Goal: Task Accomplishment & Management: Complete application form

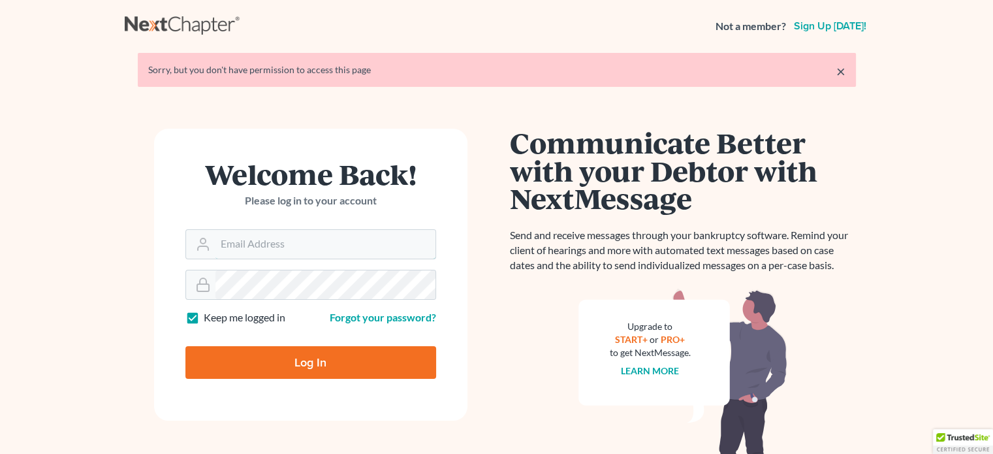
type input "[PERSON_NAME][EMAIL_ADDRESS][DOMAIN_NAME]"
click at [342, 373] on input "Log In" at bounding box center [310, 362] width 251 height 33
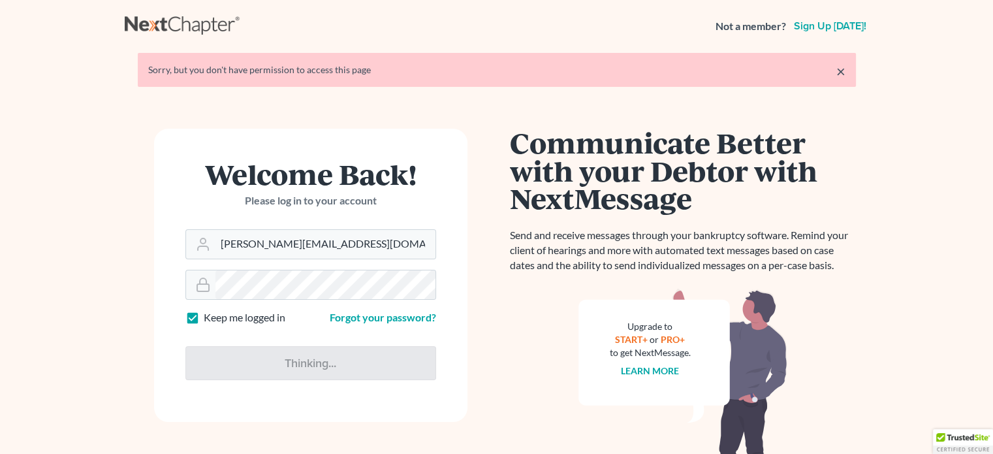
type input "Thinking..."
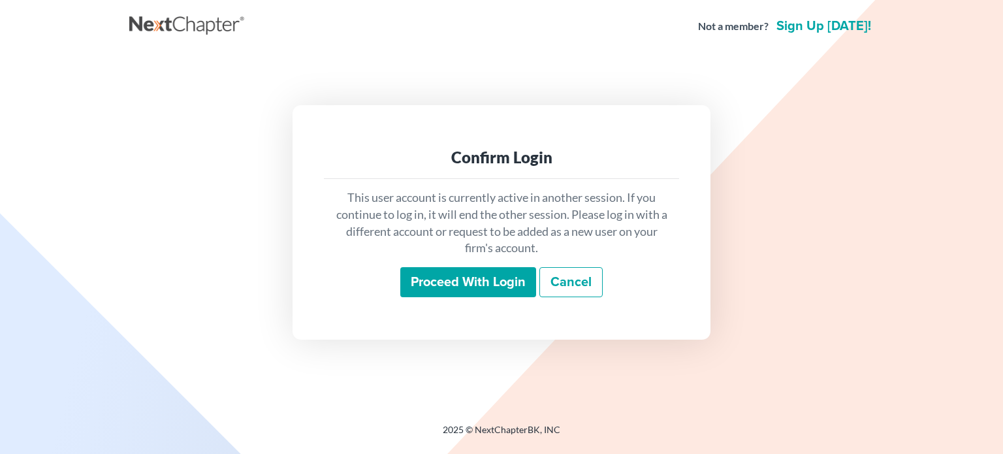
click at [449, 281] on input "Proceed with login" at bounding box center [468, 282] width 136 height 30
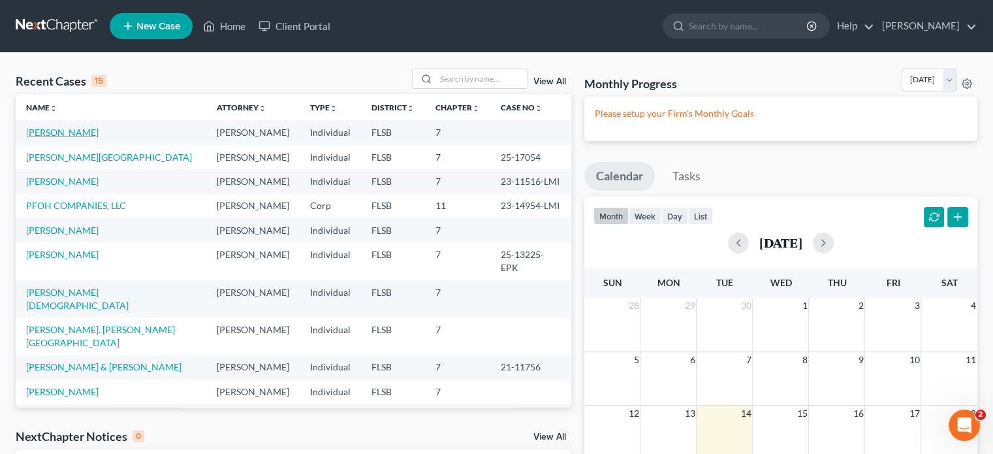
click at [62, 131] on link "Moreno, Victor" at bounding box center [62, 132] width 72 height 11
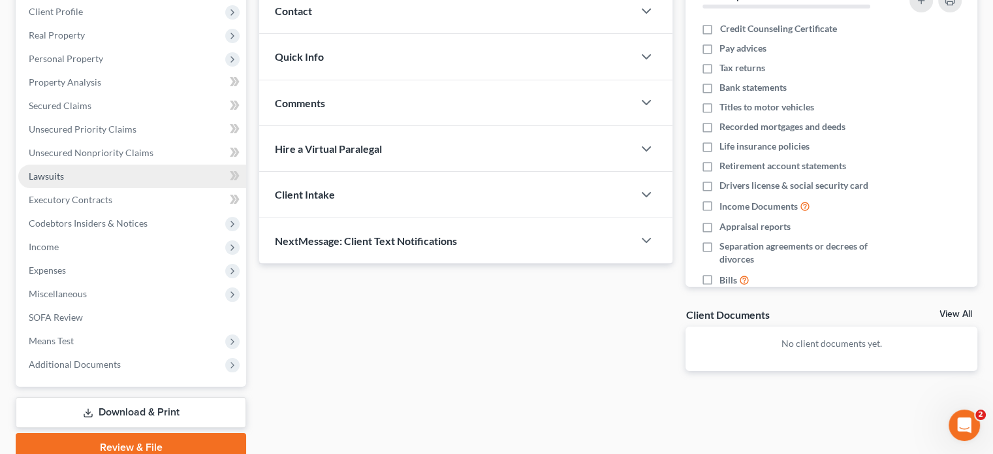
scroll to position [196, 0]
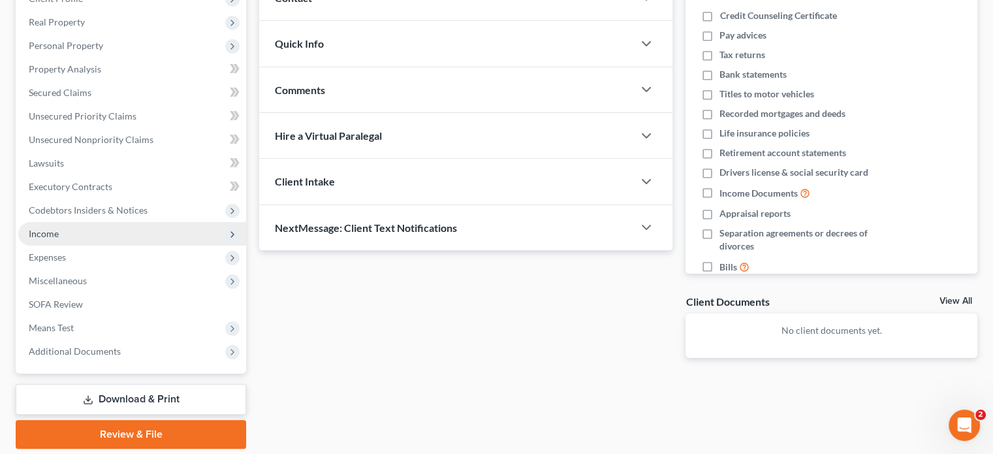
click at [54, 234] on span "Income" at bounding box center [44, 233] width 30 height 11
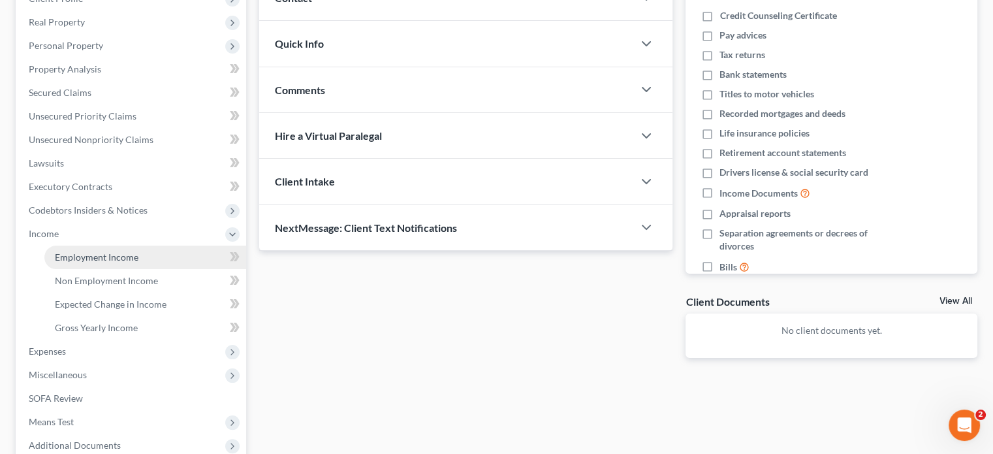
click at [79, 257] on span "Employment Income" at bounding box center [97, 256] width 84 height 11
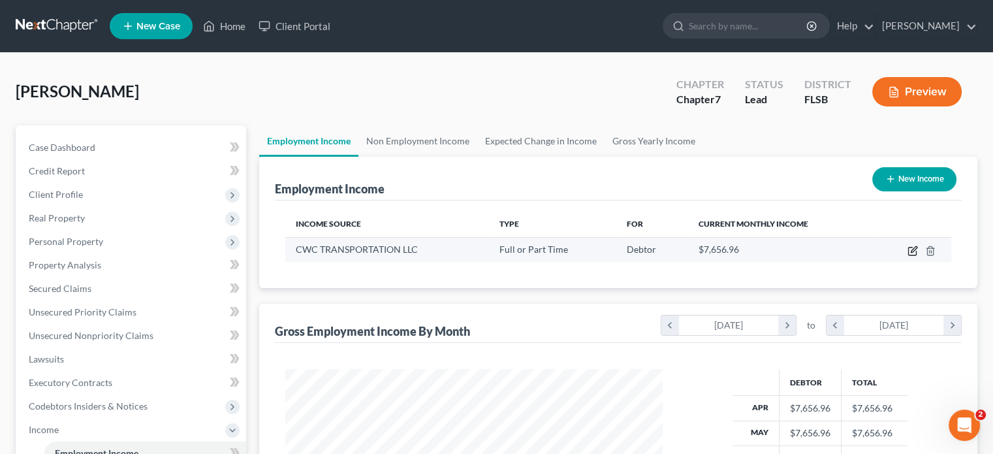
click at [912, 254] on icon "button" at bounding box center [913, 252] width 8 height 8
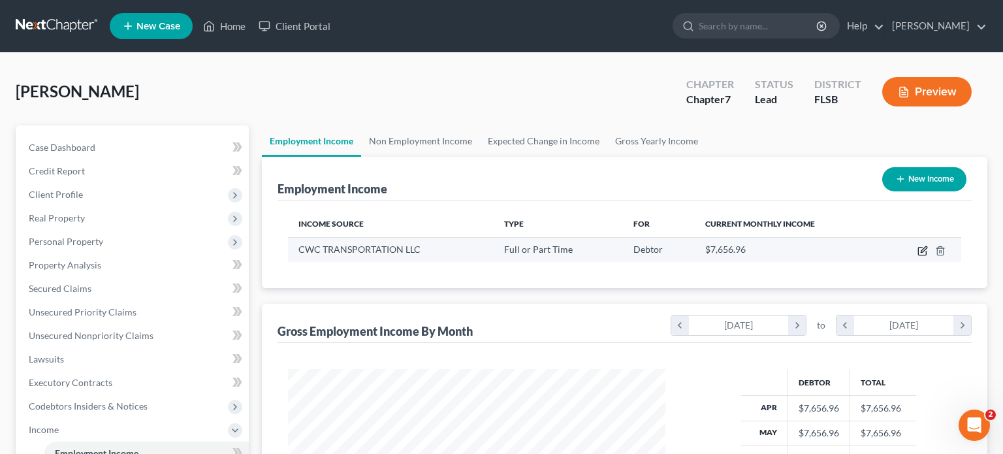
scroll to position [233, 408]
select select "0"
select select "9"
select select "0"
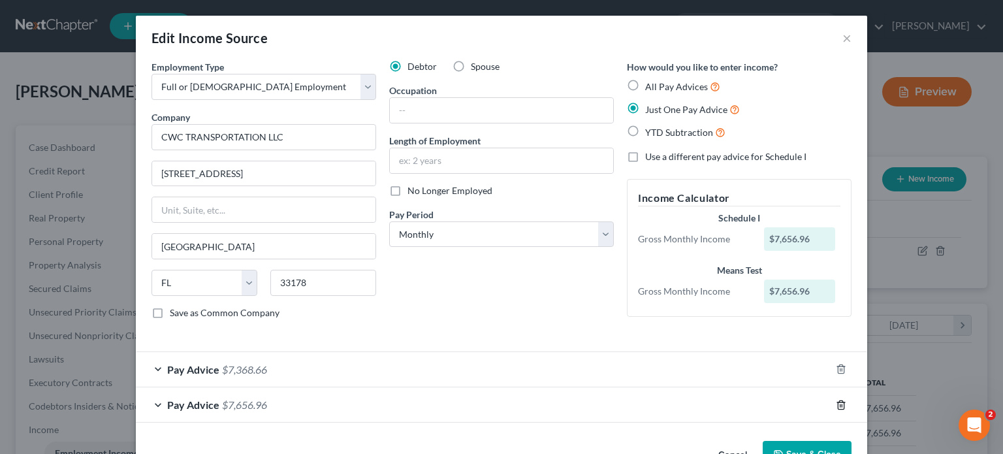
click at [836, 400] on icon "button" at bounding box center [841, 405] width 10 height 10
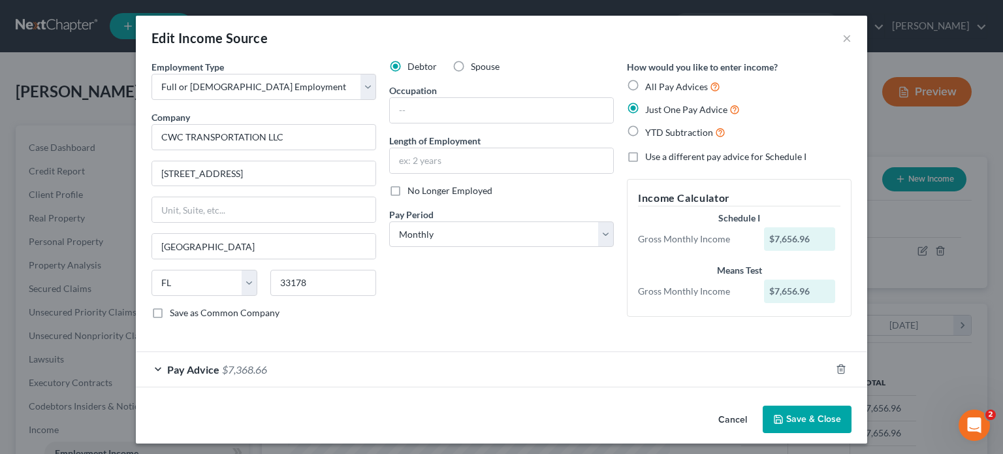
click at [768, 369] on div "Pay Advice $7,368.66" at bounding box center [483, 369] width 695 height 35
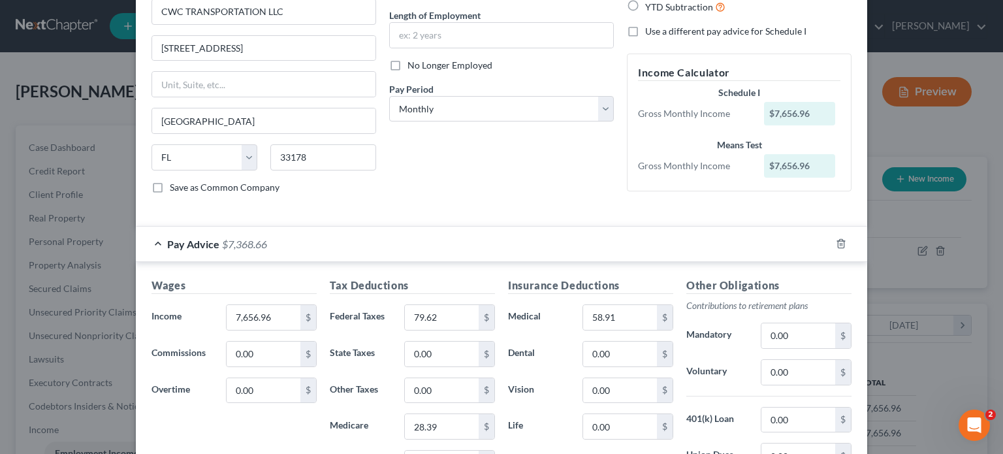
scroll to position [196, 0]
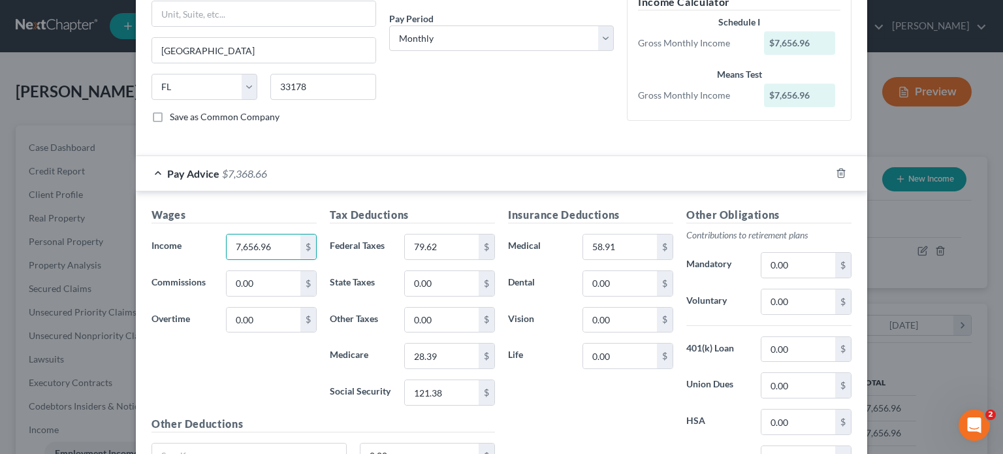
click at [315, 207] on div "Wages Income * 7,656.96 $ Commissions 0.00 $ Overtime 0.00 $" at bounding box center [234, 311] width 178 height 209
type input "7,919.67"
click at [436, 243] on input "964.63" at bounding box center [442, 246] width 74 height 25
type input "964.37"
type input "216.00"
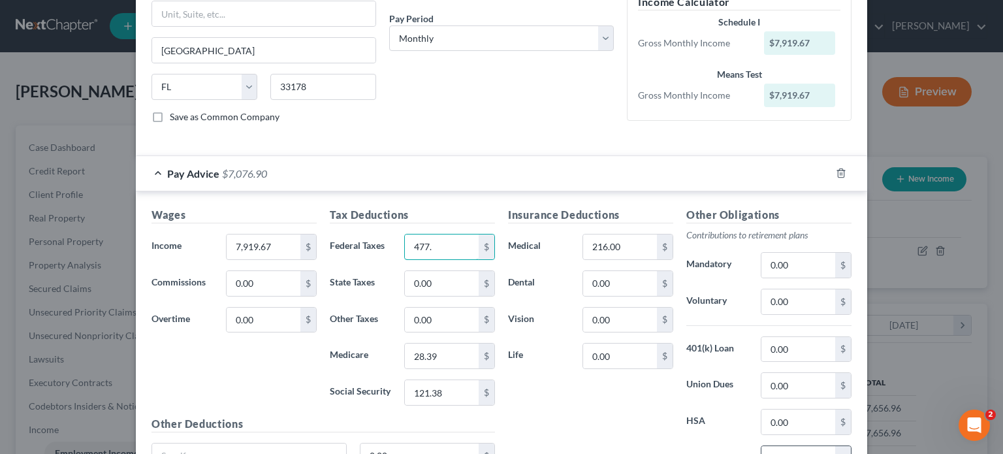
type input "477."
paste input "479.29"
type input "479.29"
click at [263, 258] on div "Wages Income * 477. $ Commissions 0.00 $ Overtime 0.00 $" at bounding box center [234, 311] width 178 height 209
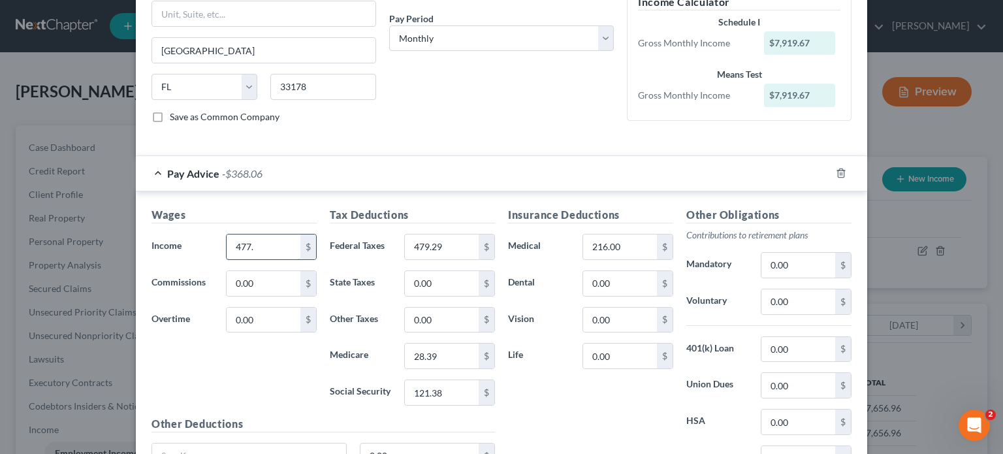
click at [264, 246] on input "477." at bounding box center [264, 246] width 74 height 25
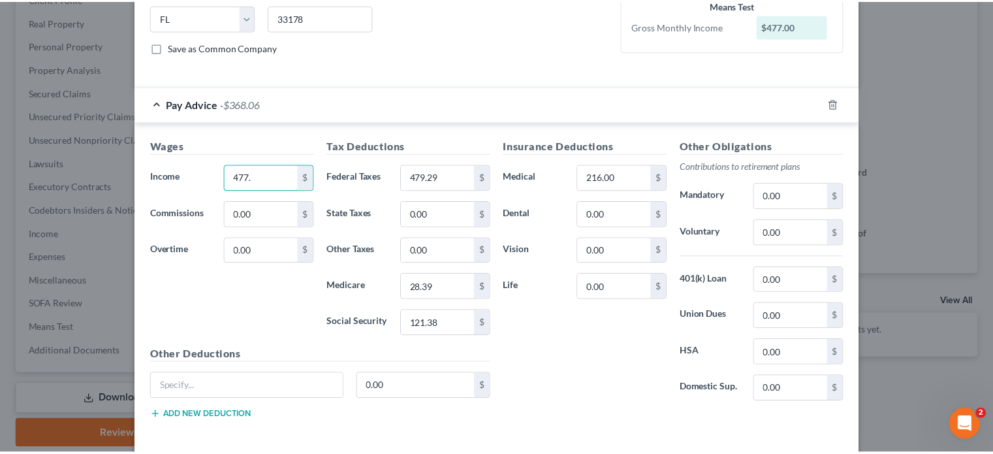
scroll to position [320, 0]
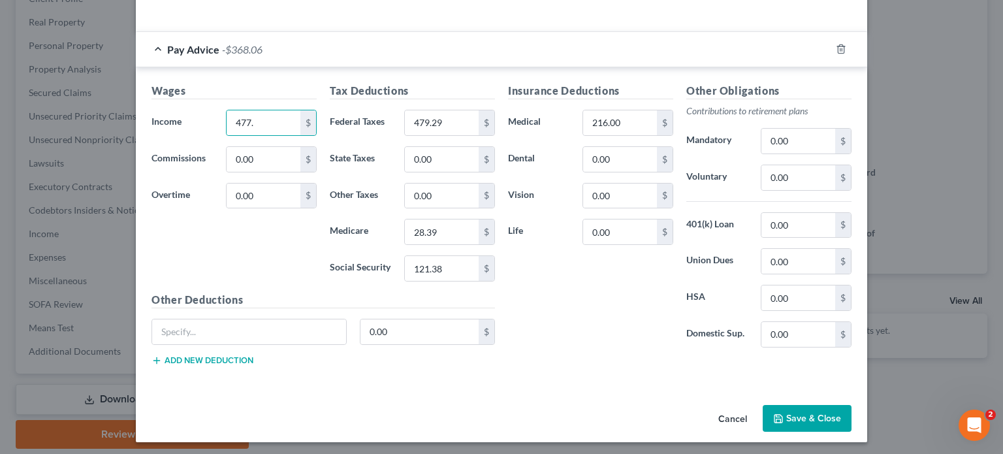
click at [721, 410] on button "Cancel" at bounding box center [733, 419] width 50 height 26
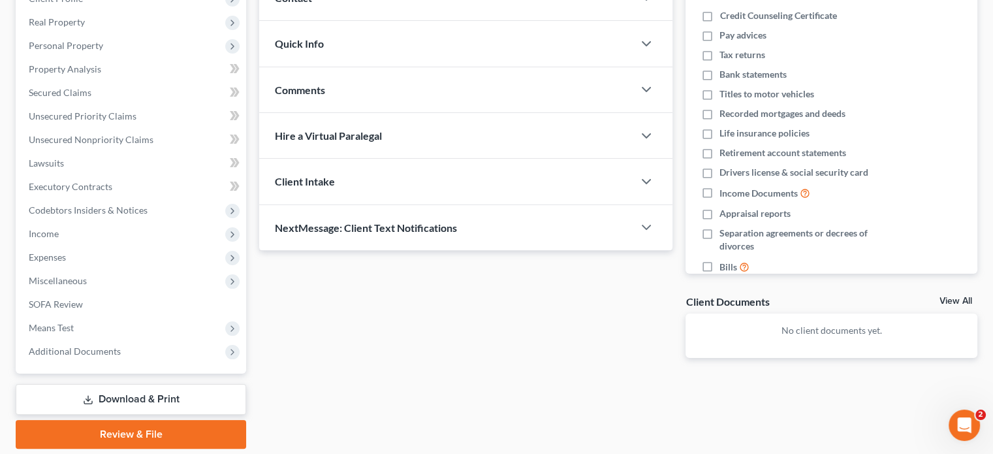
scroll to position [131, 0]
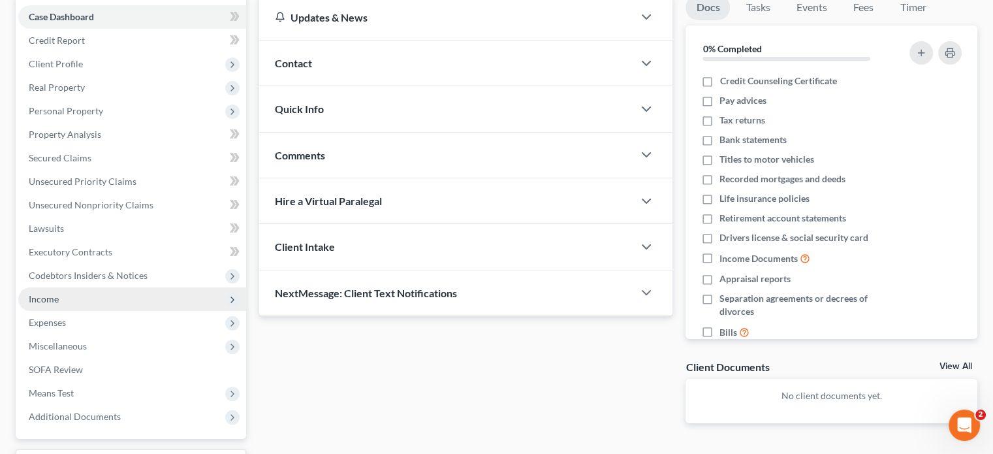
click at [50, 297] on span "Income" at bounding box center [44, 298] width 30 height 11
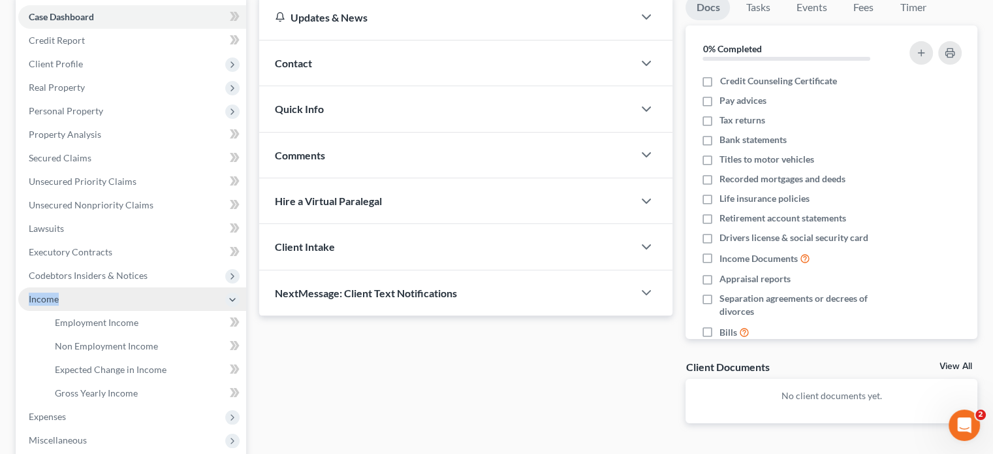
click at [50, 297] on span "Income" at bounding box center [44, 298] width 30 height 11
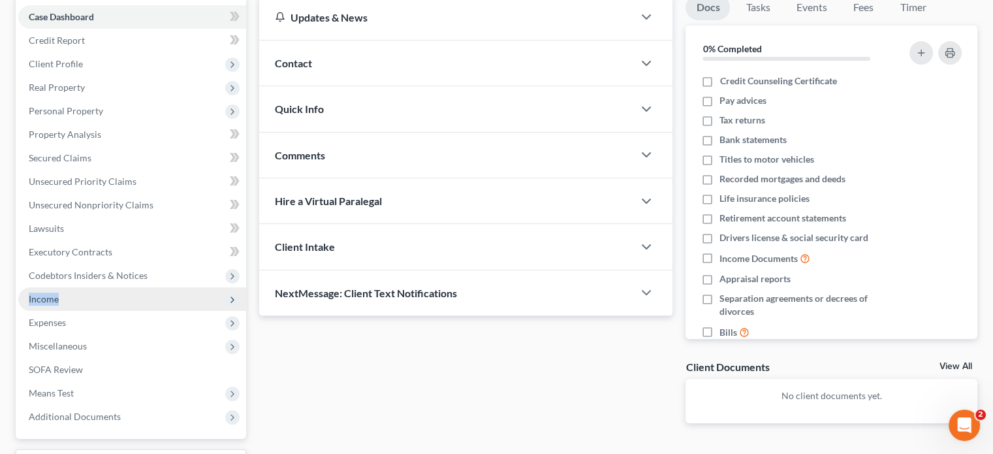
click at [58, 293] on span "Income" at bounding box center [132, 299] width 228 height 24
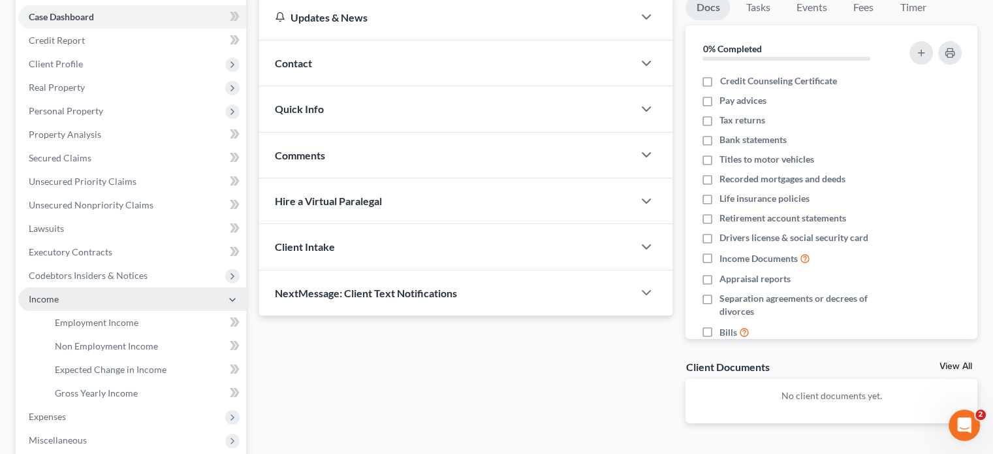
click at [58, 293] on span "Income" at bounding box center [132, 299] width 228 height 24
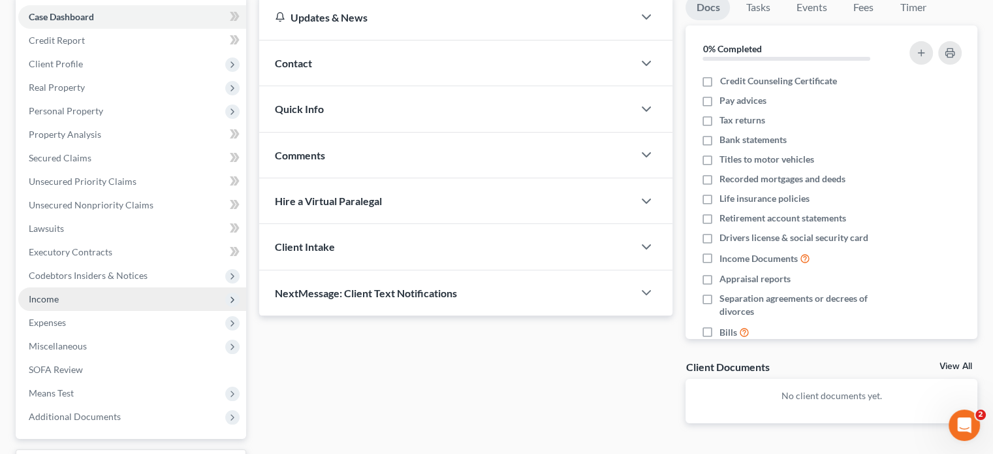
click at [68, 302] on span "Income" at bounding box center [132, 299] width 228 height 24
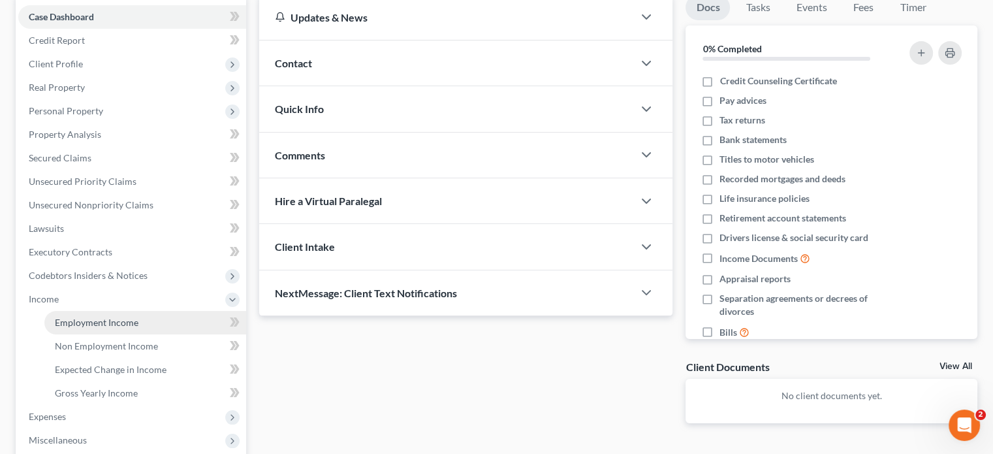
click at [82, 327] on span "Employment Income" at bounding box center [97, 322] width 84 height 11
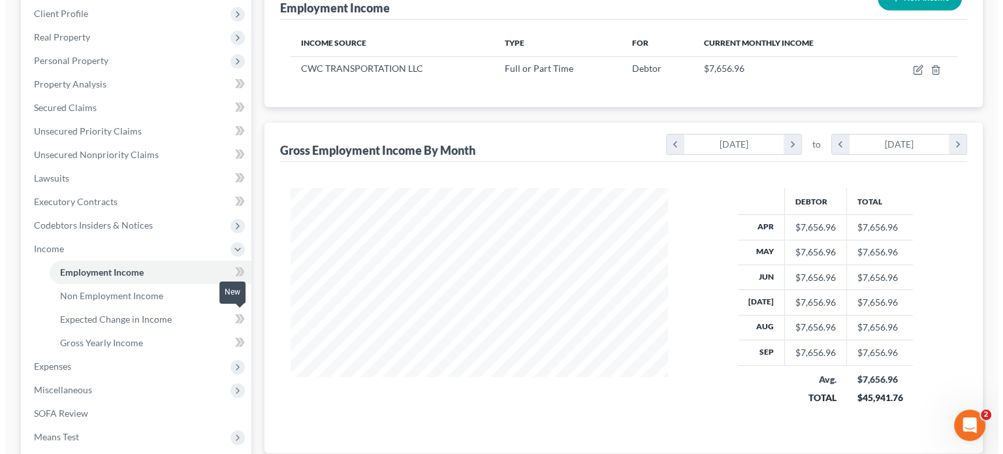
scroll to position [196, 0]
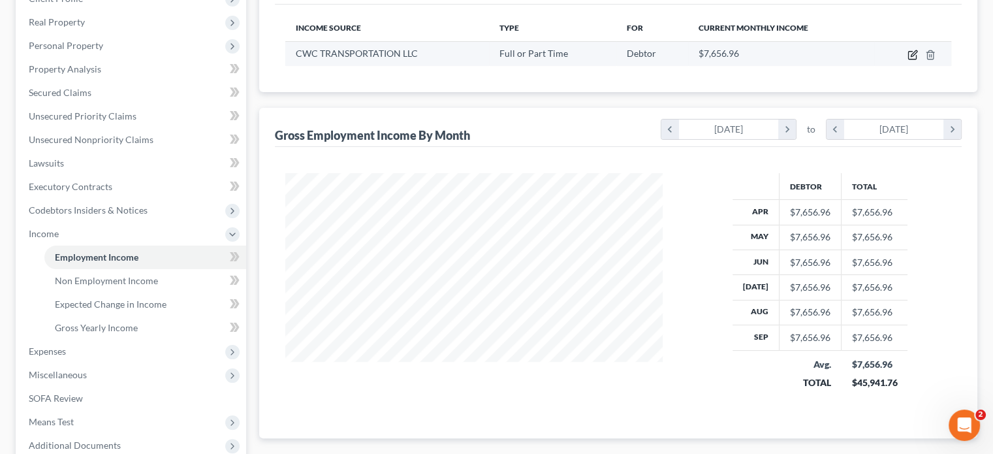
click at [909, 53] on icon "button" at bounding box center [913, 56] width 8 height 8
select select "0"
select select "9"
select select "0"
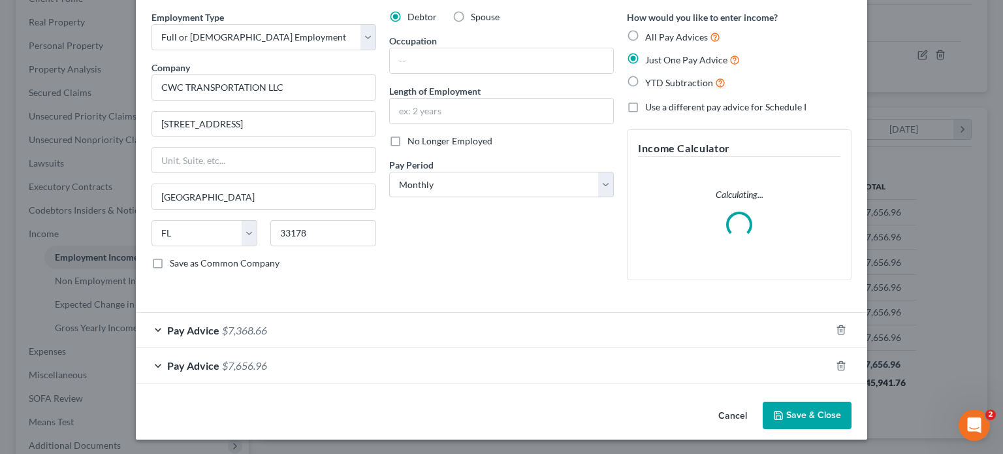
scroll to position [39, 0]
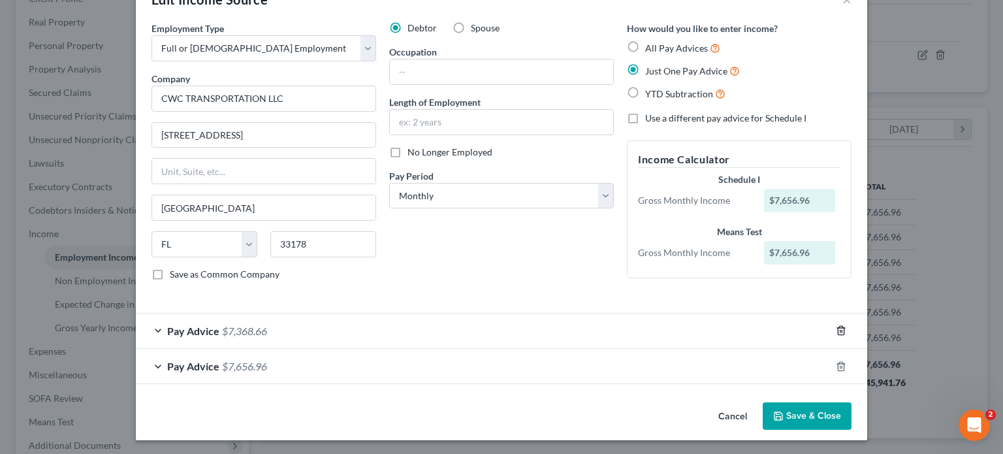
click at [839, 328] on icon "button" at bounding box center [841, 330] width 10 height 10
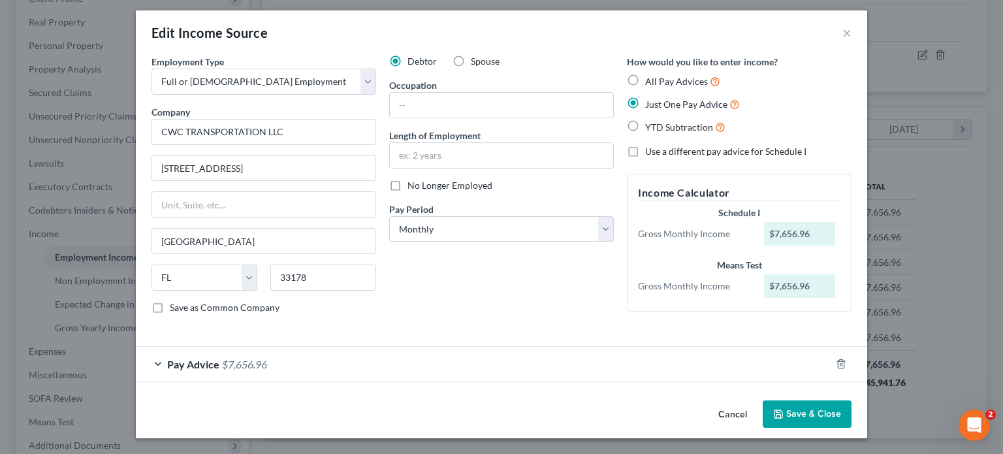
scroll to position [3, 0]
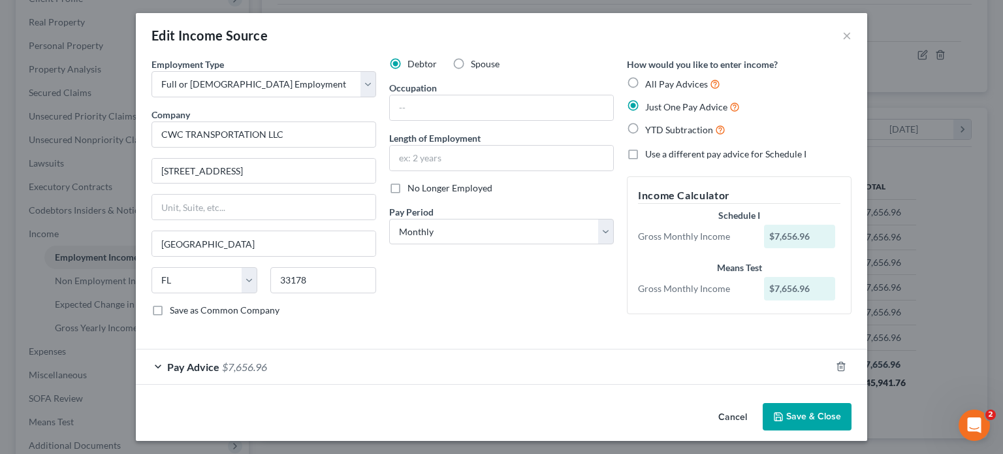
click at [686, 376] on div "Pay Advice $7,656.96" at bounding box center [483, 366] width 695 height 35
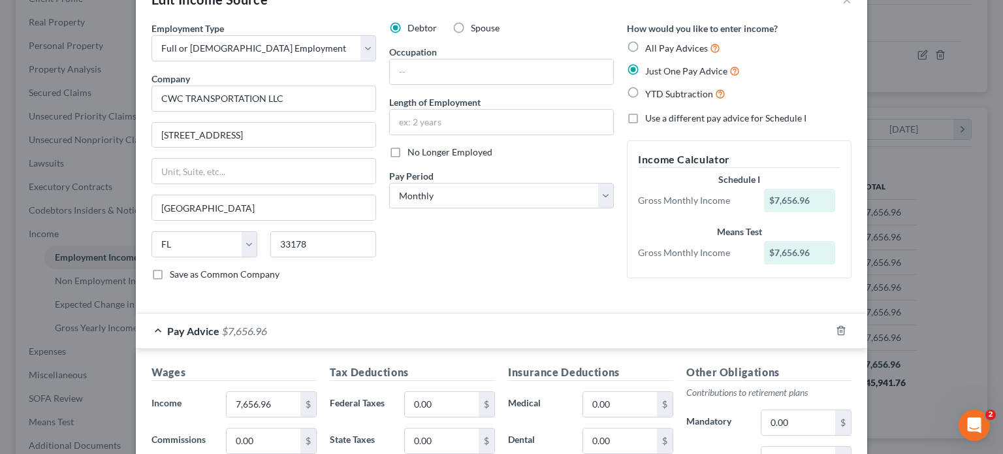
scroll to position [169, 0]
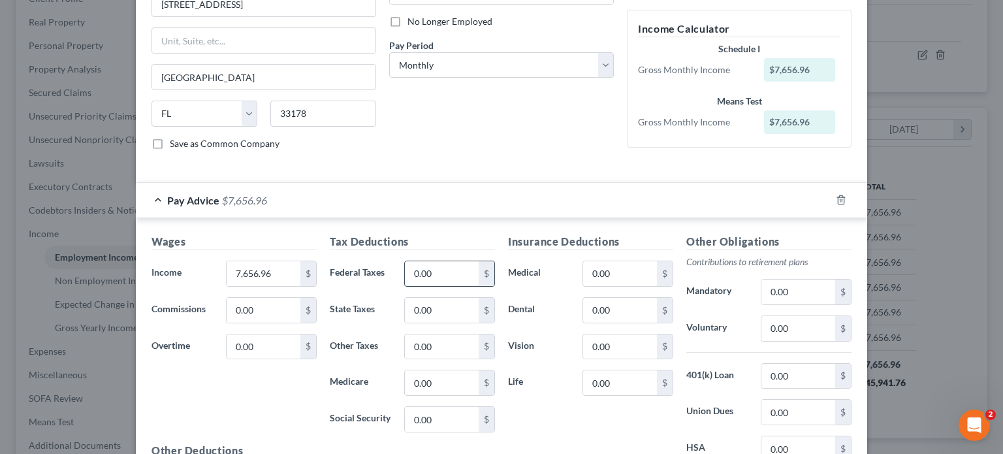
paste input "479.29"
type input "479.29"
click at [445, 311] on input "0.00" at bounding box center [442, 310] width 74 height 25
click at [436, 339] on input "0.00" at bounding box center [442, 346] width 74 height 25
type input "111.70"
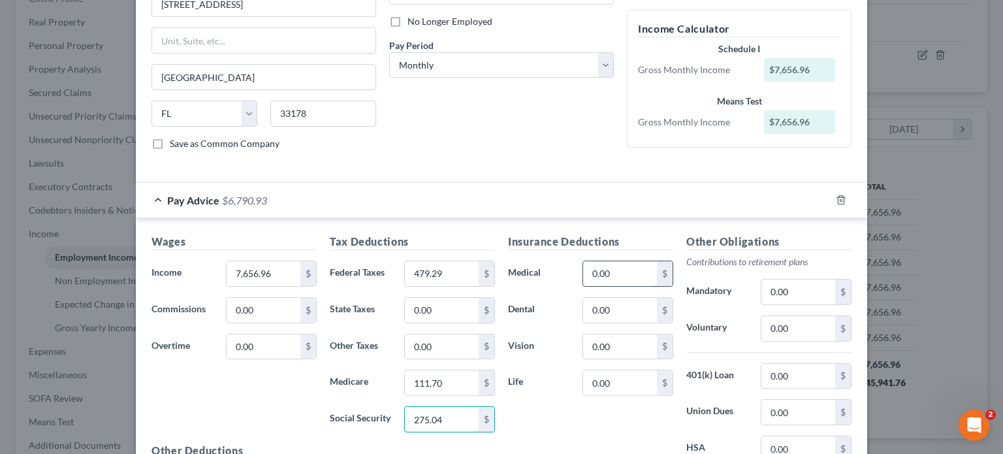
type input "275.04"
type input "216.00"
click at [551, 372] on label "Life" at bounding box center [539, 383] width 74 height 26
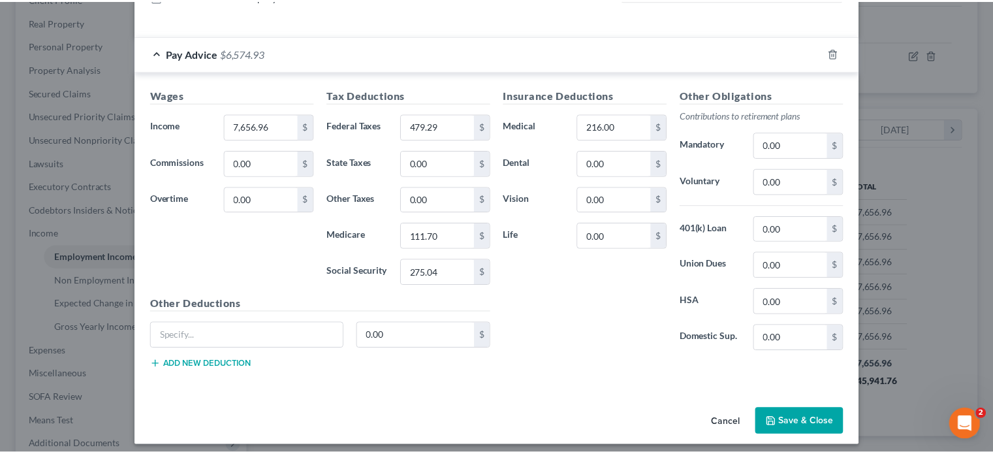
scroll to position [320, 0]
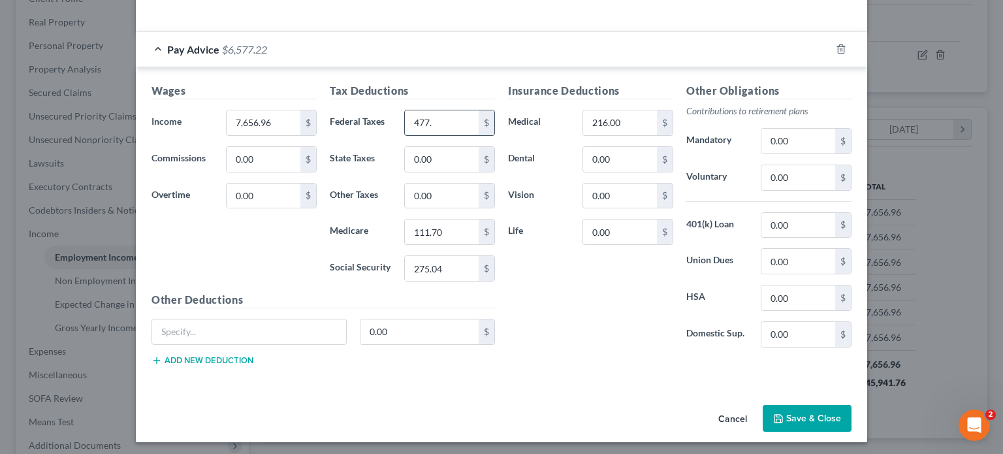
click at [449, 112] on input "477." at bounding box center [442, 122] width 74 height 25
click at [444, 116] on input "477." at bounding box center [442, 122] width 74 height 25
click at [457, 123] on input "477.62" at bounding box center [442, 122] width 74 height 25
type input "477.63"
click at [809, 425] on button "Save & Close" at bounding box center [807, 418] width 89 height 27
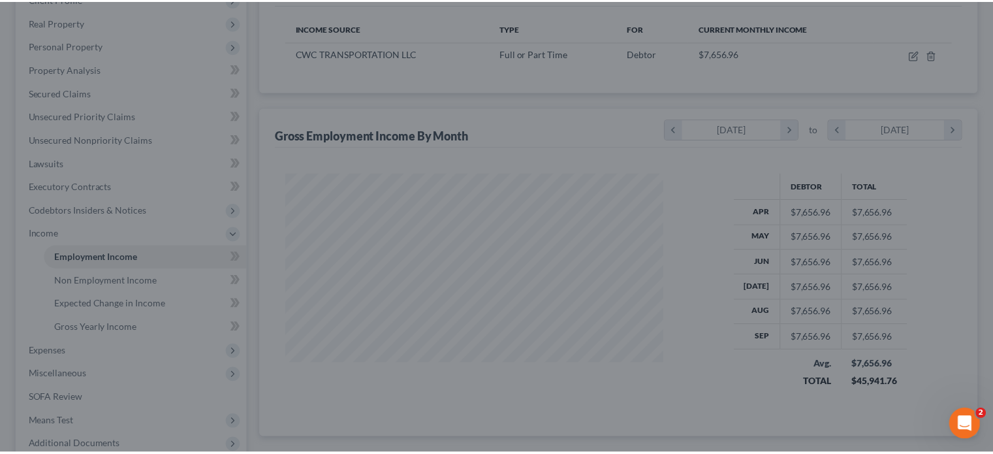
scroll to position [652909, 652738]
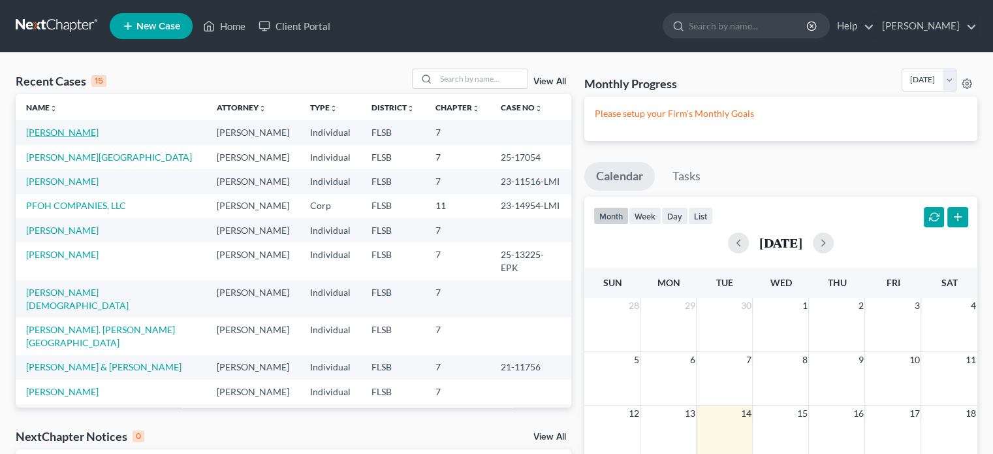
click at [60, 136] on link "Moreno, Victor" at bounding box center [62, 132] width 72 height 11
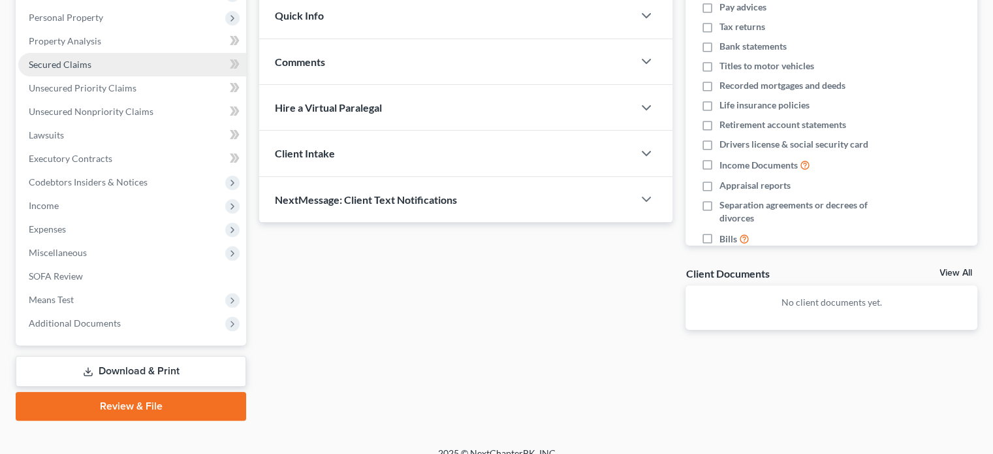
scroll to position [239, 0]
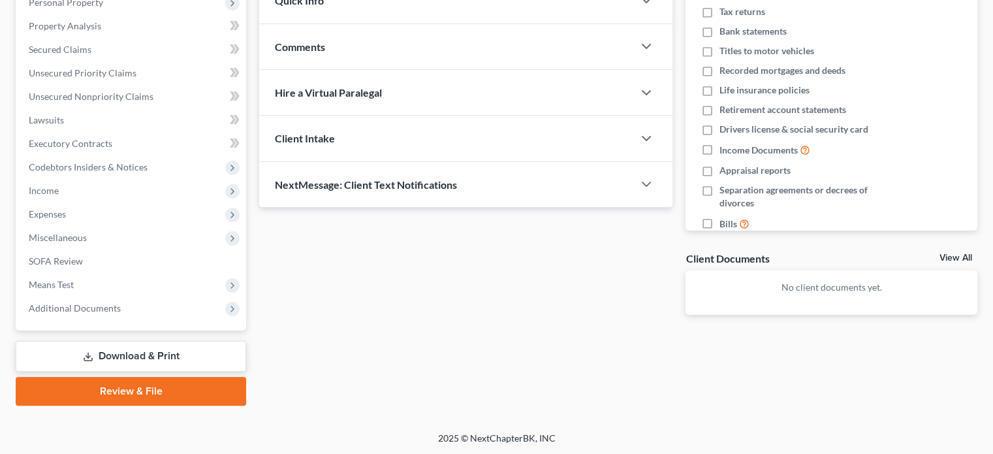
click at [310, 278] on div "Updates & News × District Notes Take a look at NextChapter's District Notes to …" at bounding box center [466, 110] width 427 height 449
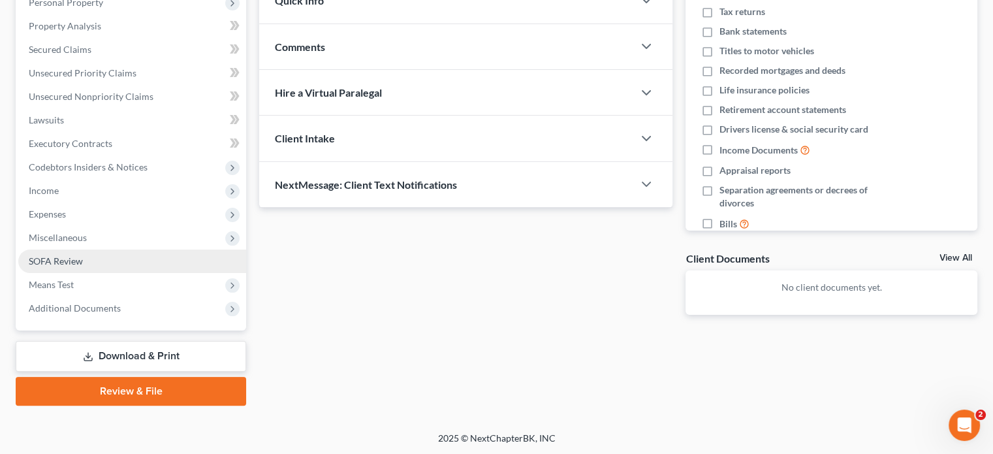
click at [61, 266] on link "SOFA Review" at bounding box center [132, 262] width 228 height 24
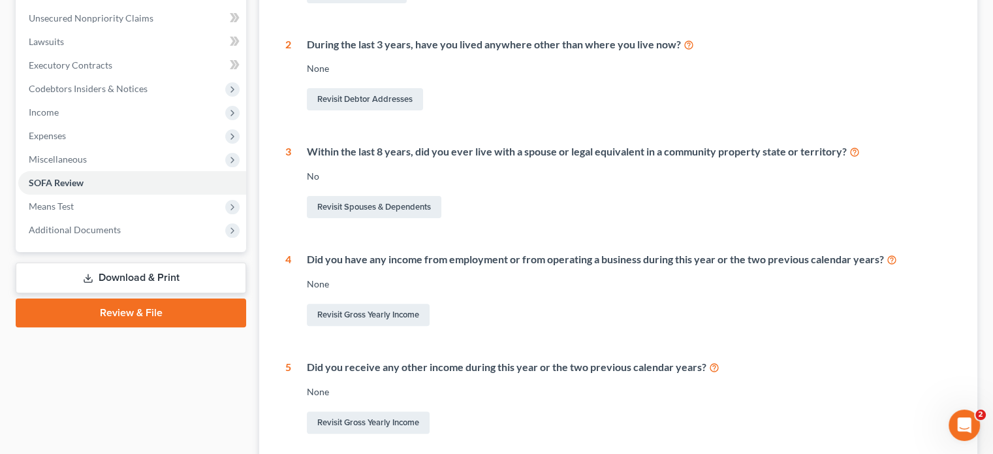
scroll to position [392, 0]
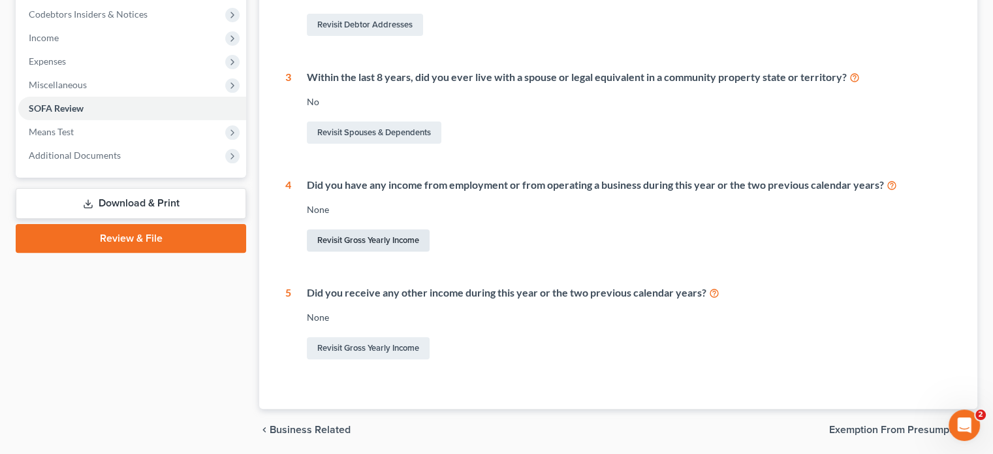
click at [354, 241] on link "Revisit Gross Yearly Income" at bounding box center [368, 240] width 123 height 22
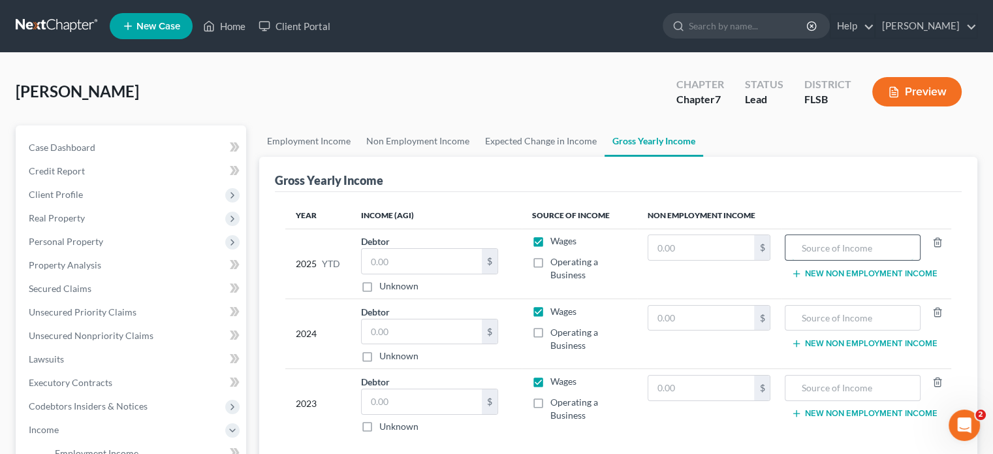
click at [816, 245] on input "text" at bounding box center [852, 247] width 121 height 25
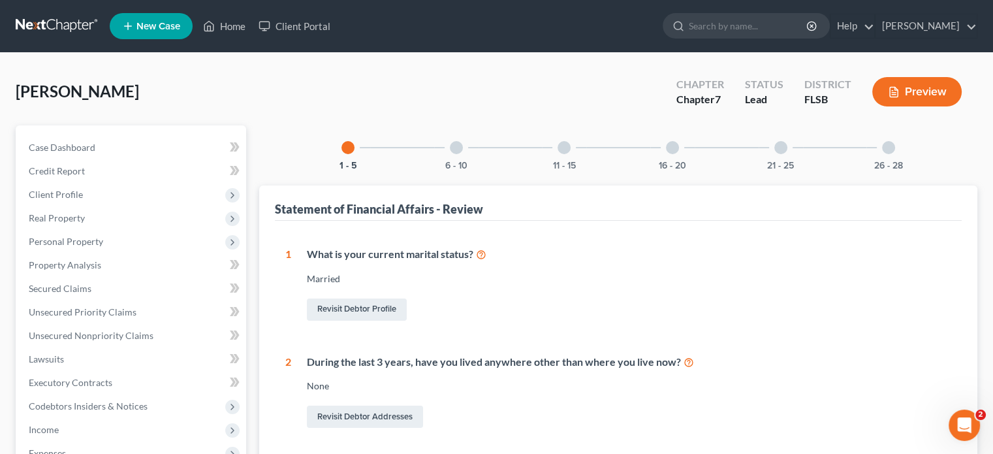
click at [455, 150] on div at bounding box center [456, 147] width 13 height 13
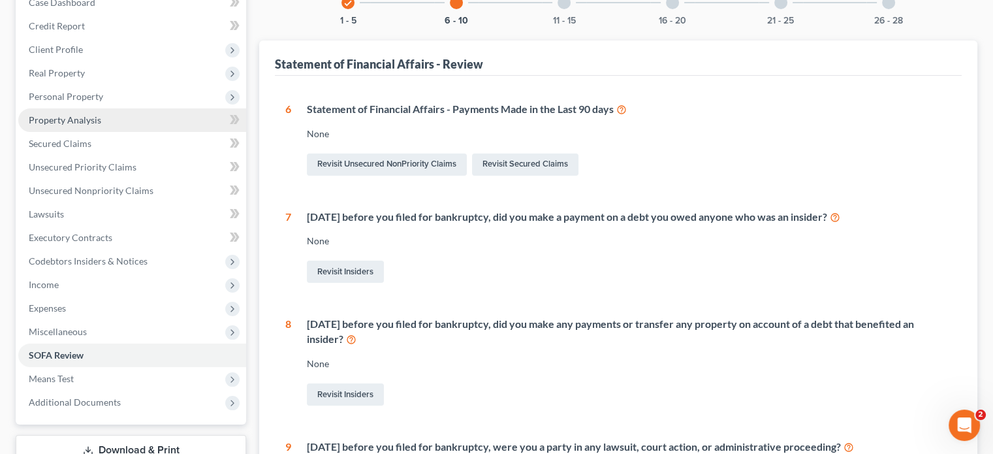
scroll to position [131, 0]
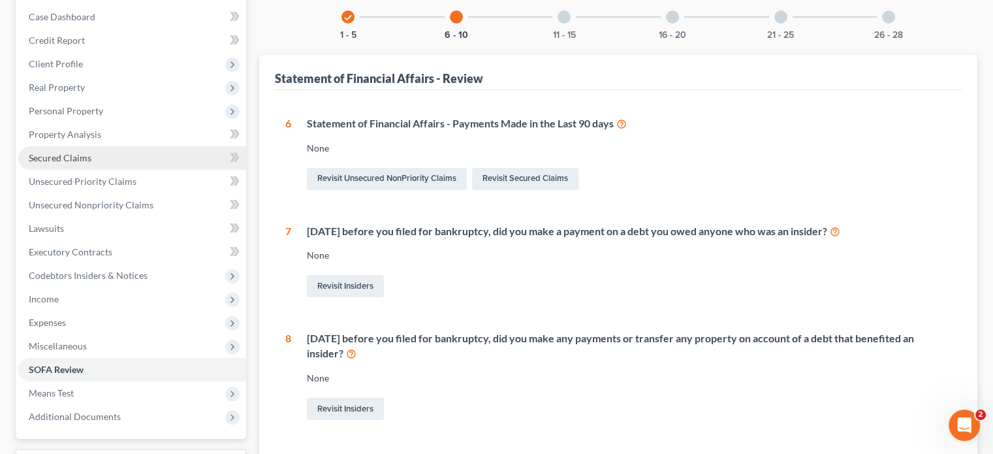
click at [72, 156] on span "Secured Claims" at bounding box center [60, 157] width 63 height 11
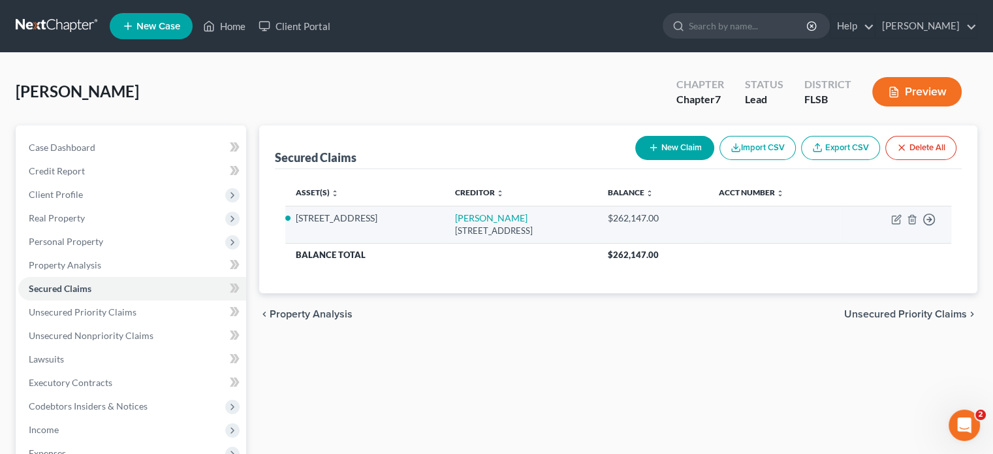
click at [890, 219] on td "Move to E Move to F Move to G Move to Notice Only" at bounding box center [897, 224] width 109 height 37
click at [899, 217] on icon "button" at bounding box center [898, 218] width 6 height 6
select select "45"
select select "3"
select select "0"
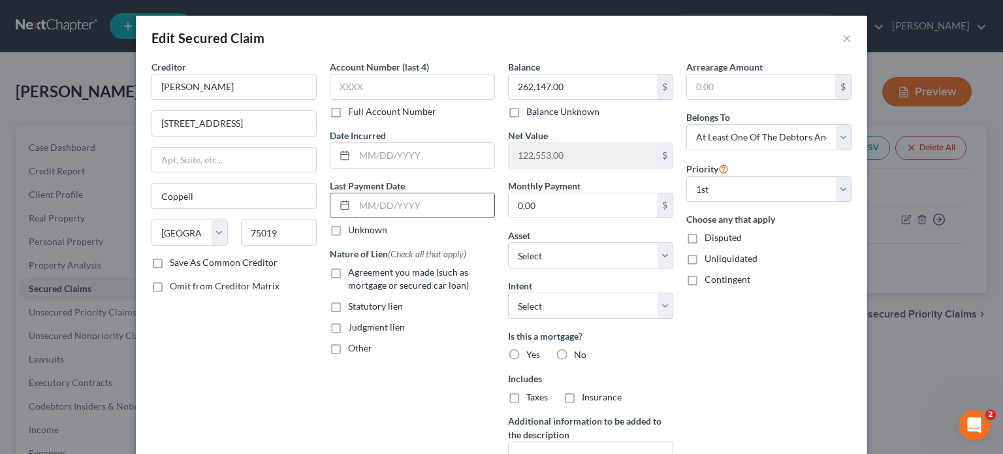
click at [372, 210] on input "text" at bounding box center [425, 205] width 140 height 25
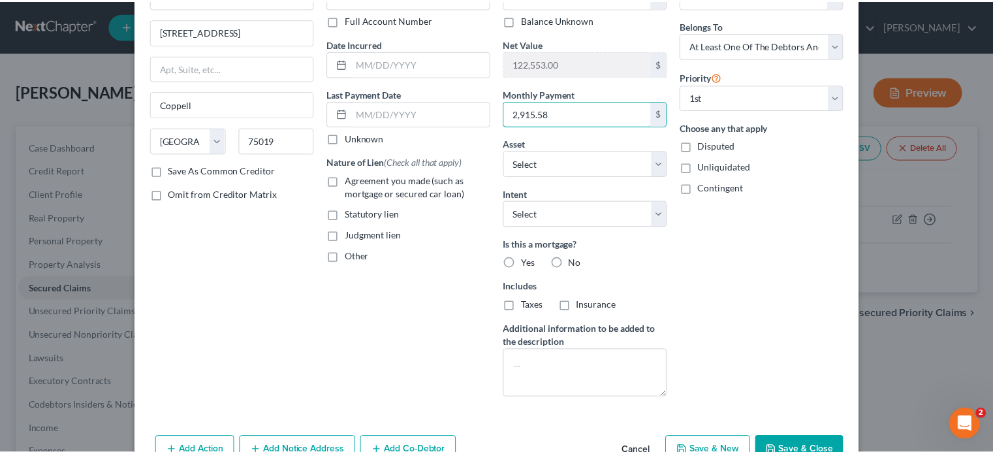
scroll to position [137, 0]
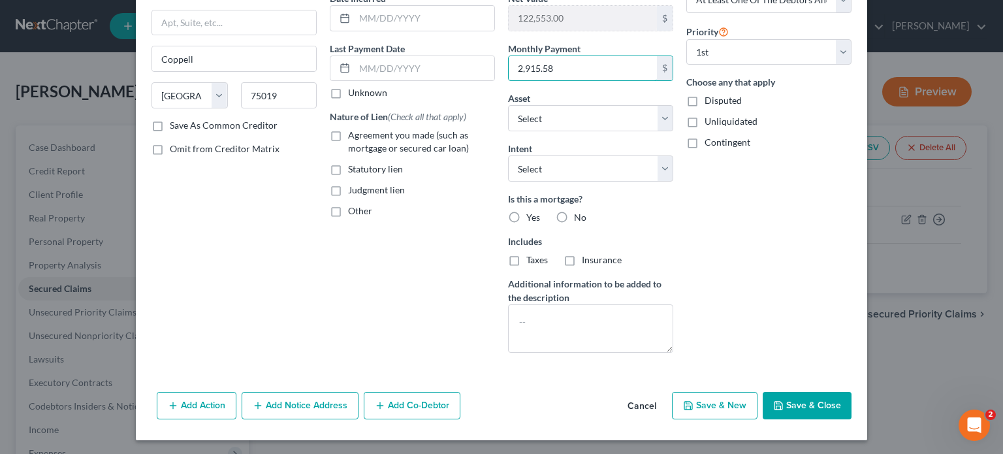
type input "2,915.58"
click at [724, 408] on button "Save & New" at bounding box center [715, 405] width 86 height 27
select select "0"
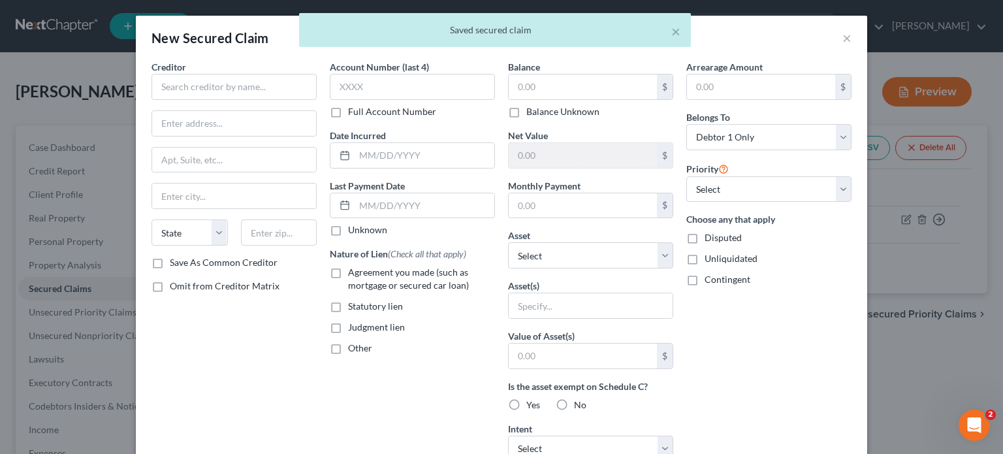
click at [846, 39] on div "× Saved secured claim" at bounding box center [494, 33] width 1003 height 40
click at [837, 36] on div "× Saved secured claim" at bounding box center [494, 33] width 1003 height 40
click at [837, 37] on body "Home New Case Client Portal Lenard H. Gorman, P.A. lenard@gormanpa.com My Accou…" at bounding box center [501, 347] width 1003 height 694
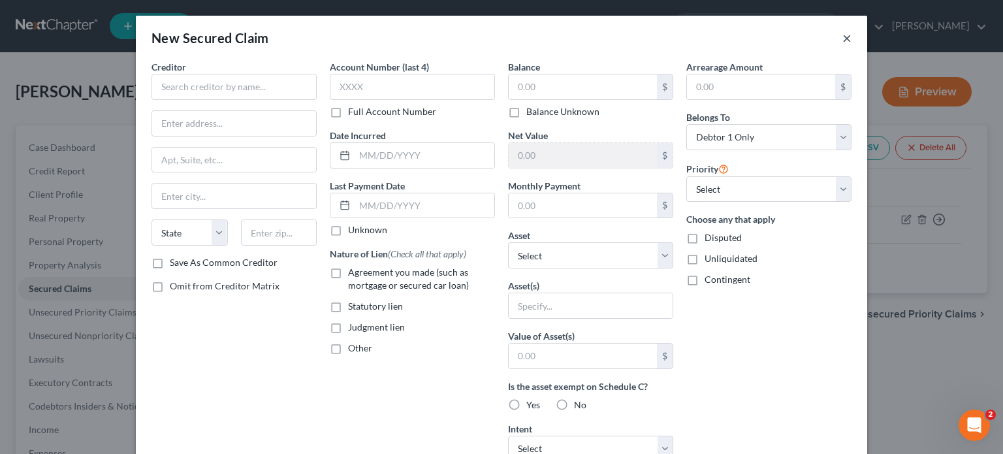
click at [843, 39] on button "×" at bounding box center [847, 38] width 9 height 16
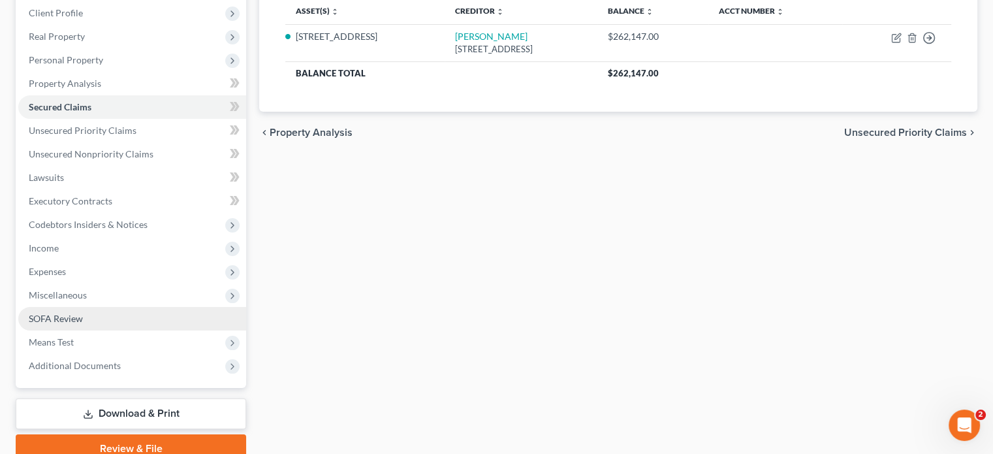
scroll to position [239, 0]
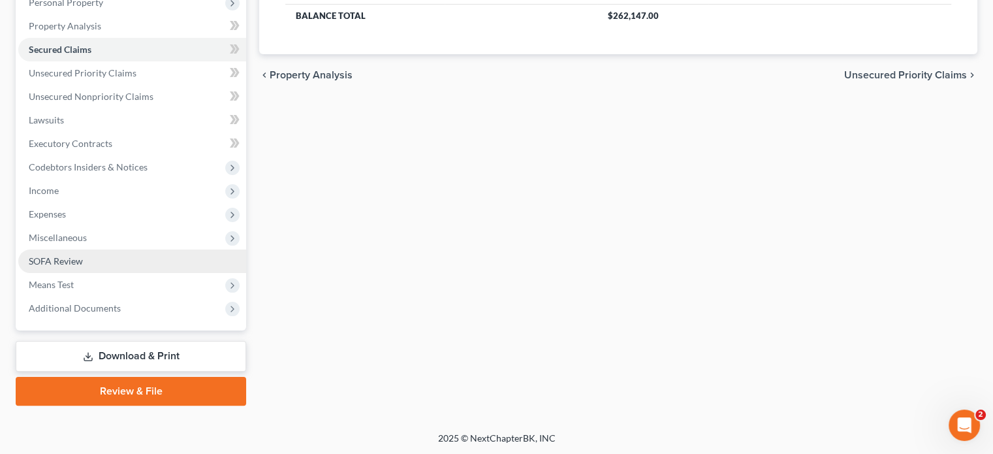
click at [63, 263] on span "SOFA Review" at bounding box center [56, 260] width 54 height 11
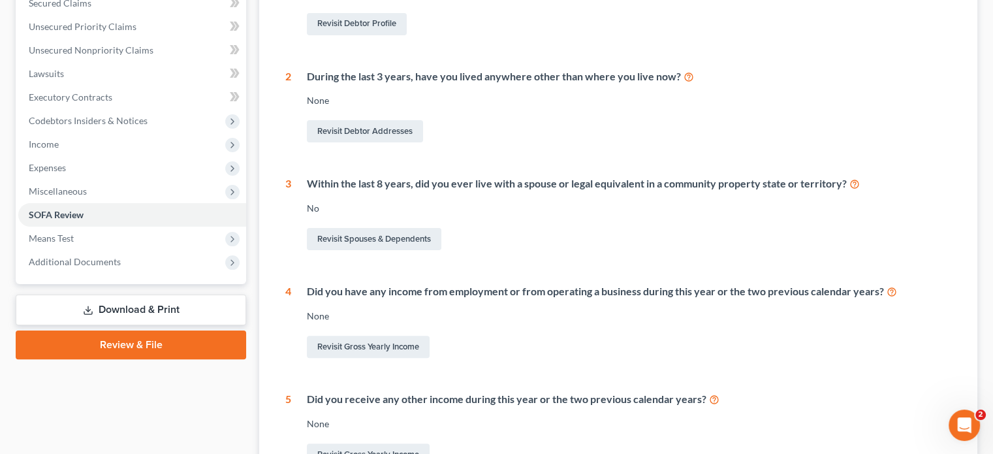
scroll to position [110, 0]
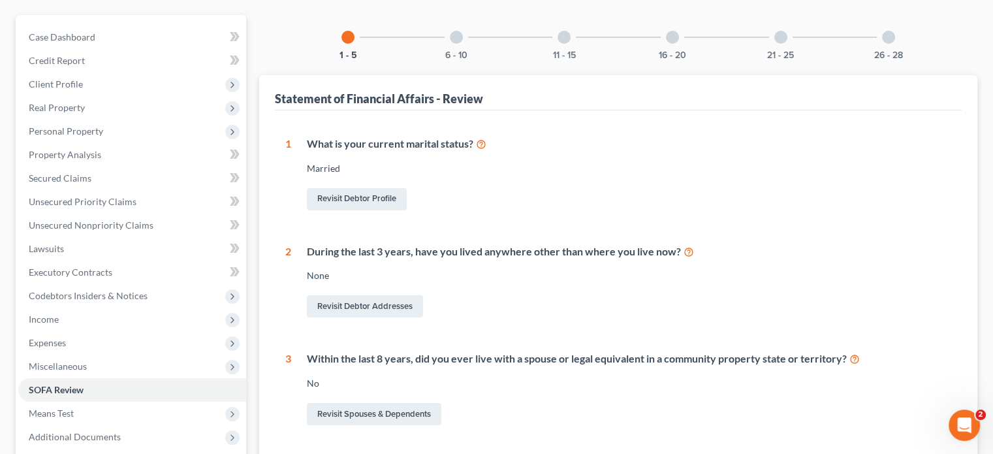
click at [466, 38] on div "6 - 10" at bounding box center [456, 37] width 44 height 44
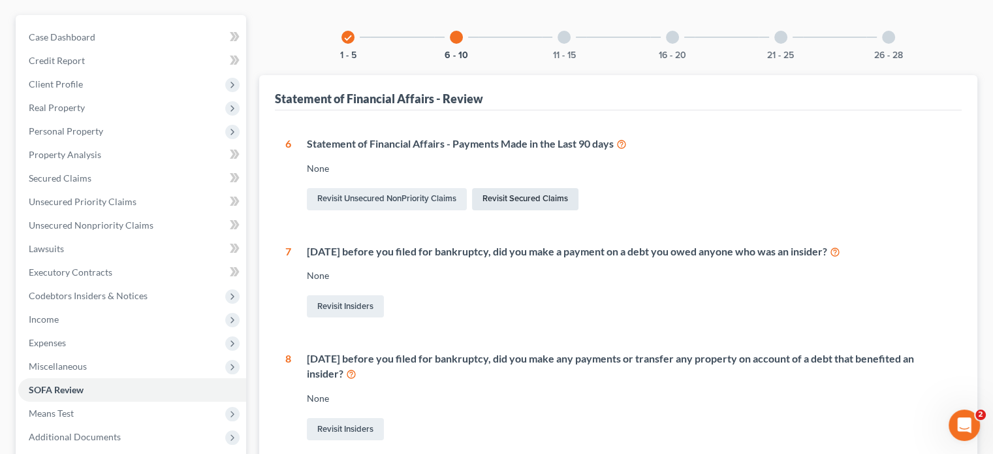
click at [495, 198] on link "Revisit Secured Claims" at bounding box center [525, 199] width 106 height 22
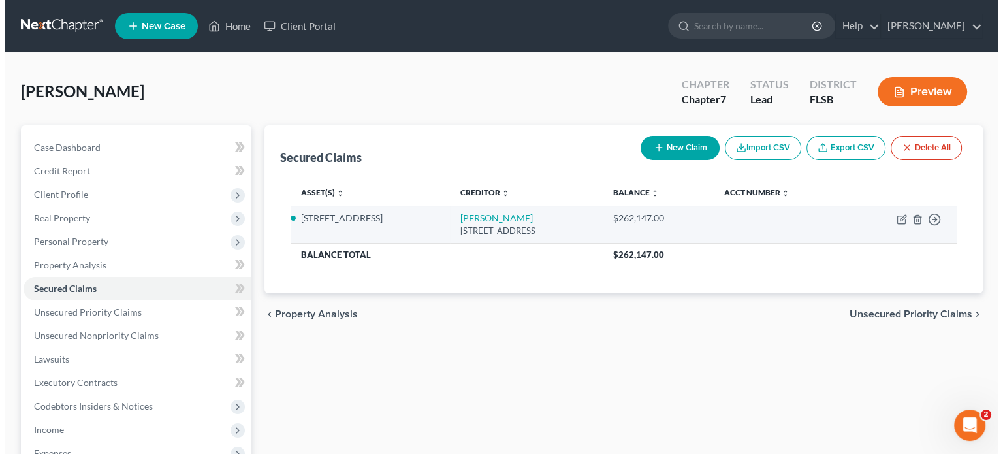
scroll to position [65, 0]
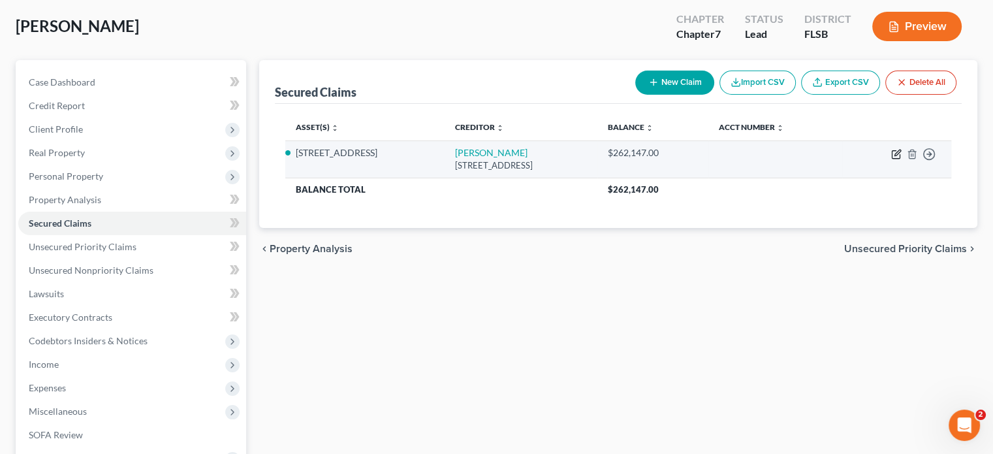
click at [901, 150] on icon "button" at bounding box center [897, 154] width 10 height 10
select select "45"
select select "3"
select select "0"
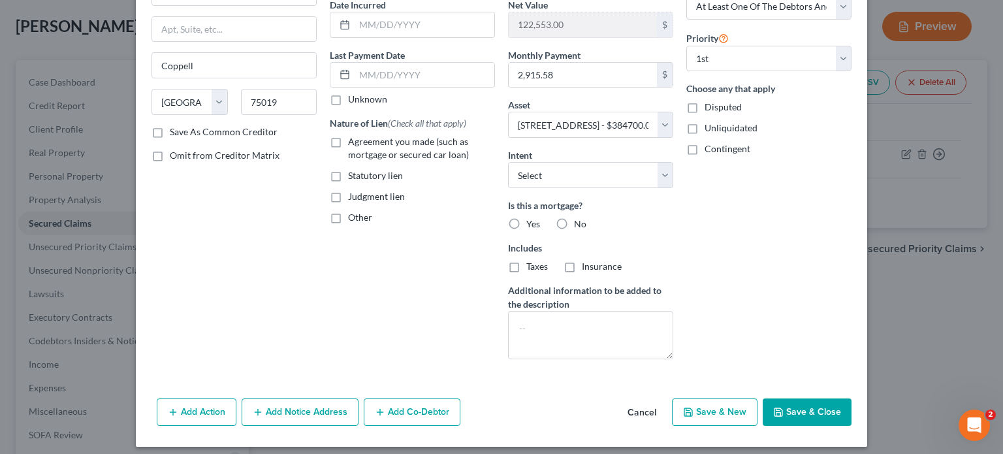
scroll to position [137, 0]
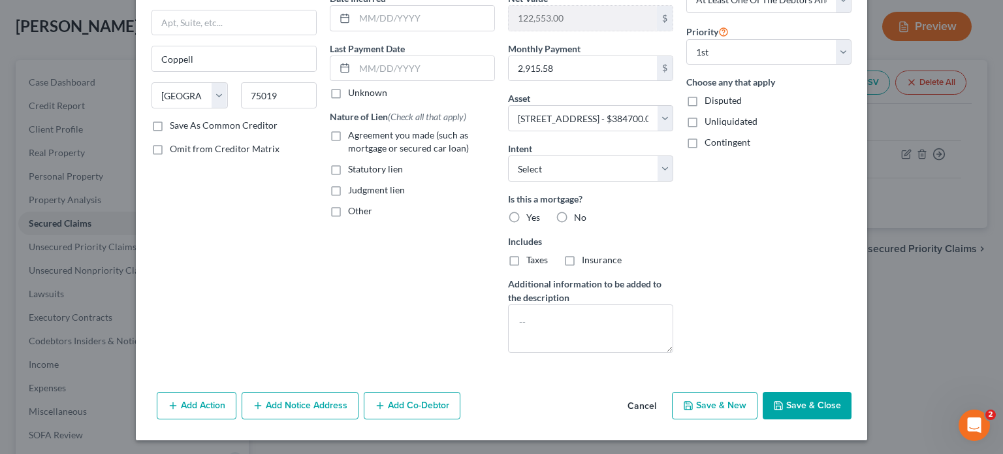
click at [200, 405] on button "Add Action" at bounding box center [197, 405] width 80 height 27
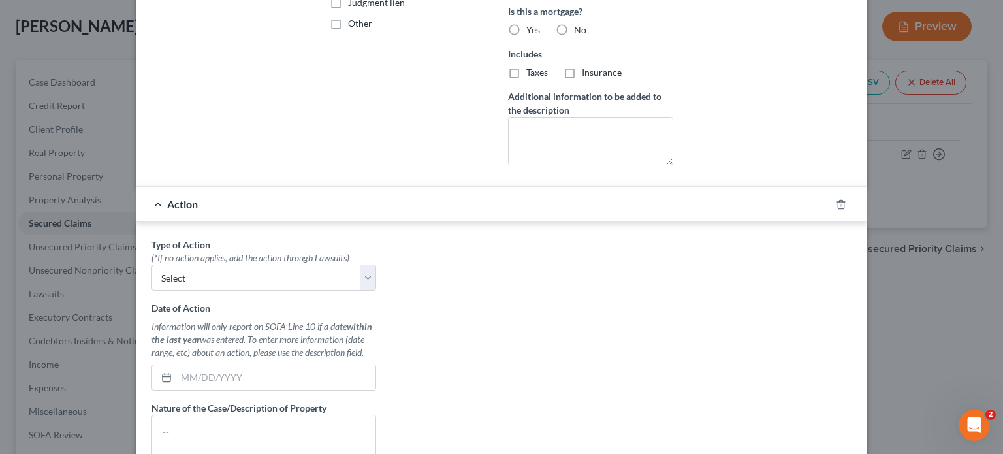
scroll to position [333, 0]
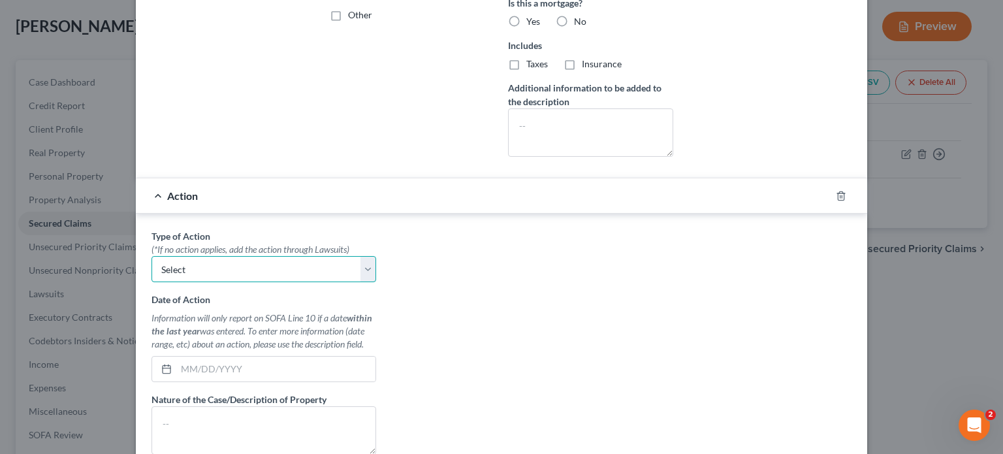
click at [258, 265] on select "Select Repossession Garnishment Foreclosure Personal Injury Attached, Seized, O…" at bounding box center [264, 269] width 225 height 26
click at [835, 185] on div at bounding box center [849, 195] width 37 height 21
click at [836, 191] on icon "button" at bounding box center [841, 196] width 10 height 10
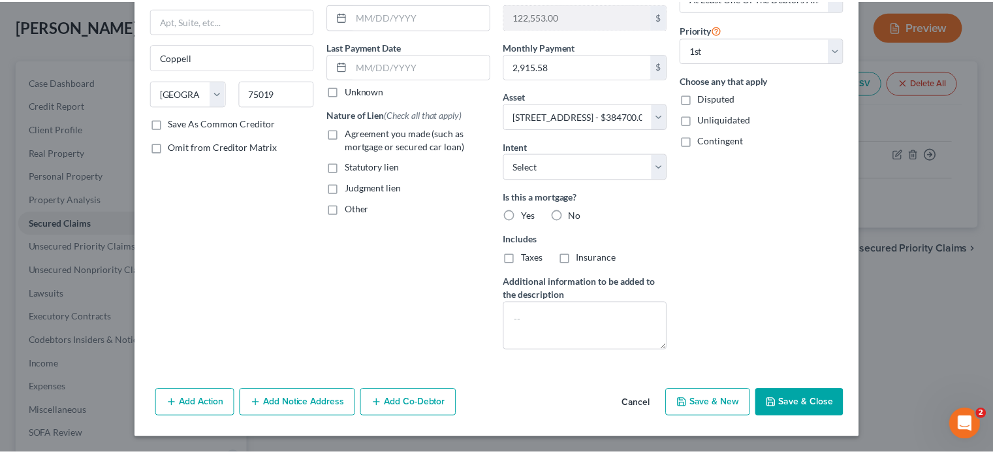
scroll to position [137, 0]
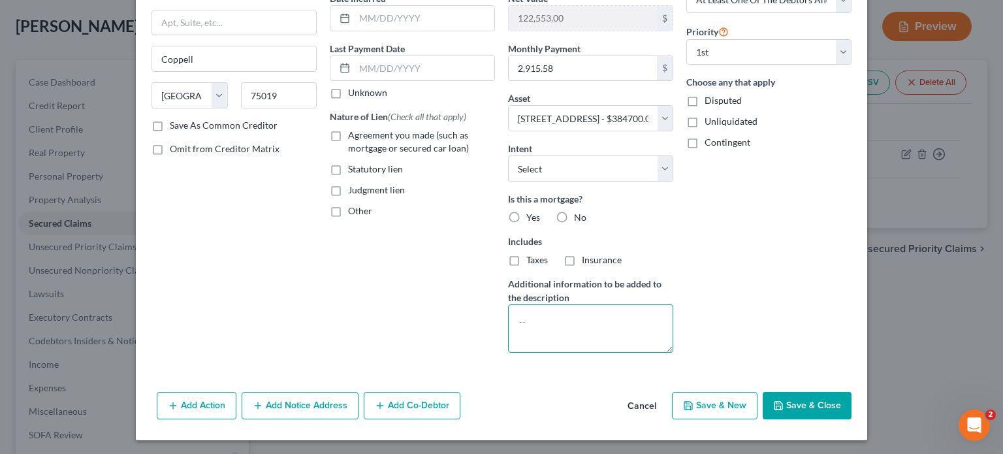
click at [541, 305] on textarea at bounding box center [590, 328] width 165 height 48
click at [526, 216] on label "Yes" at bounding box center [533, 217] width 14 height 13
click at [532, 216] on input "Yes" at bounding box center [536, 215] width 8 height 8
radio input "true"
click at [526, 253] on label "Taxes" at bounding box center [537, 259] width 22 height 13
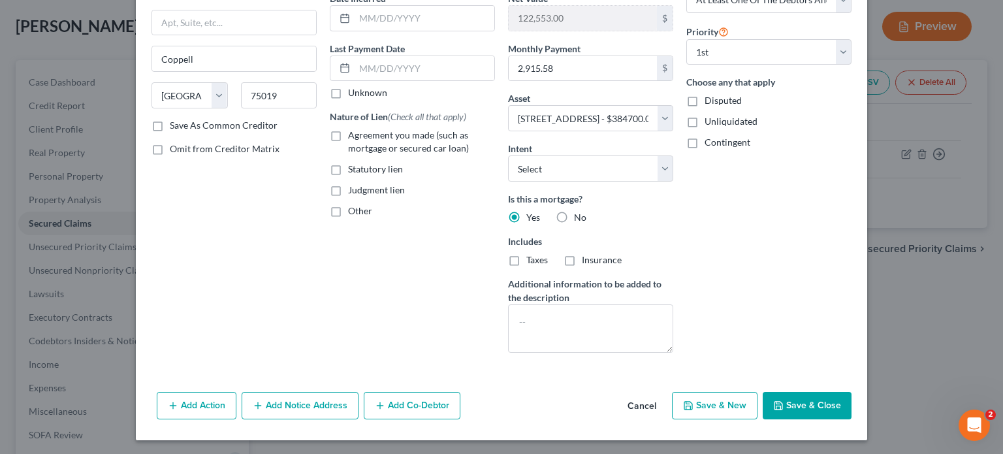
click at [532, 253] on input "Taxes" at bounding box center [536, 257] width 8 height 8
checkbox input "true"
click at [531, 306] on textarea at bounding box center [590, 328] width 165 height 48
click at [515, 321] on textarea "6/23/25, 7/3/25.7/14/2.7/30/25" at bounding box center [590, 328] width 165 height 48
click at [564, 315] on textarea "$1,000.006/23/25, 7/3/25.7/14/2.7/30/25" at bounding box center [590, 328] width 165 height 48
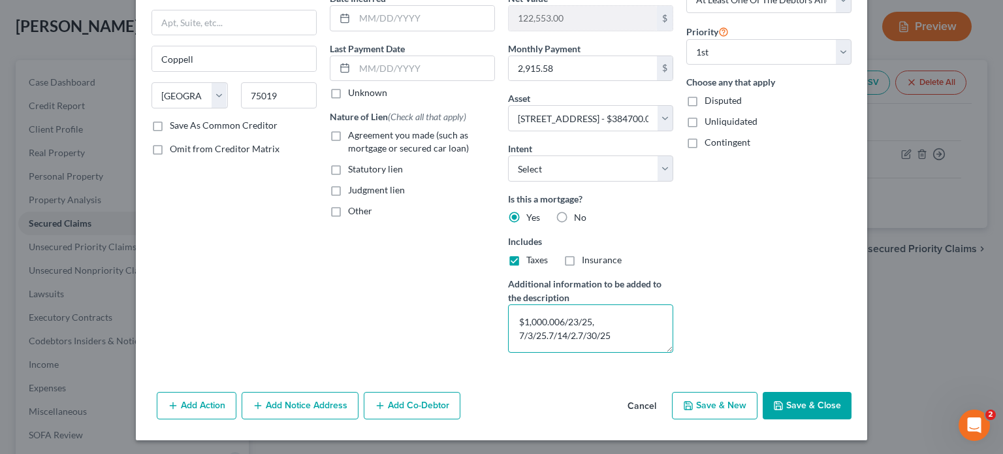
click at [557, 318] on textarea "$1,000.006/23/25, 7/3/25.7/14/2.7/30/25" at bounding box center [590, 328] width 165 height 48
click at [543, 333] on textarea "$1,000.00 on 6/23/25, 7/3/25.7/14/2.7/30/25" at bounding box center [590, 328] width 165 height 48
click at [575, 334] on textarea "$1,000.00 on 6/23/25, 7/3/25.7/14/2.7/30/25" at bounding box center [590, 328] width 165 height 48
type textarea "$1,000.00 on 6/23/25, 7/3/25.7/14/2 and 7/30/25"
click at [813, 405] on button "Save & Close" at bounding box center [807, 405] width 89 height 27
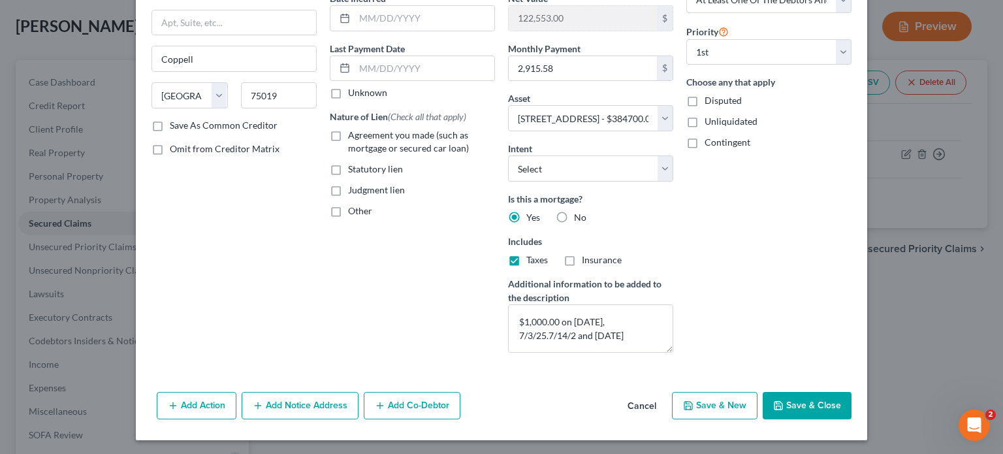
select select
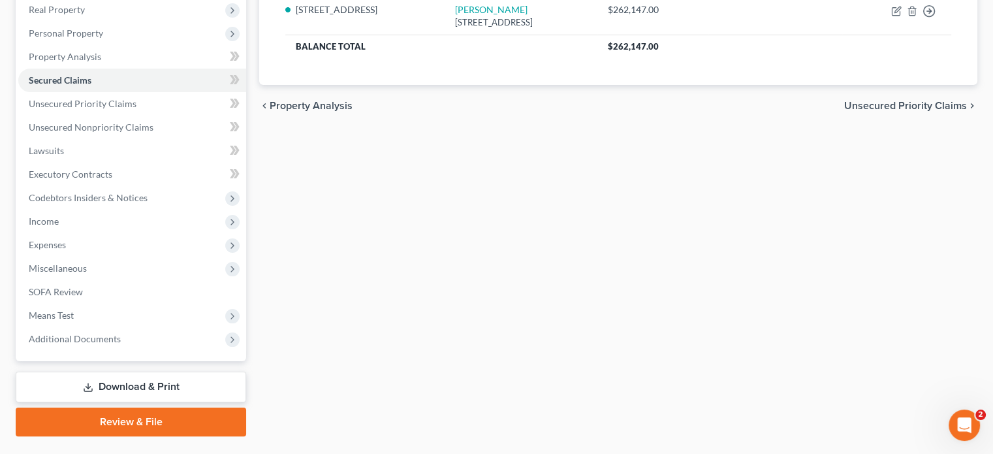
scroll to position [239, 0]
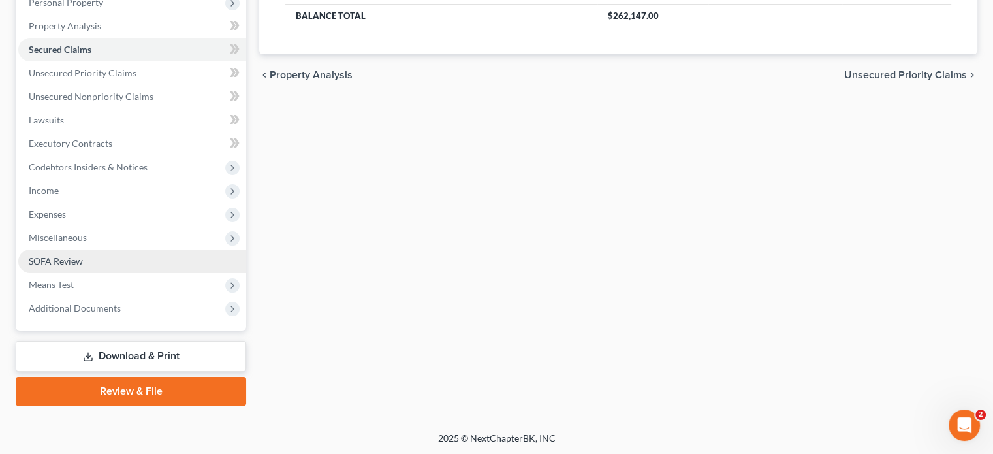
click at [55, 262] on span "SOFA Review" at bounding box center [56, 260] width 54 height 11
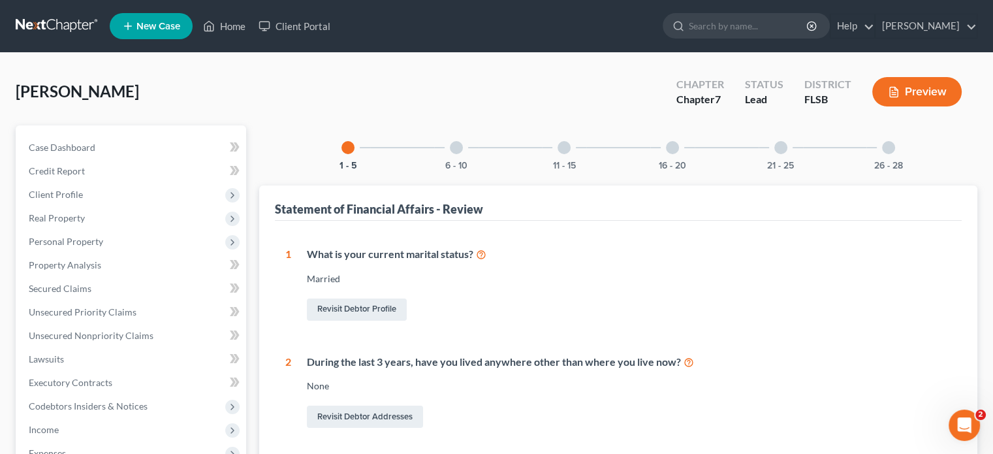
click at [340, 153] on div "1 - 5" at bounding box center [348, 147] width 44 height 44
click at [454, 143] on div at bounding box center [456, 147] width 13 height 13
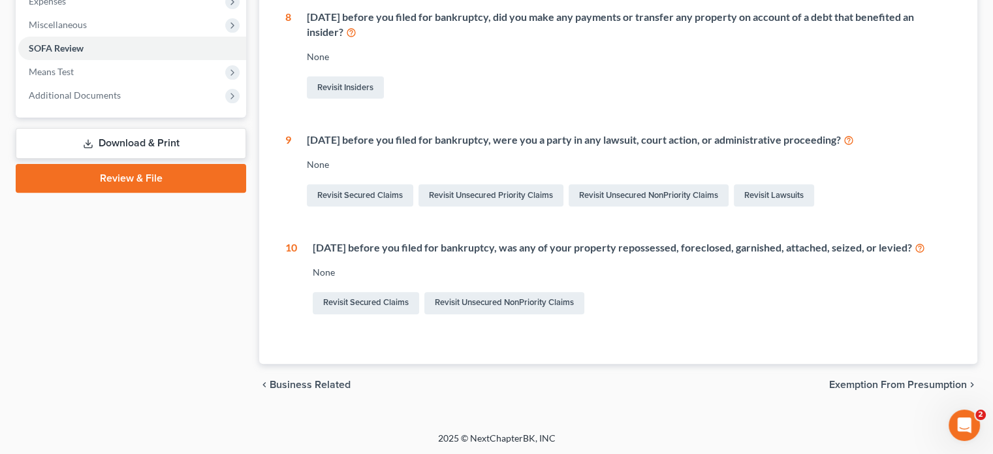
scroll to position [452, 0]
click at [364, 303] on link "Revisit Secured Claims" at bounding box center [366, 303] width 106 height 22
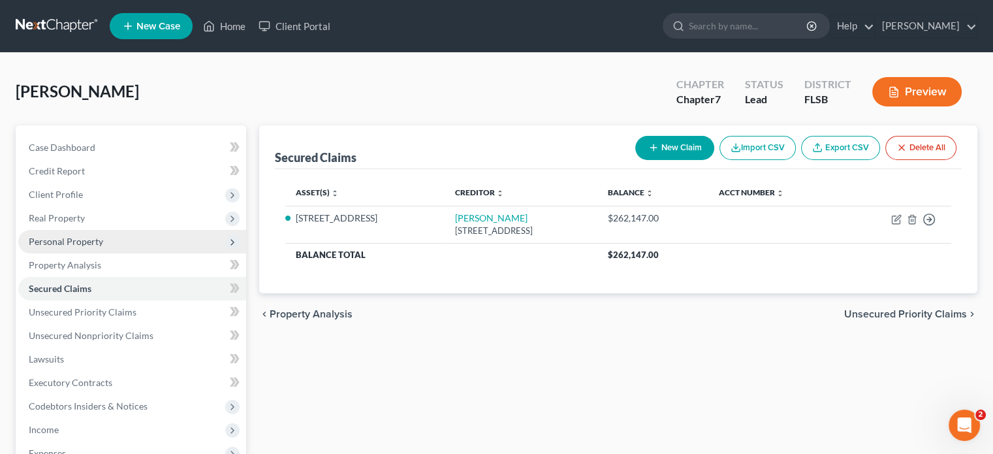
click at [68, 245] on span "Personal Property" at bounding box center [66, 241] width 74 height 11
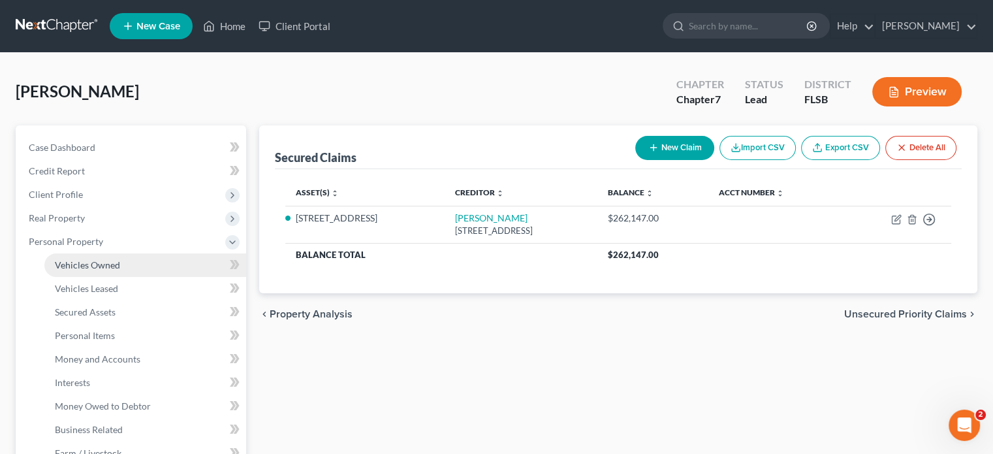
click at [86, 264] on span "Vehicles Owned" at bounding box center [87, 264] width 65 height 11
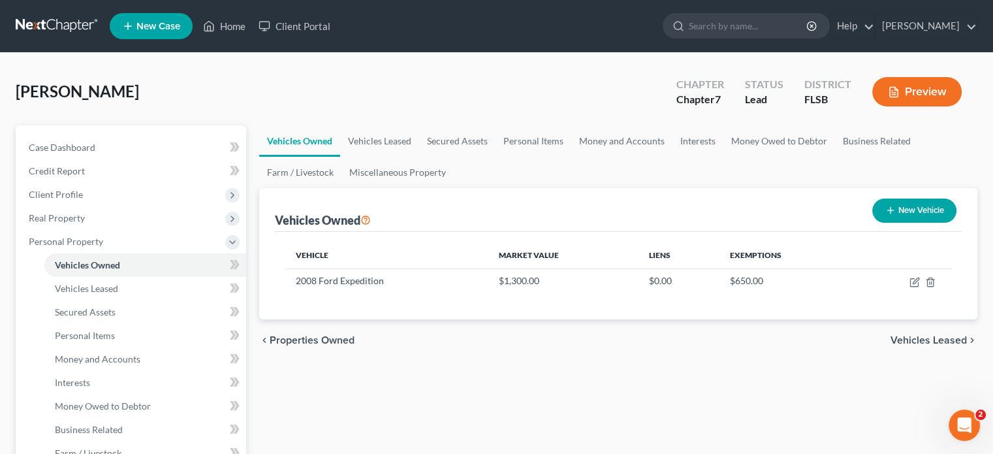
click at [893, 214] on icon "button" at bounding box center [891, 210] width 10 height 10
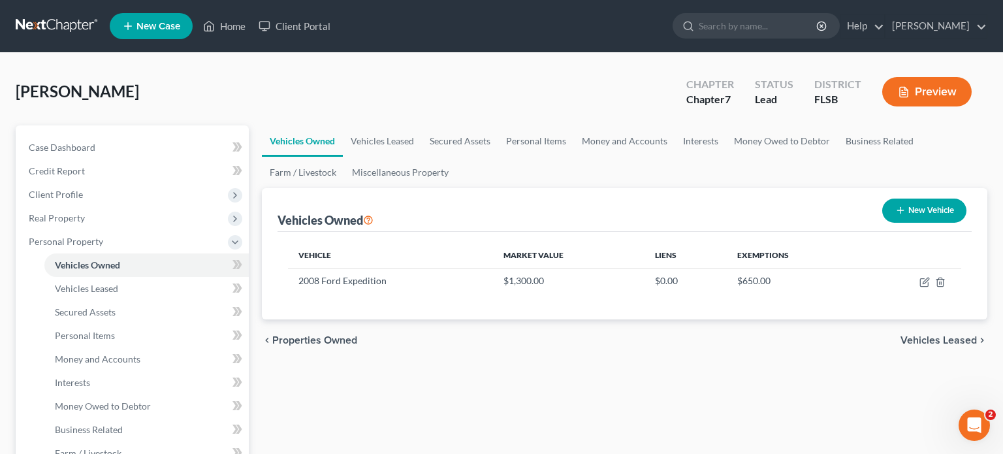
select select "0"
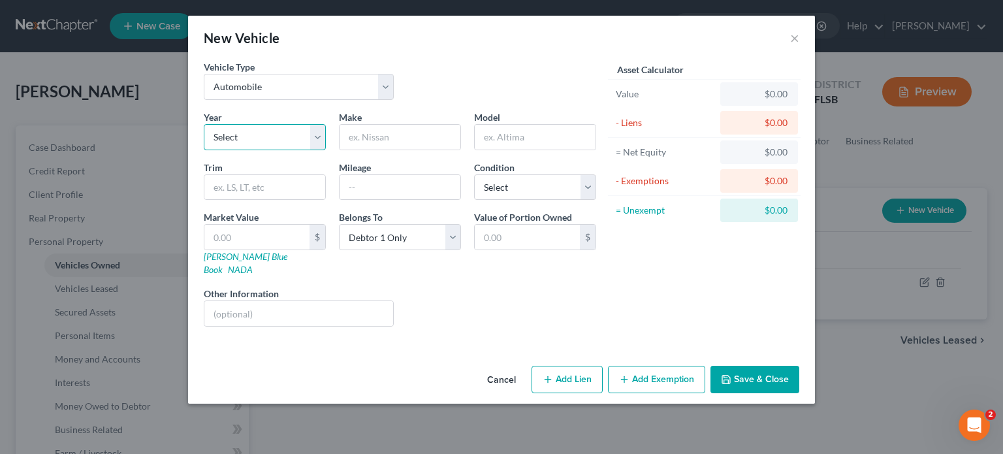
click at [240, 138] on select "Select 2026 2025 2024 2023 2022 2021 2020 2019 2018 2017 2016 2015 2014 2013 20…" at bounding box center [265, 137] width 122 height 26
click at [242, 136] on select "Select 2026 2025 2024 2023 2022 2021 2020 2019 2018 2017 2016 2015 2014 2013 20…" at bounding box center [265, 137] width 122 height 26
click at [378, 93] on select "Select Automobile Truck Trailer Watercraft Aircraft Motor Home Atv Other Vehicle" at bounding box center [299, 87] width 190 height 26
click at [204, 74] on select "Select Automobile Truck Trailer Watercraft Aircraft Motor Home Atv Other Vehicle" at bounding box center [299, 87] width 190 height 26
click at [383, 89] on select "Select Automobile Truck Trailer Watercraft Aircraft Motor Home Atv Other Vehicle" at bounding box center [299, 87] width 190 height 26
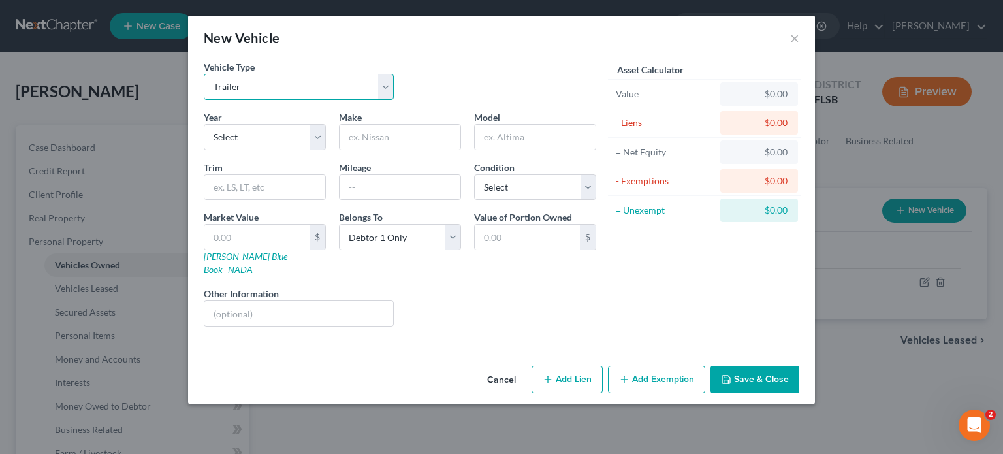
select select "1"
click at [204, 74] on select "Select Automobile Truck Trailer Watercraft Aircraft Motor Home Atv Other Vehicle" at bounding box center [299, 87] width 190 height 26
drag, startPoint x: 248, startPoint y: 135, endPoint x: 215, endPoint y: 144, distance: 34.4
click at [215, 144] on select "Select 2026 2025 2024 2023 2022 2021 2020 2019 2018 2017 2016 2015 2014 2013 20…" at bounding box center [265, 137] width 122 height 26
select select "6"
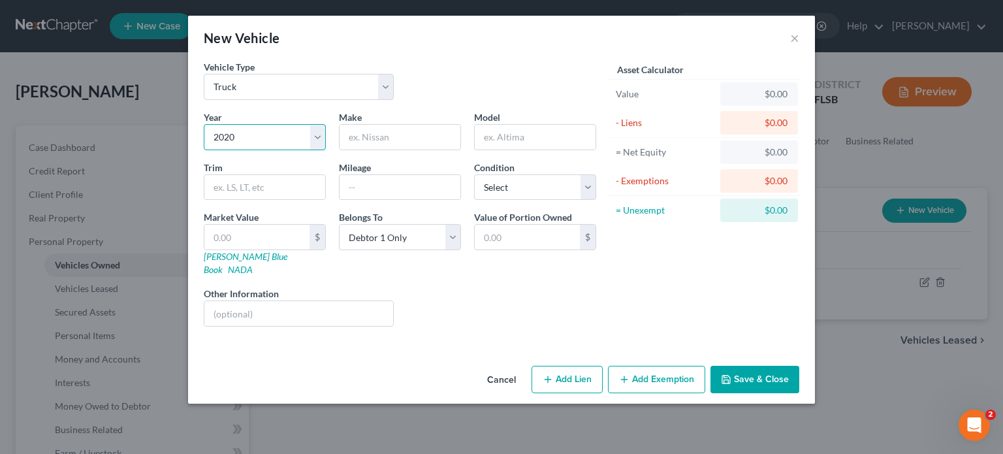
click at [204, 124] on select "Select 2026 2025 2024 2023 2022 2021 2020 2019 2018 2017 2016 2015 2014 2013 20…" at bounding box center [265, 137] width 122 height 26
click at [353, 137] on input "text" at bounding box center [400, 137] width 121 height 25
type input "z"
type input "KWT630"
type input "Sleeper Truck"
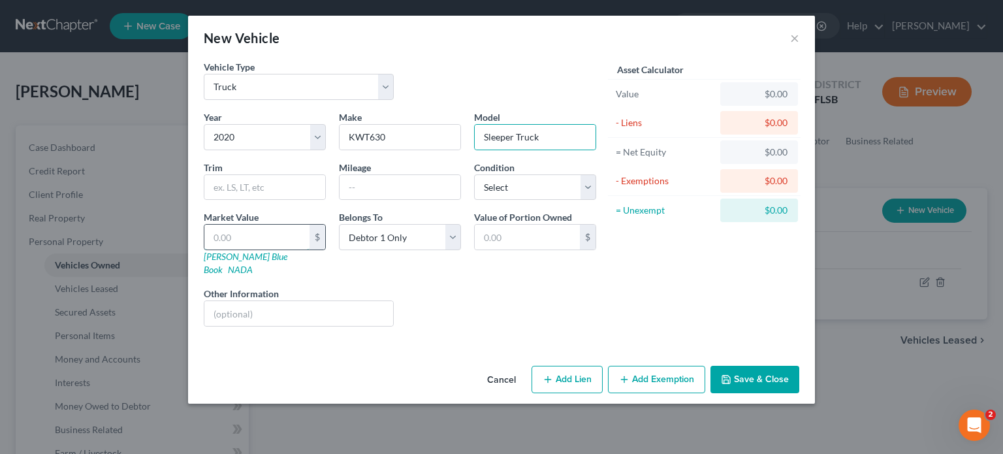
click at [254, 236] on input "text" at bounding box center [256, 237] width 105 height 25
type input "4"
type input "4.00"
type input "49"
type input "49.00"
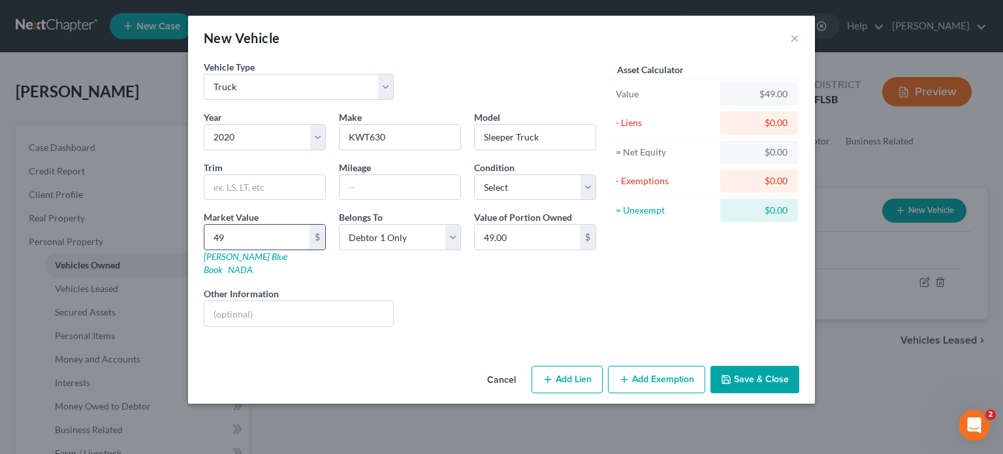
type input "499"
type input "499.00"
type input "4995"
type input "4,995.00"
type input "4,9950"
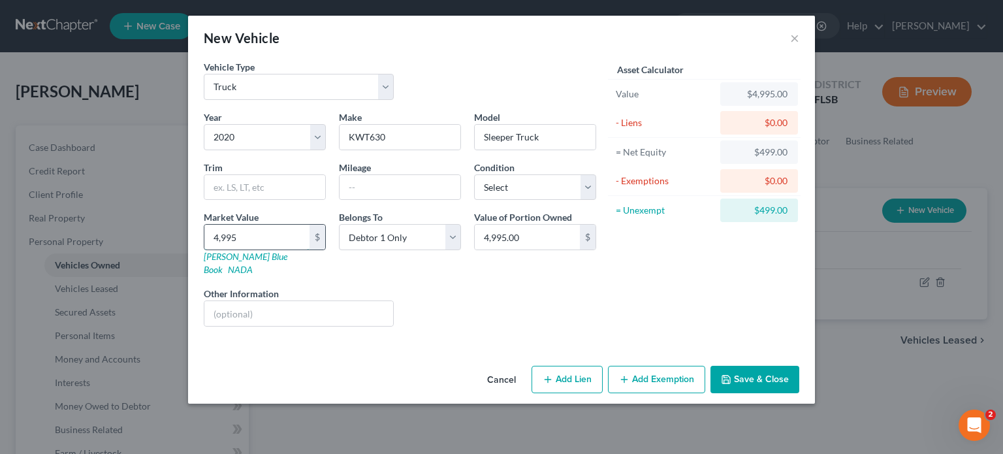
type input "49,950.00"
click at [569, 366] on button "Add Lien" at bounding box center [567, 379] width 71 height 27
select select "0"
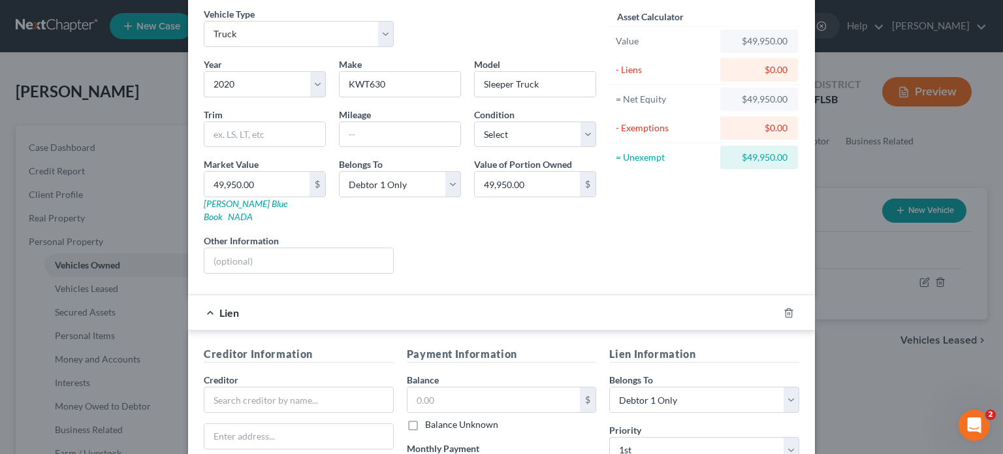
scroll to position [131, 0]
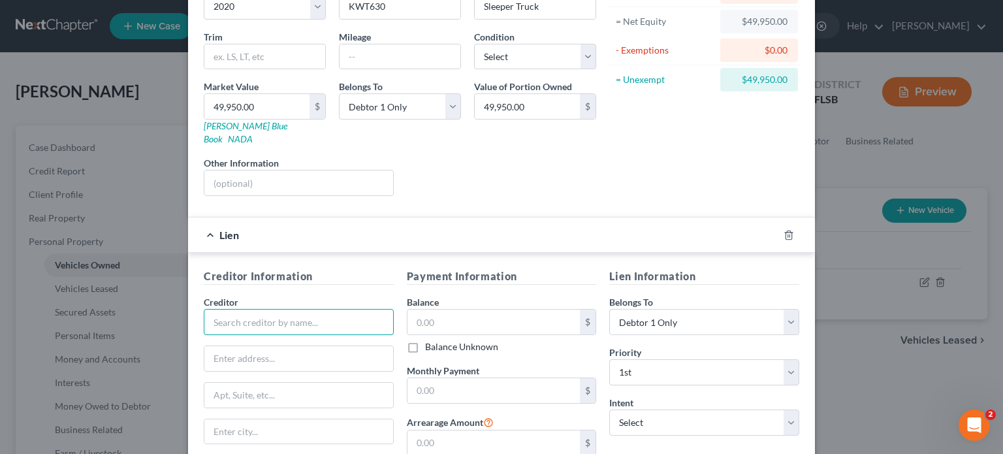
click at [219, 309] on input "text" at bounding box center [299, 322] width 190 height 26
type input "Transport Funding LLC"
type input "8717 W 110th St #700"
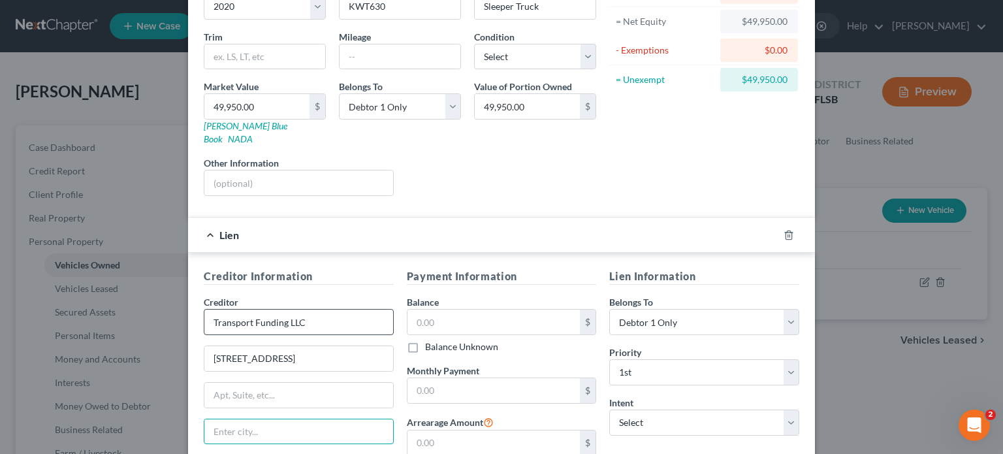
type input "P"
type input "Overland"
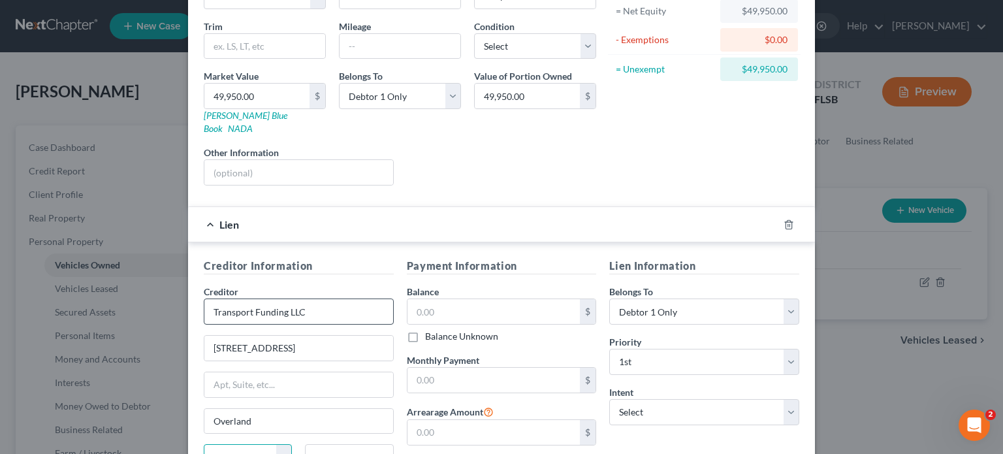
select select "17"
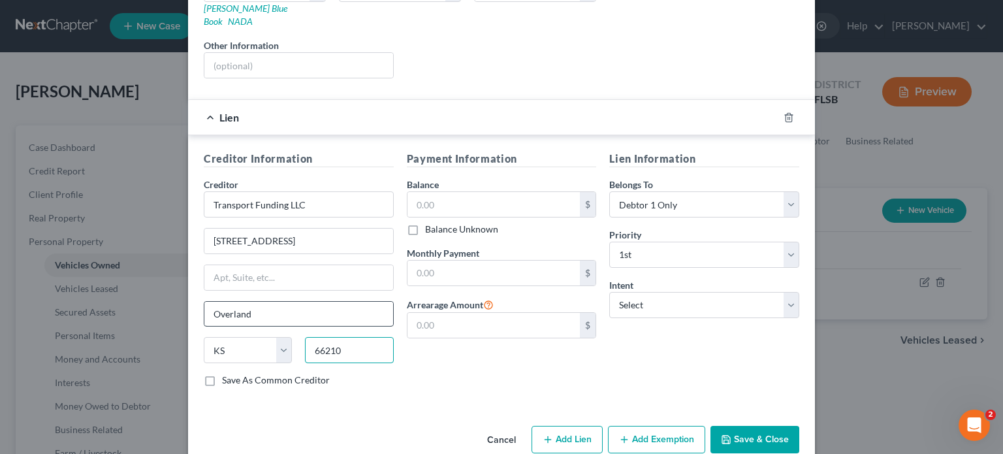
scroll to position [257, 0]
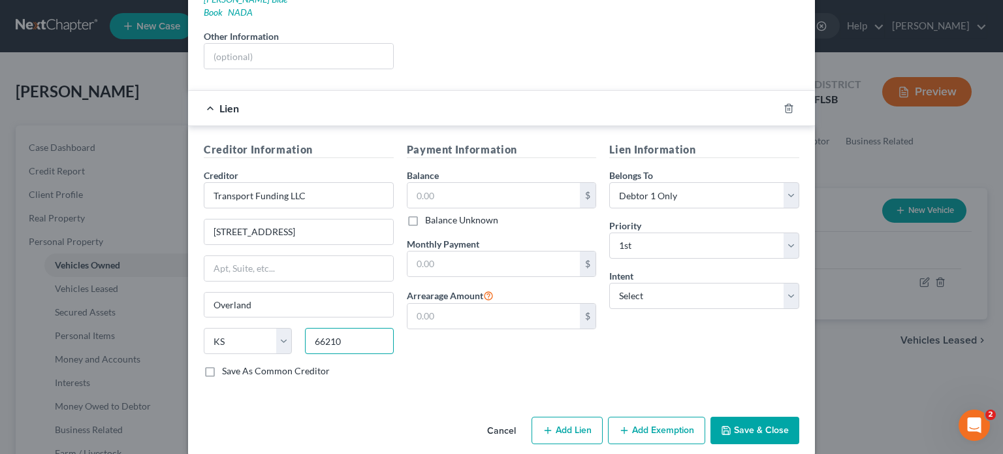
type input "66210"
type input "Shawnee Mission"
click at [763, 417] on button "Save & Close" at bounding box center [755, 430] width 89 height 27
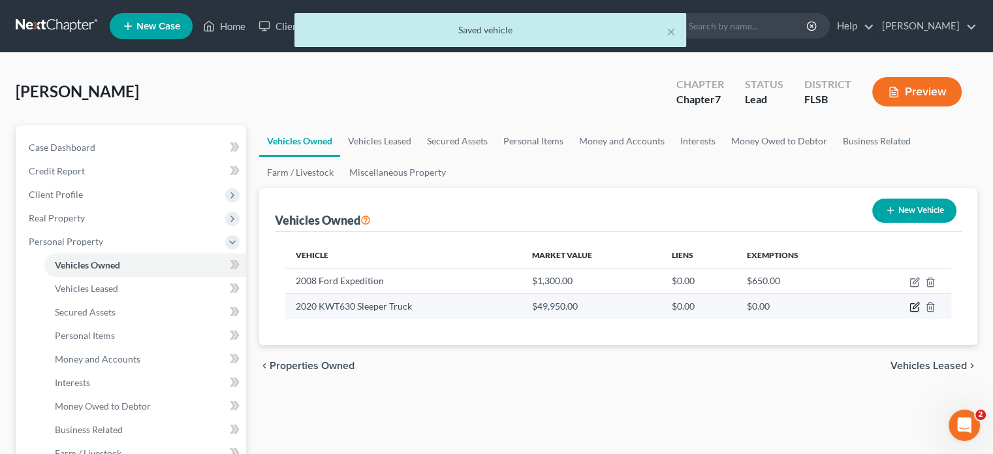
click at [912, 307] on icon "button" at bounding box center [915, 307] width 10 height 10
select select "1"
select select "6"
select select "0"
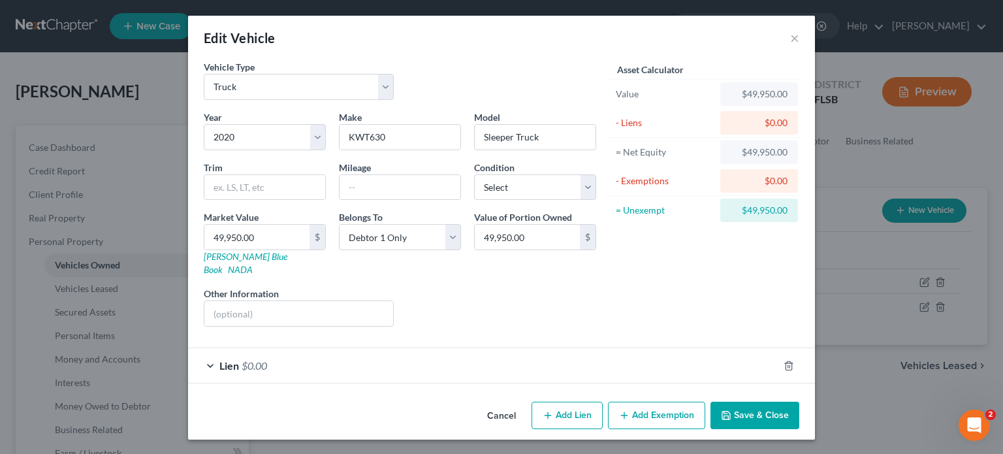
click at [332, 358] on div "Lien $0.00" at bounding box center [483, 365] width 590 height 35
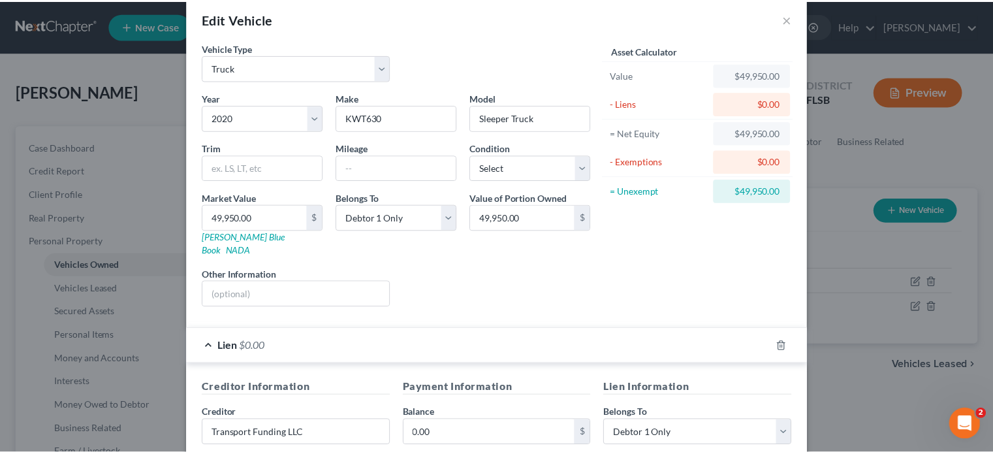
scroll to position [0, 0]
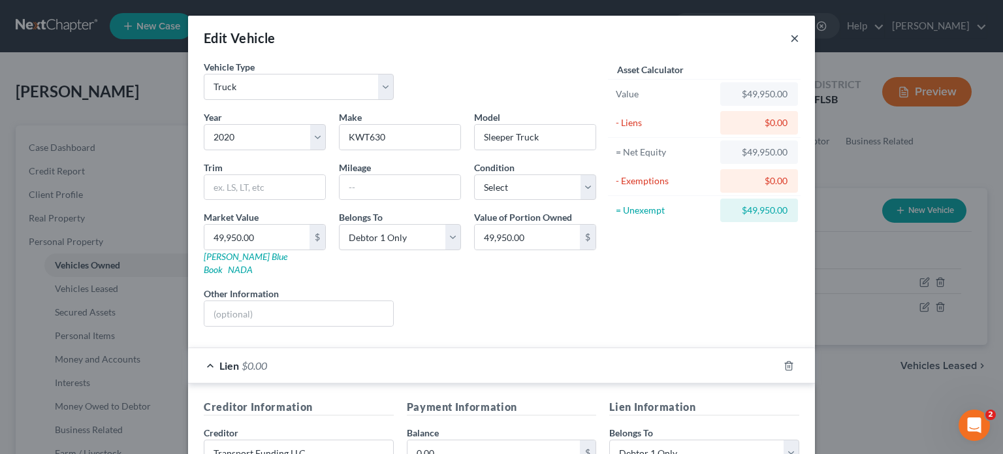
click at [790, 39] on button "×" at bounding box center [794, 38] width 9 height 16
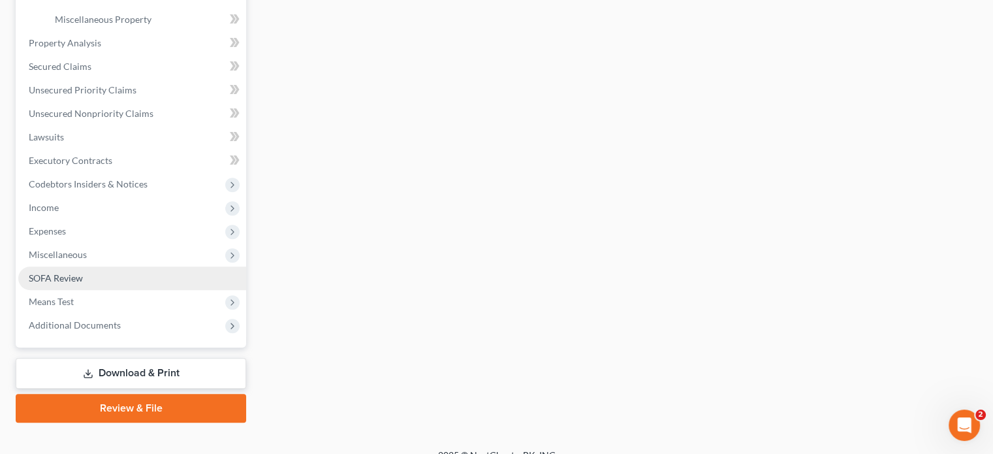
click at [66, 280] on span "SOFA Review" at bounding box center [56, 277] width 54 height 11
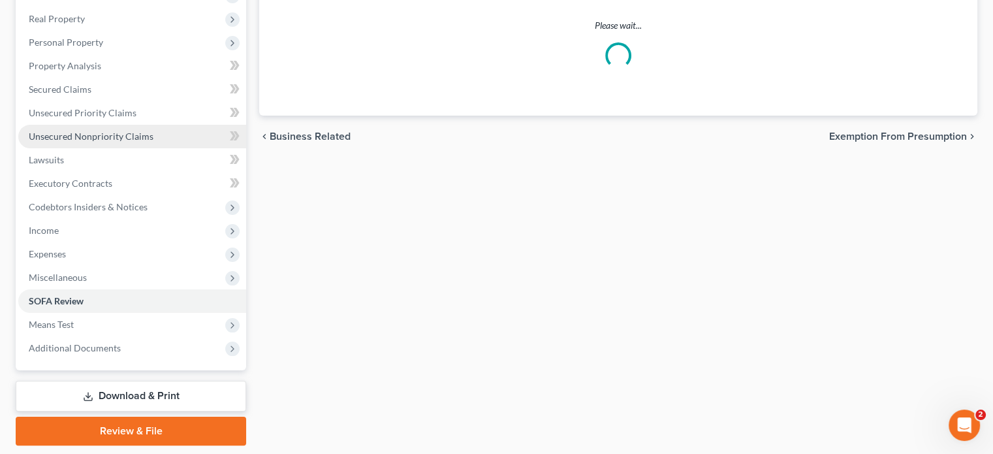
click at [66, 280] on ul "Case Dashboard Payments Invoices Payments Payments Credit Report Client Profile" at bounding box center [132, 148] width 228 height 423
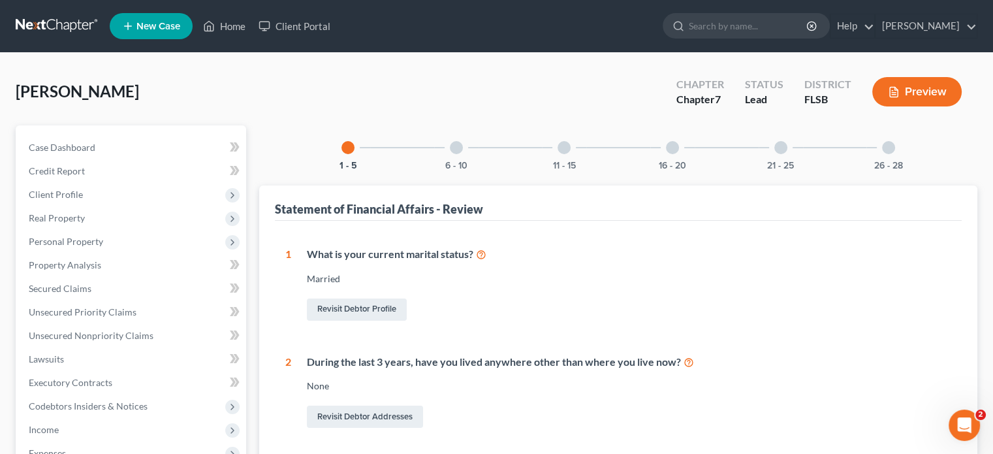
click at [449, 148] on div "6 - 10" at bounding box center [456, 147] width 44 height 44
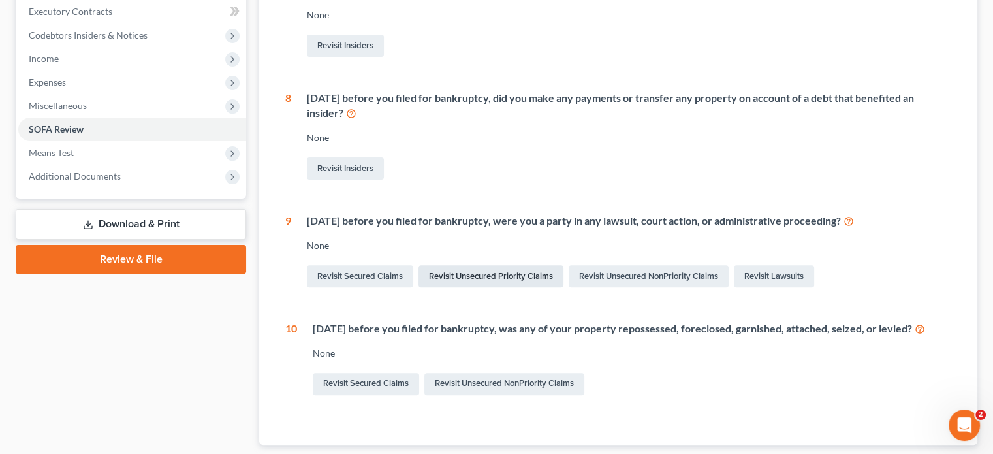
scroll to position [452, 0]
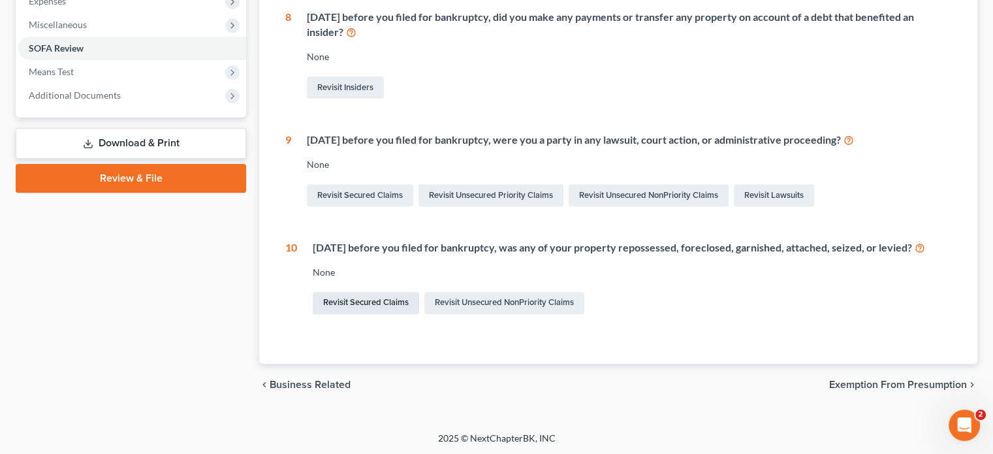
click at [376, 300] on link "Revisit Secured Claims" at bounding box center [366, 303] width 106 height 22
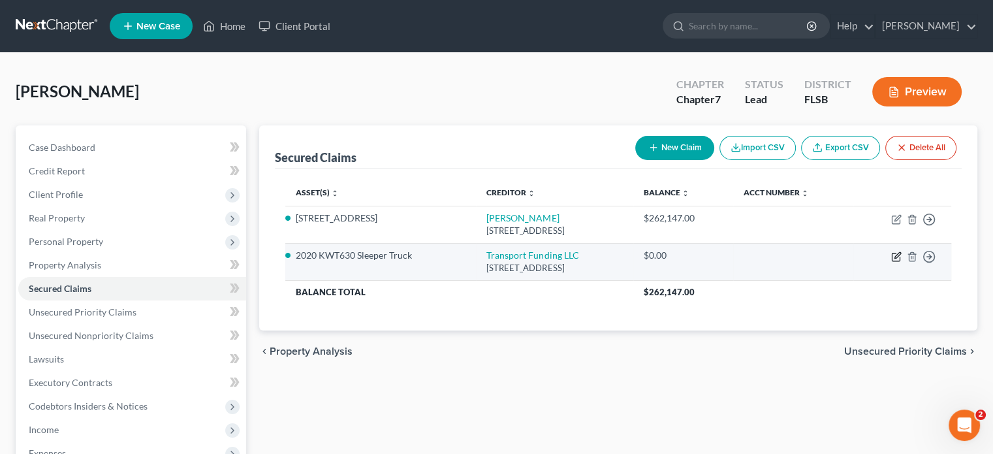
click at [897, 255] on icon "button" at bounding box center [897, 256] width 10 height 10
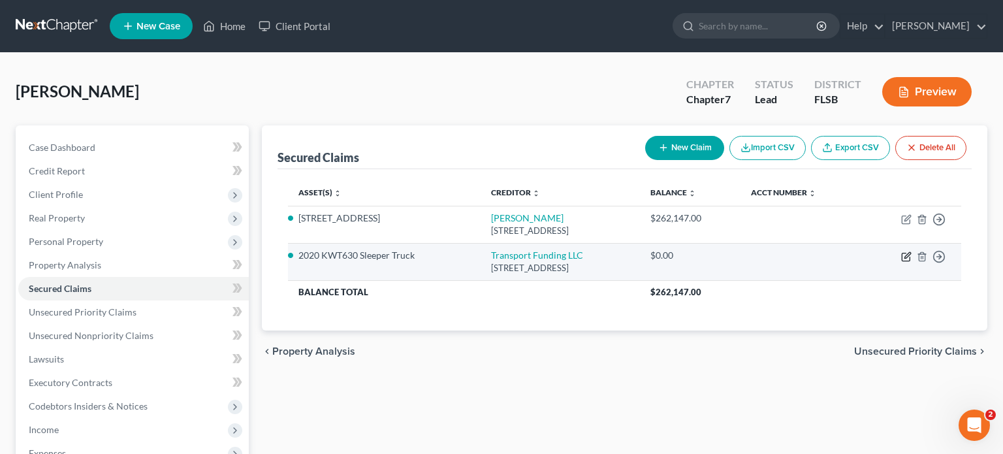
select select "17"
select select "6"
select select "0"
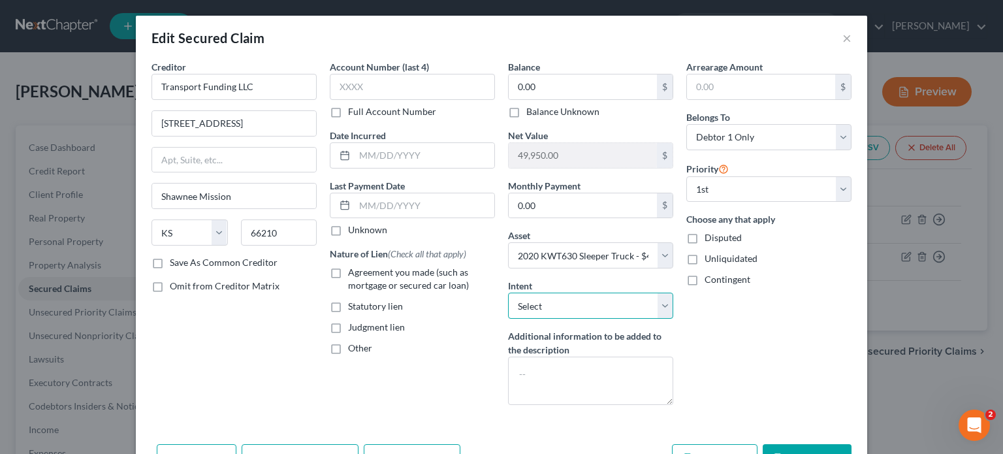
click at [662, 308] on select "Select Surrender Redeem Reaffirm Avoid Other" at bounding box center [590, 306] width 165 height 26
select select "0"
click at [508, 293] on select "Select Surrender Redeem Reaffirm Avoid Other" at bounding box center [590, 306] width 165 height 26
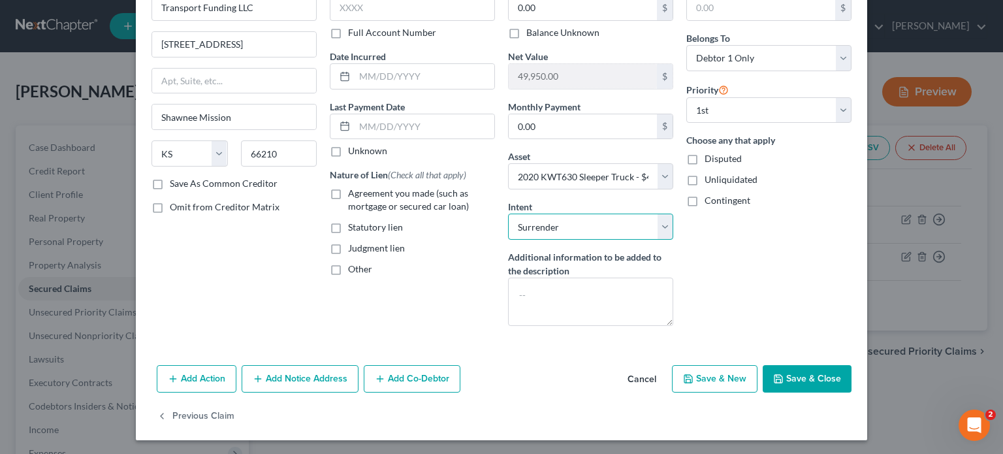
drag, startPoint x: 561, startPoint y: 226, endPoint x: 514, endPoint y: 223, distance: 47.1
click at [514, 223] on select "Select Surrender Redeem Reaffirm Avoid Other" at bounding box center [590, 227] width 165 height 26
select select
click at [508, 214] on select "Select Surrender Redeem Reaffirm Avoid Other" at bounding box center [590, 227] width 165 height 26
click at [195, 373] on button "Add Action" at bounding box center [197, 378] width 80 height 27
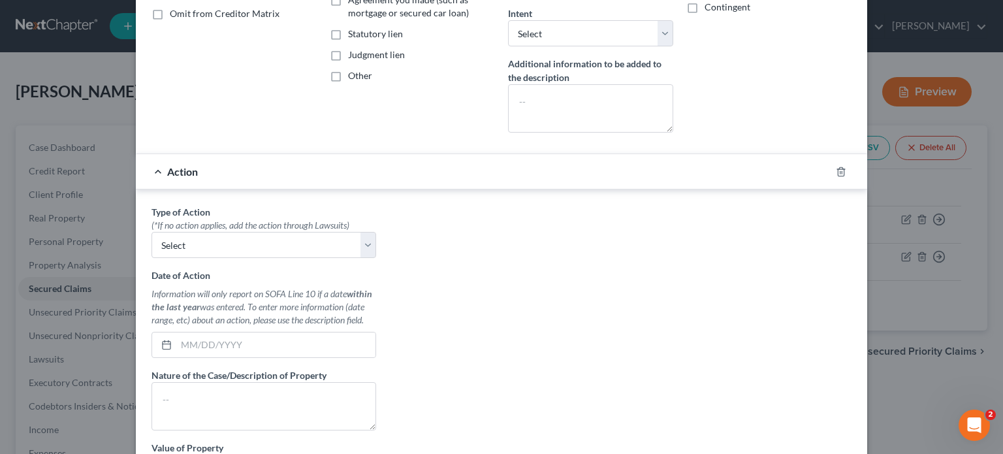
scroll to position [275, 0]
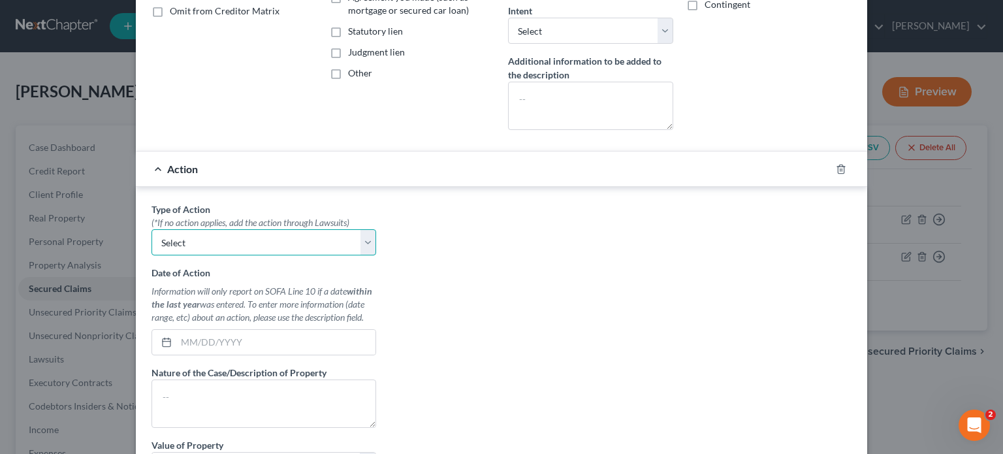
click at [361, 242] on select "Select Repossession Garnishment Foreclosure Personal Injury Attached, Seized, O…" at bounding box center [264, 242] width 225 height 26
select select "0"
click at [152, 229] on select "Select Repossession Garnishment Foreclosure Personal Injury Attached, Seized, O…" at bounding box center [264, 242] width 225 height 26
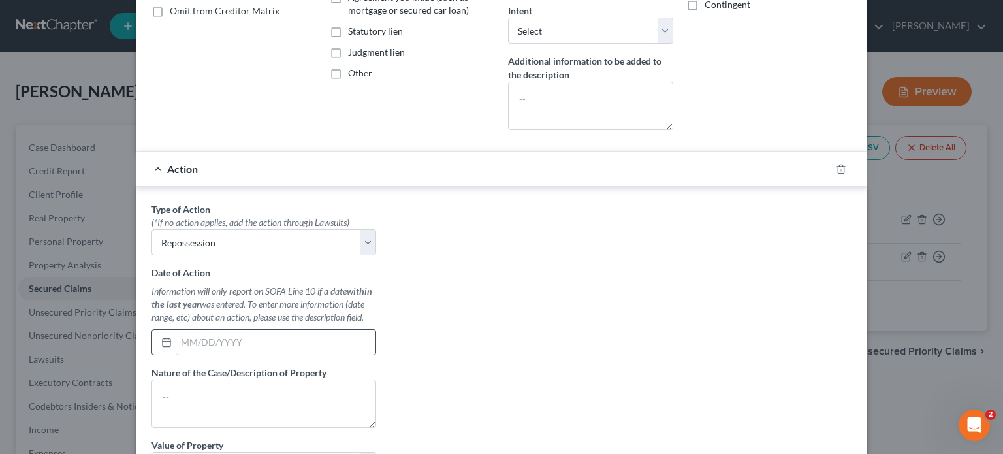
click at [187, 342] on input "text" at bounding box center [275, 342] width 199 height 25
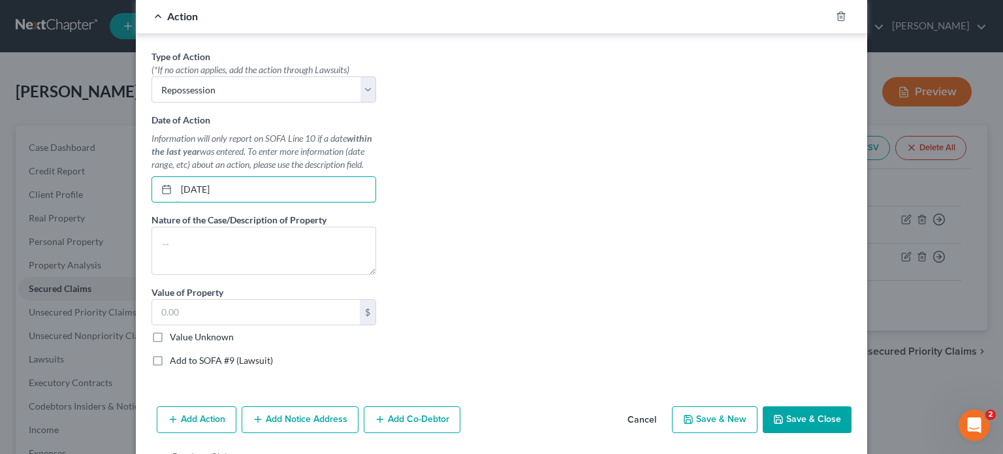
scroll to position [468, 0]
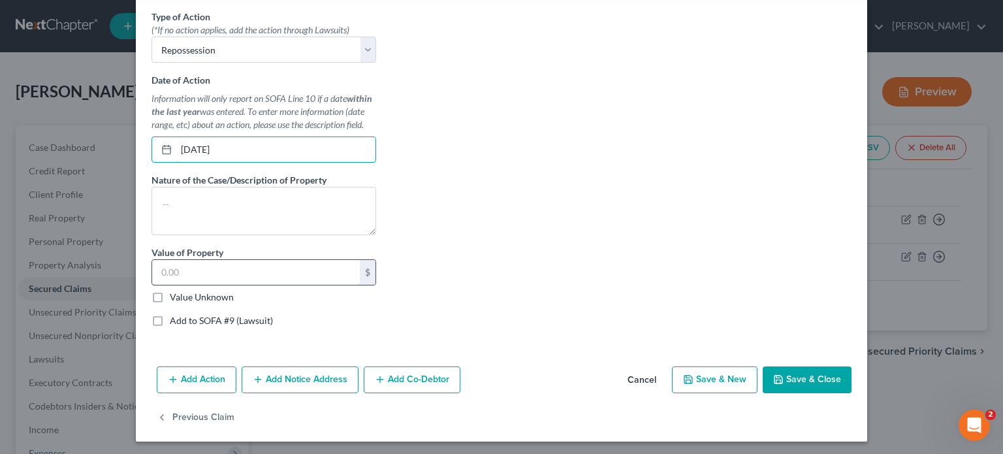
type input "04/25/2025"
click at [182, 260] on input "text" at bounding box center [256, 272] width 208 height 25
click at [170, 295] on label "Value Unknown" at bounding box center [202, 297] width 64 height 13
click at [175, 295] on input "Value Unknown" at bounding box center [179, 295] width 8 height 8
checkbox input "true"
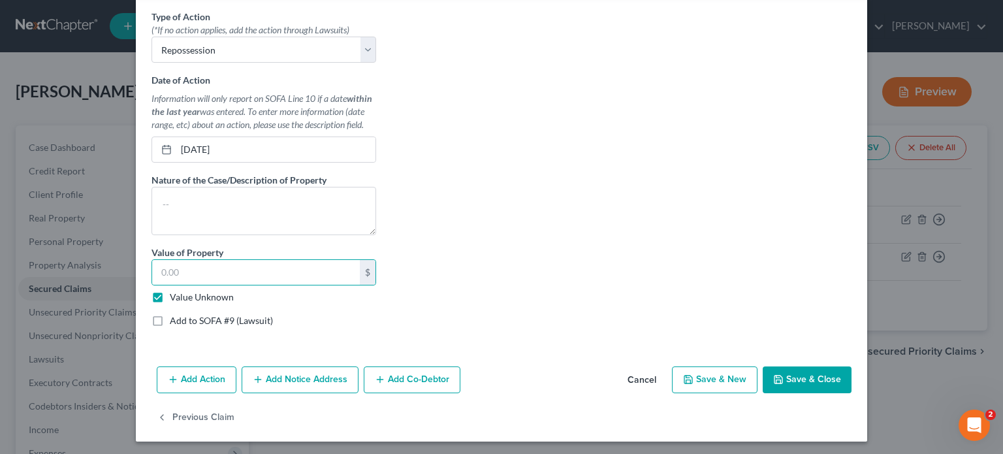
type input "0.00"
click at [808, 379] on button "Save & Close" at bounding box center [807, 379] width 89 height 27
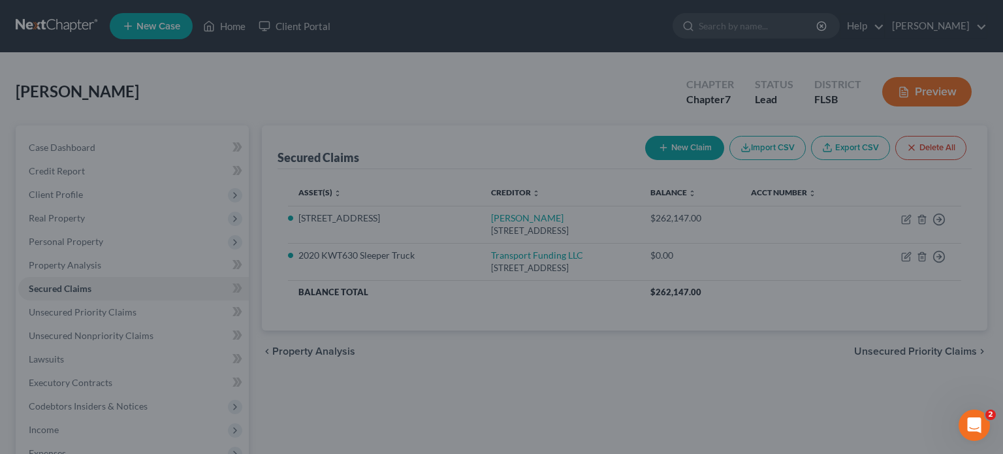
select select "6"
type input "0"
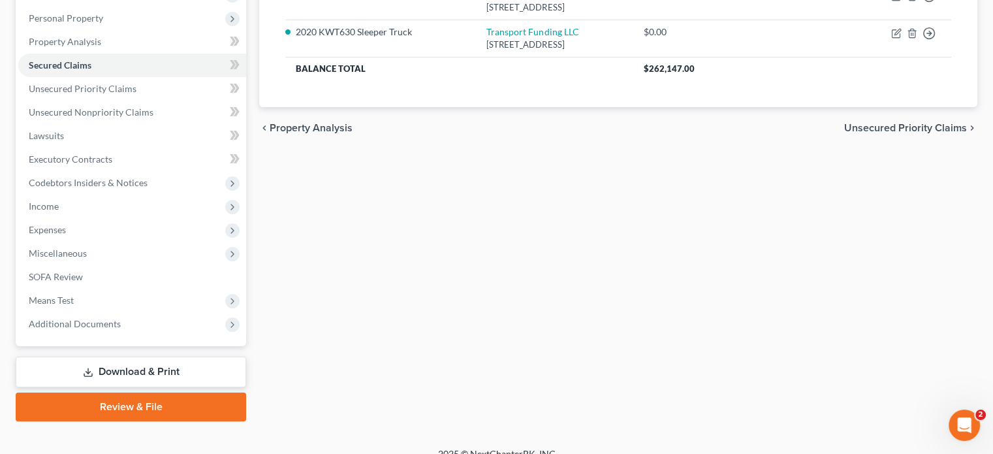
scroll to position [239, 0]
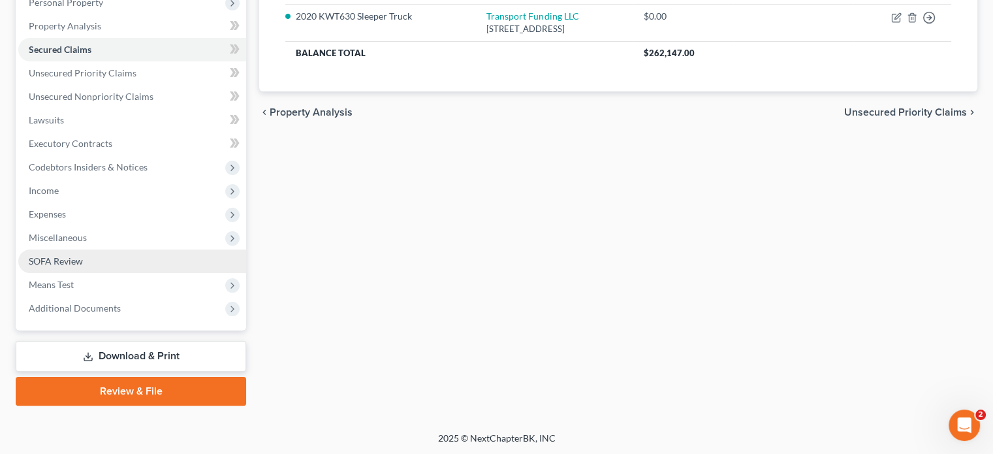
click at [55, 261] on span "SOFA Review" at bounding box center [56, 260] width 54 height 11
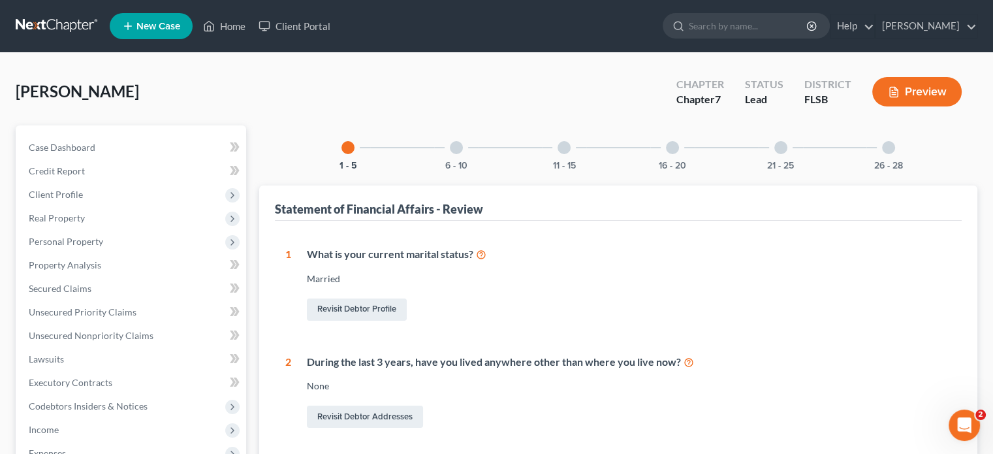
click at [460, 148] on div at bounding box center [456, 147] width 13 height 13
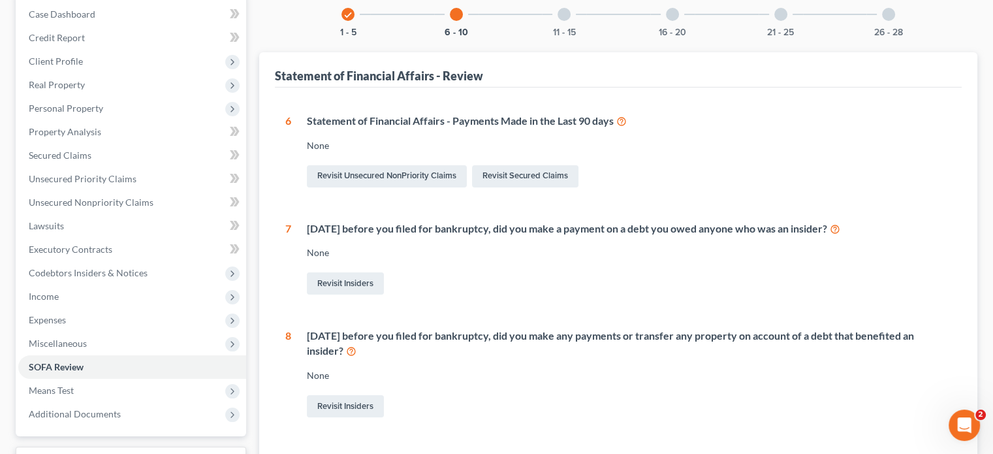
scroll to position [65, 0]
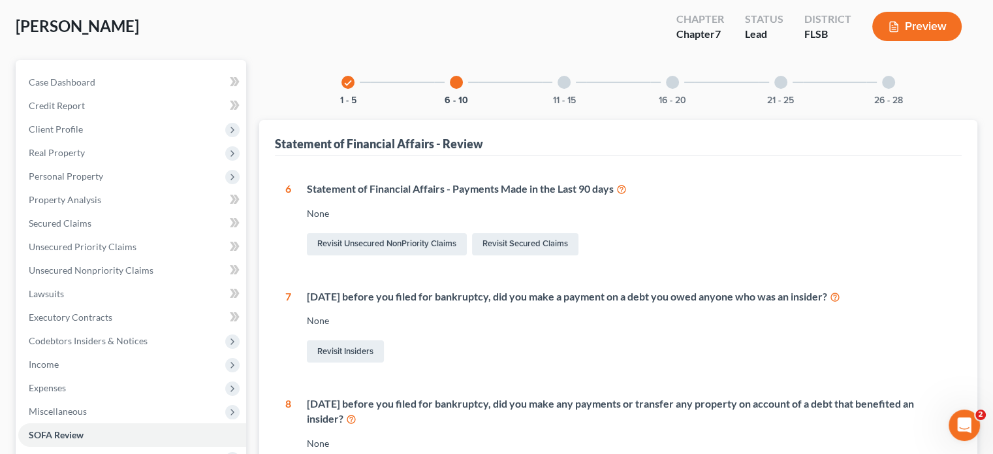
click at [566, 82] on div at bounding box center [564, 82] width 13 height 13
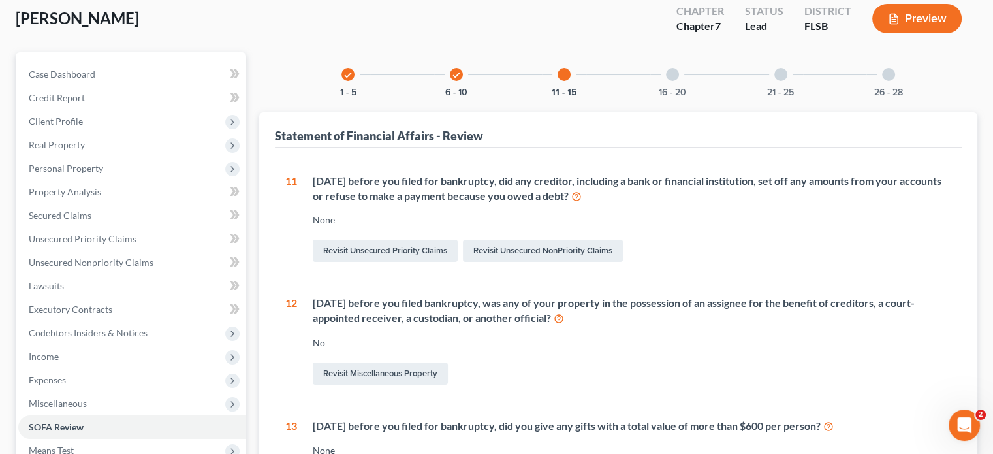
scroll to position [40, 0]
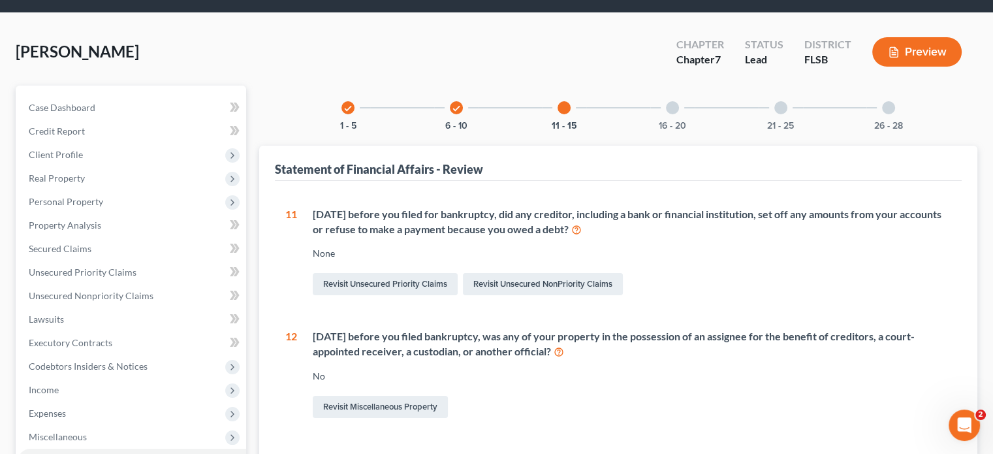
click at [564, 109] on div at bounding box center [564, 107] width 13 height 13
click at [567, 109] on div at bounding box center [564, 107] width 13 height 13
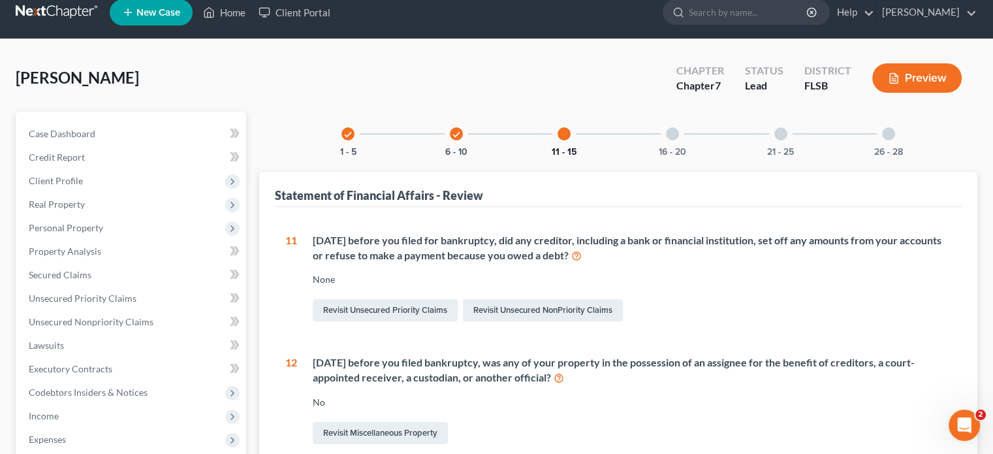
scroll to position [0, 0]
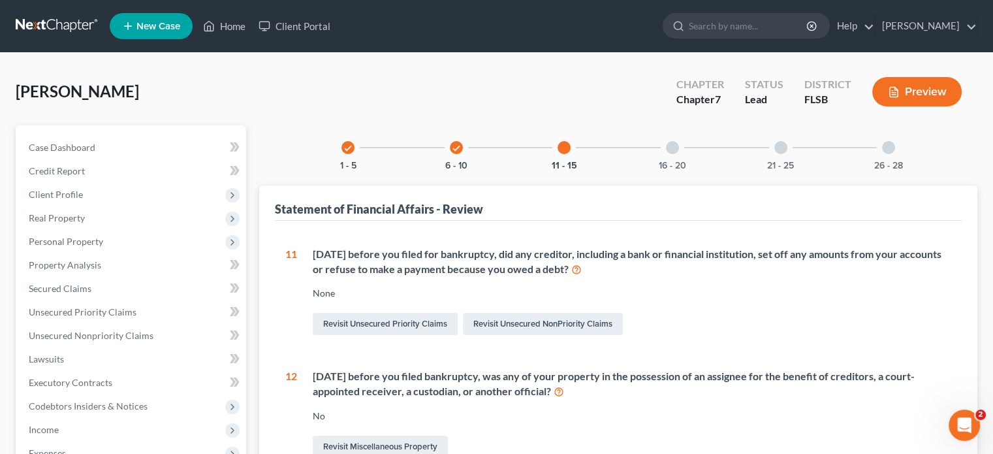
click at [675, 148] on div at bounding box center [672, 147] width 13 height 13
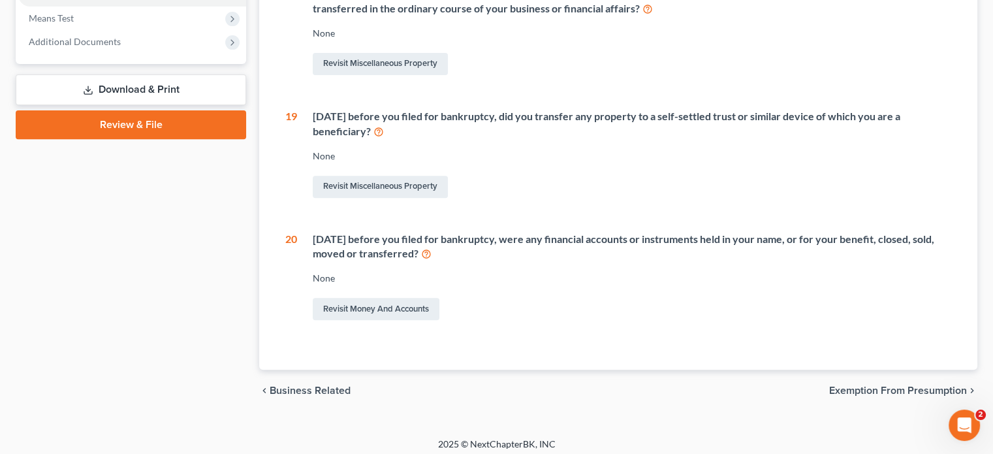
scroll to position [512, 0]
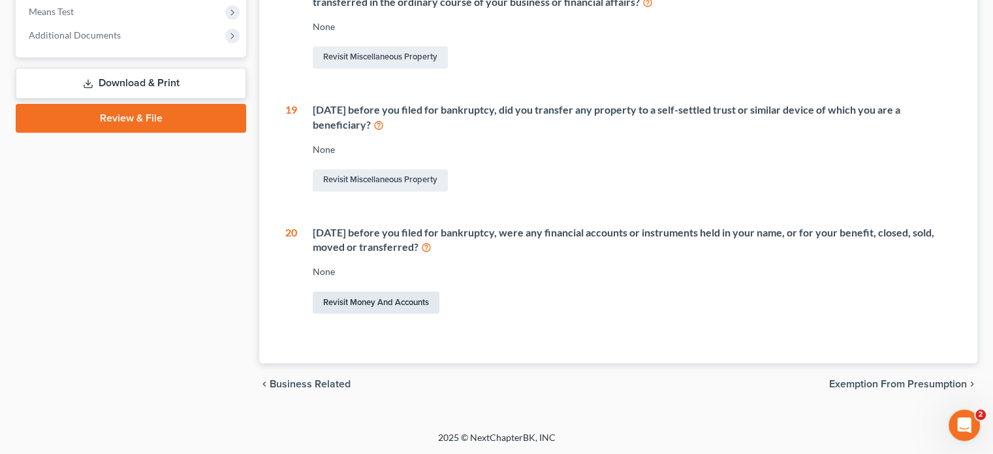
click at [357, 300] on link "Revisit Money and Accounts" at bounding box center [376, 302] width 127 height 22
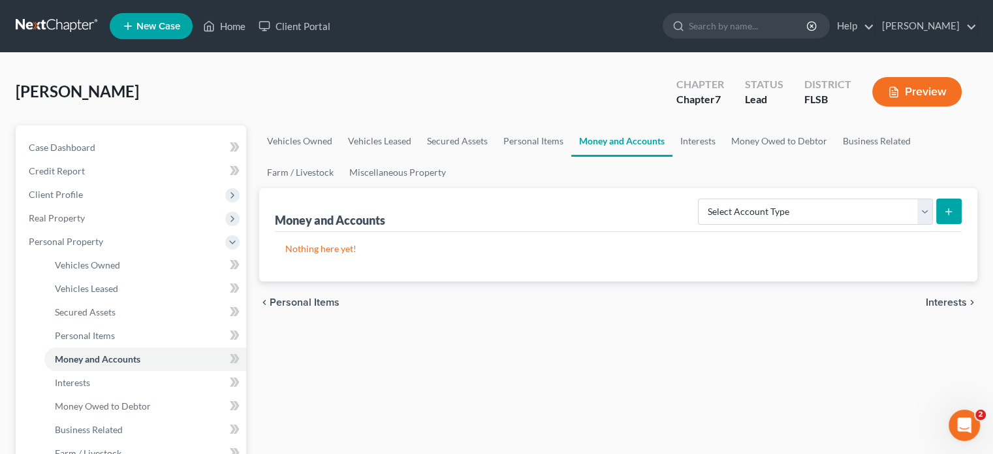
click at [944, 206] on icon "submit" at bounding box center [949, 211] width 10 height 10
click at [925, 214] on select "Select Account Type Brokerage Cash on Hand Certificates of Deposit Checking Acc…" at bounding box center [815, 212] width 235 height 26
select select "checking"
click at [701, 199] on select "Select Account Type Brokerage Cash on Hand Certificates of Deposit Checking Acc…" at bounding box center [815, 212] width 235 height 26
click at [942, 212] on button "submit" at bounding box center [949, 211] width 25 height 25
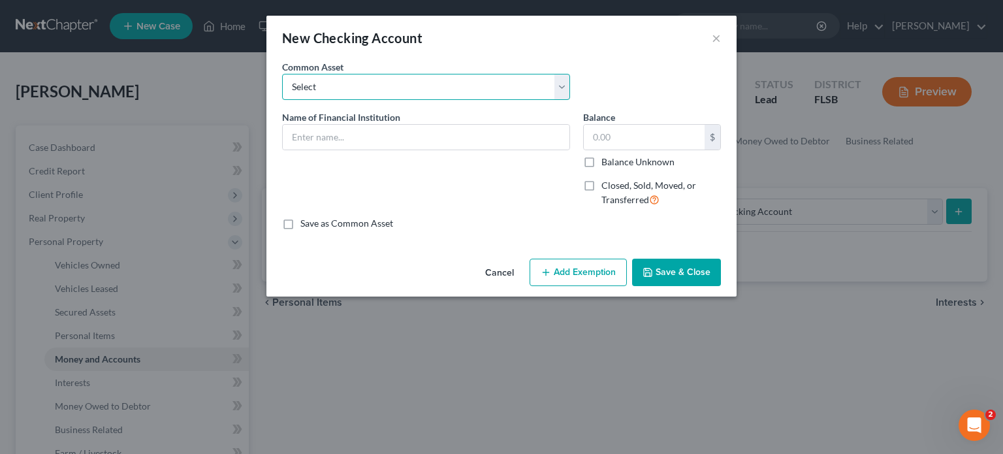
click at [334, 80] on select "Select Chase (2485) Chase (2485) Chase (7256)" at bounding box center [426, 87] width 288 height 26
click at [492, 214] on div "Name of Financial Institution *" at bounding box center [426, 163] width 301 height 107
click at [334, 84] on select "Select Chase (2485) Chase (2485) Chase (7256)" at bounding box center [426, 87] width 288 height 26
drag, startPoint x: 728, startPoint y: 44, endPoint x: 718, endPoint y: 42, distance: 10.1
click at [723, 44] on div "New Checking Account ×" at bounding box center [501, 38] width 470 height 44
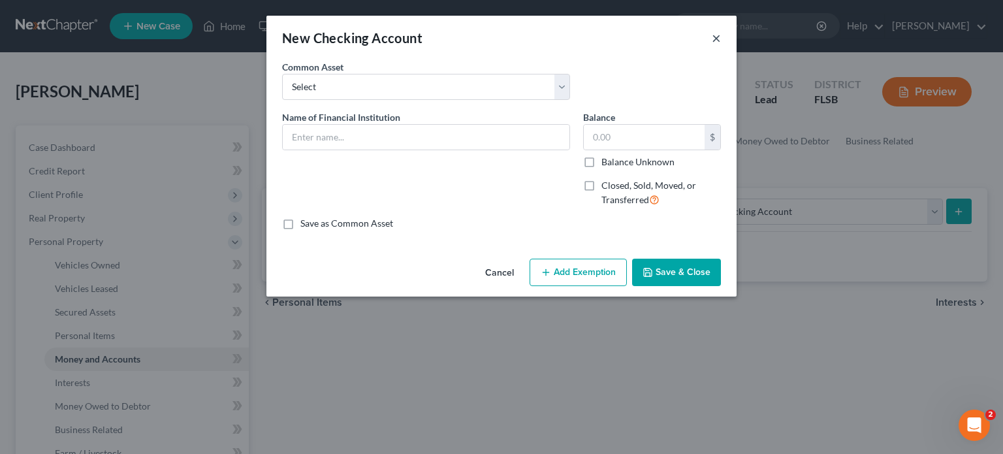
click at [717, 41] on button "×" at bounding box center [716, 38] width 9 height 16
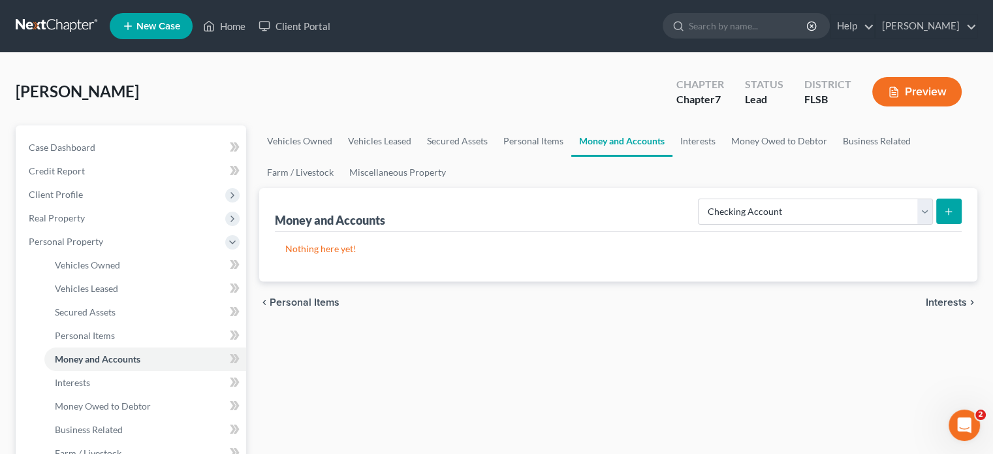
click at [950, 214] on icon "submit" at bounding box center [949, 211] width 10 height 10
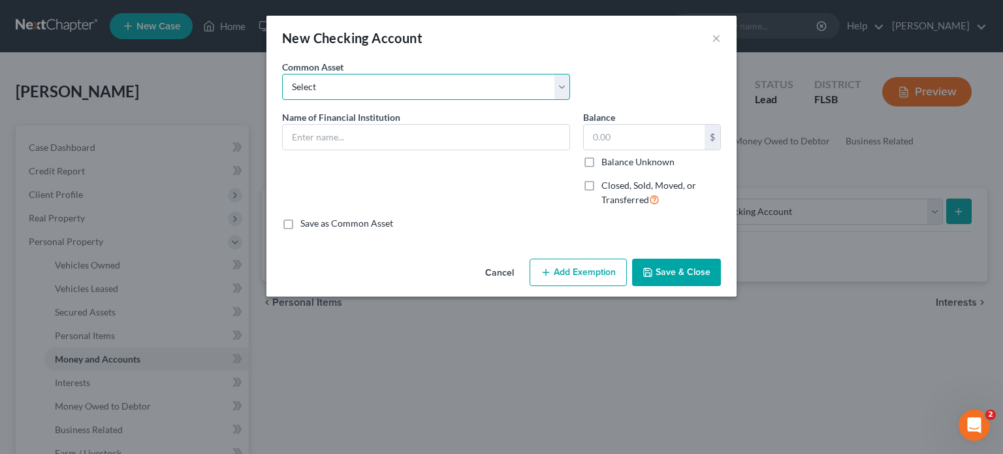
click at [399, 95] on select "Select Chase (2485) Chase (2485) Chase (7256)" at bounding box center [426, 87] width 288 height 26
click at [711, 35] on div "New Checking Account ×" at bounding box center [501, 38] width 470 height 44
click at [718, 39] on button "×" at bounding box center [716, 38] width 9 height 16
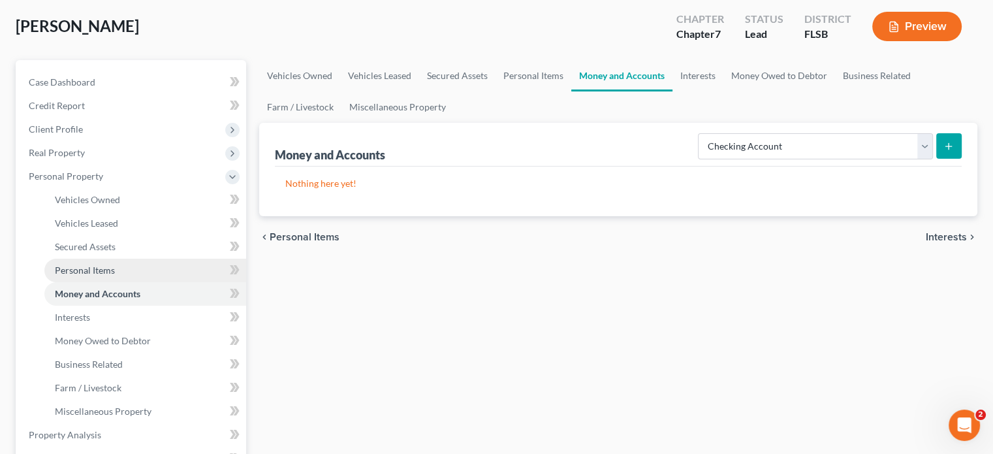
click at [106, 274] on span "Personal Items" at bounding box center [85, 270] width 60 height 11
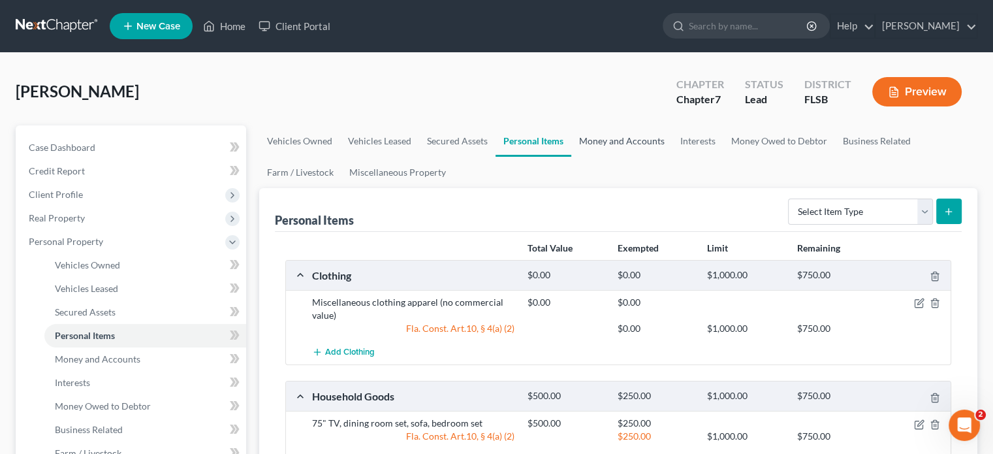
click at [614, 138] on link "Money and Accounts" at bounding box center [621, 140] width 101 height 31
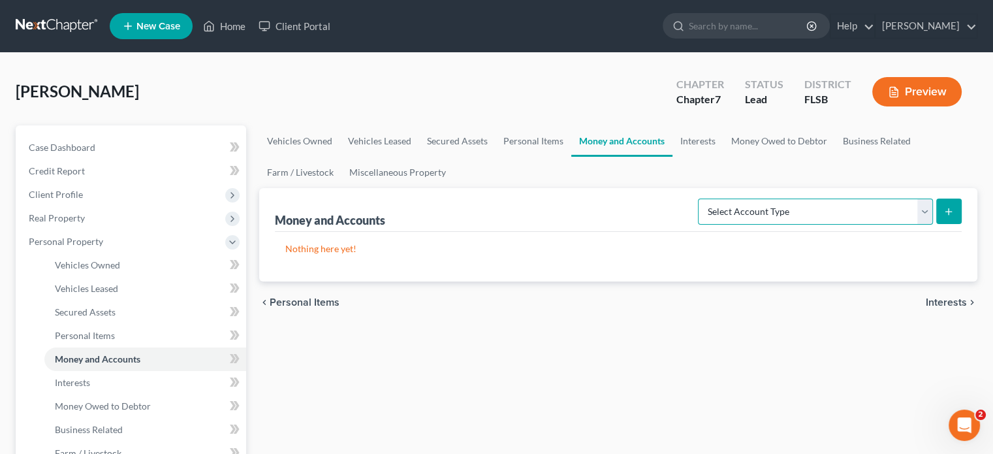
click at [925, 214] on select "Select Account Type Brokerage Cash on Hand Certificates of Deposit Checking Acc…" at bounding box center [815, 212] width 235 height 26
select select "checking"
click at [701, 199] on select "Select Account Type Brokerage Cash on Hand Certificates of Deposit Checking Acc…" at bounding box center [815, 212] width 235 height 26
click at [942, 210] on button "submit" at bounding box center [949, 211] width 25 height 25
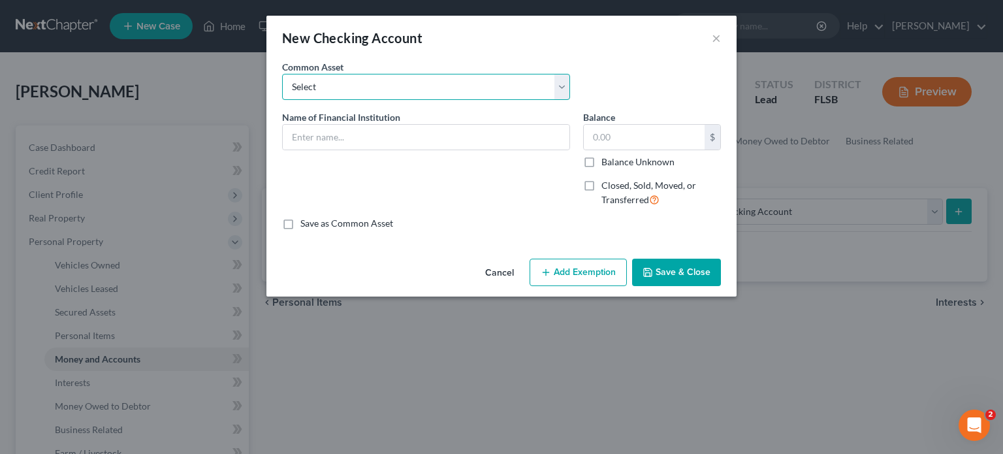
click at [325, 88] on select "Select Chase (2485) Chase (2485) Chase (7256)" at bounding box center [426, 87] width 288 height 26
click at [331, 135] on input "text" at bounding box center [426, 137] width 287 height 25
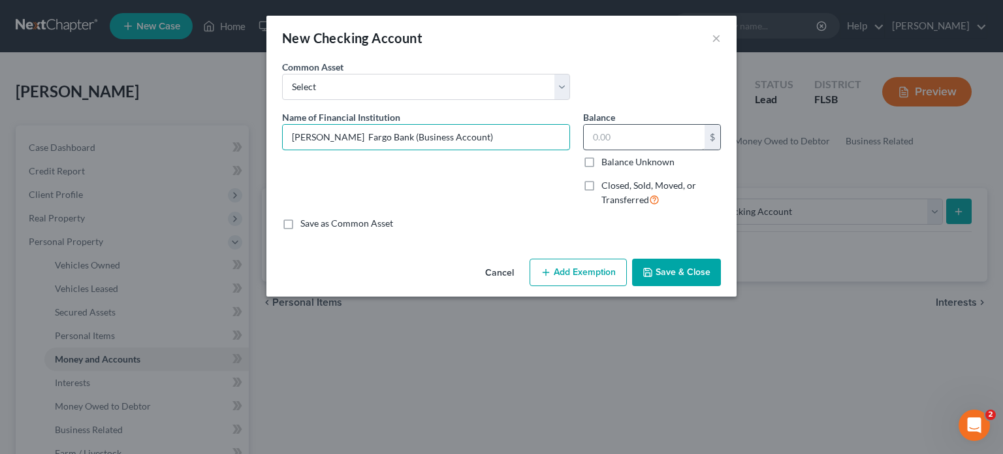
type input "Wells Fargo Bank (Business Account)"
click at [599, 135] on input "text" at bounding box center [644, 137] width 121 height 25
click at [602, 187] on label "Closed, Sold, Moved, or Transferred" at bounding box center [662, 193] width 120 height 28
click at [607, 187] on input "Closed, Sold, Moved, or Transferred" at bounding box center [611, 183] width 8 height 8
checkbox input "true"
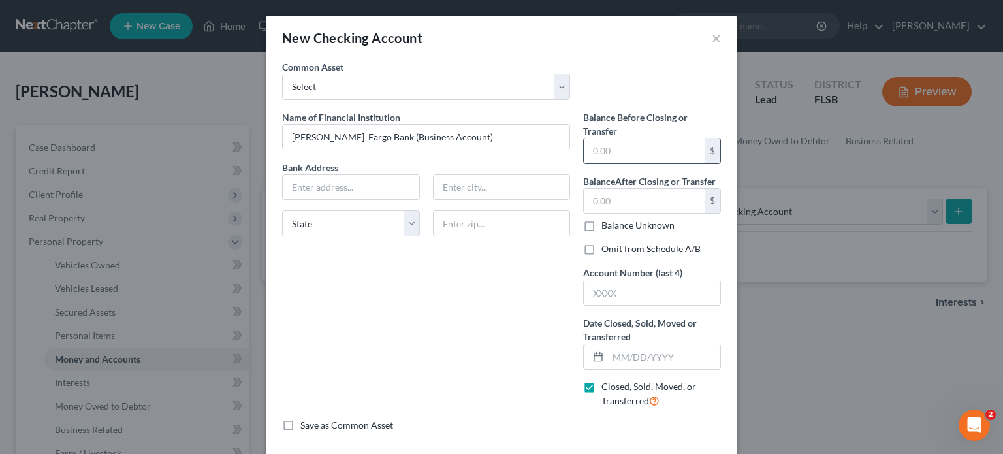
click at [601, 154] on input "text" at bounding box center [644, 150] width 121 height 25
drag, startPoint x: 607, startPoint y: 148, endPoint x: 569, endPoint y: 150, distance: 38.6
click at [569, 150] on div "Name of Financial Institution * Wells Fargo Bank (Business Account) Bank Addres…" at bounding box center [502, 264] width 452 height 308
type input "2"
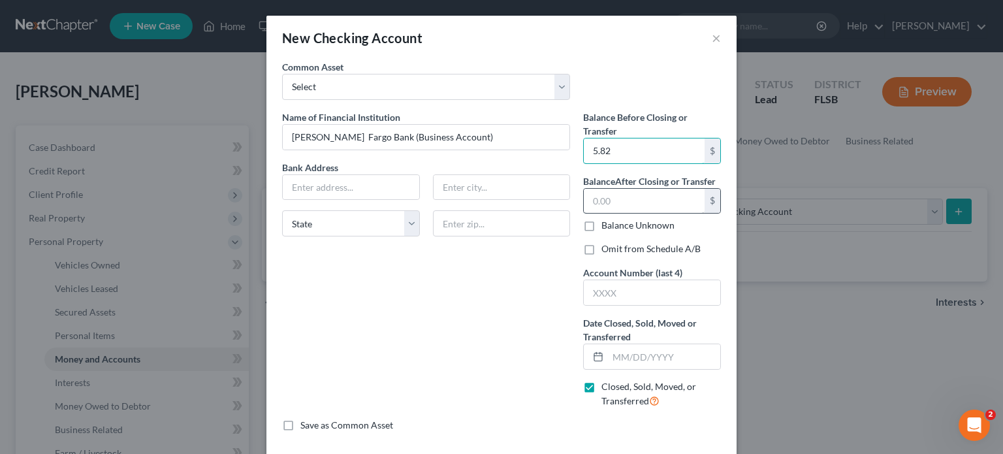
type input "5.82"
click at [613, 201] on input "text" at bounding box center [644, 201] width 121 height 25
type input "0.00"
click at [587, 291] on input "text" at bounding box center [652, 292] width 137 height 25
click at [602, 248] on label "Omit from Schedule A/B" at bounding box center [651, 248] width 99 height 13
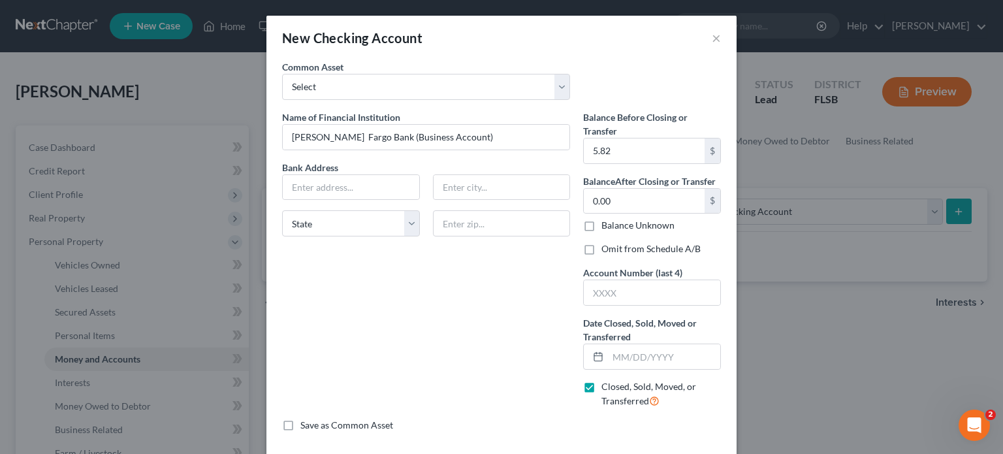
click at [607, 248] on input "Omit from Schedule A/B" at bounding box center [611, 246] width 8 height 8
checkbox input "true"
click at [585, 285] on input "text" at bounding box center [652, 292] width 137 height 25
type input "3580"
click at [608, 350] on input "text" at bounding box center [664, 356] width 112 height 25
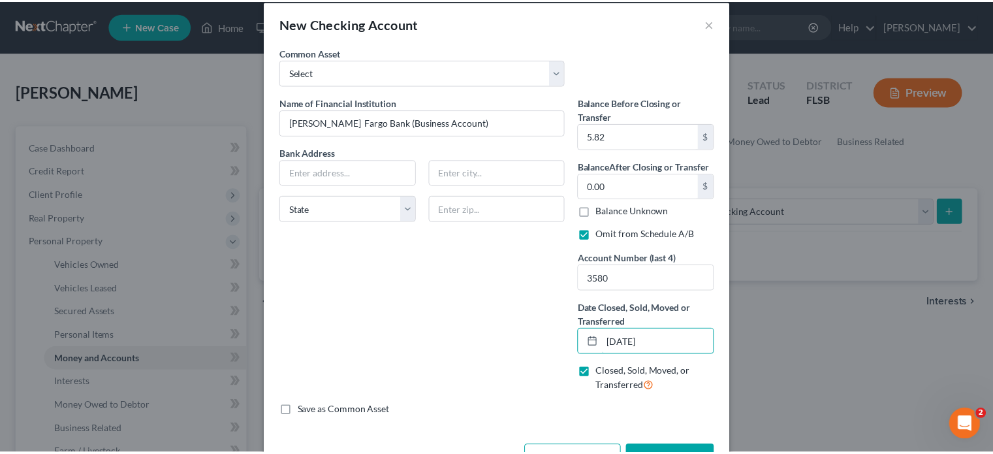
scroll to position [58, 0]
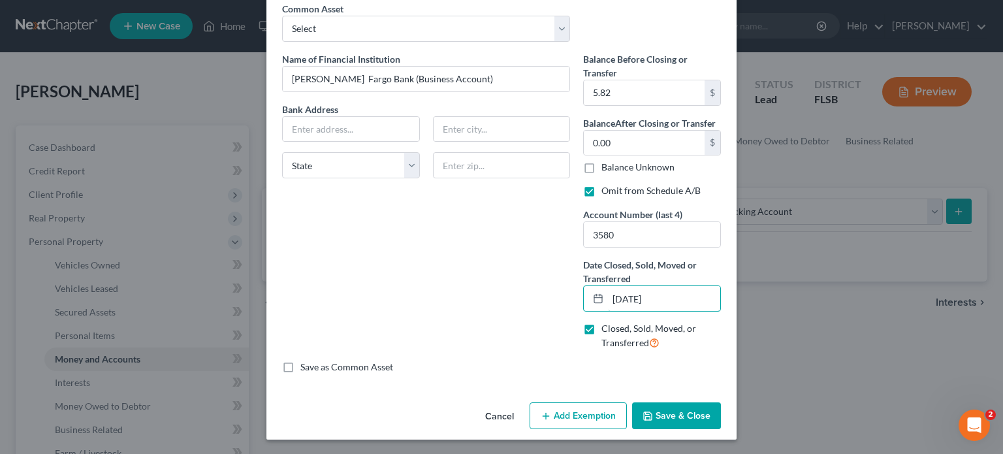
type input "04/09/2025"
click at [674, 406] on button "Save & Close" at bounding box center [676, 415] width 89 height 27
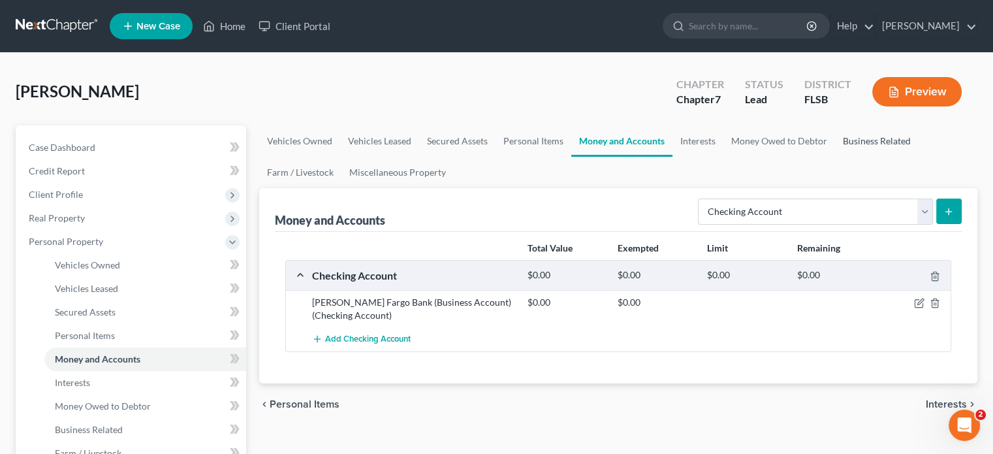
click at [850, 144] on link "Business Related" at bounding box center [877, 140] width 84 height 31
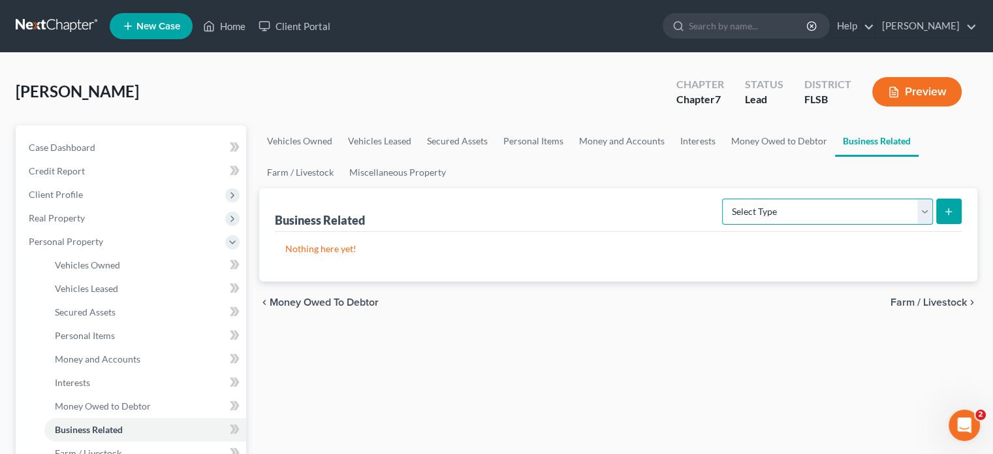
click at [799, 216] on select "Select Type Customer Lists Franchises Inventory Licenses Machinery Office Equip…" at bounding box center [827, 212] width 211 height 26
click at [904, 204] on select "Select Type Customer Lists Franchises Inventory Licenses Machinery Office Equip…" at bounding box center [827, 212] width 211 height 26
click at [394, 288] on div "chevron_left Money Owed to Debtor Farm / Livestock chevron_right" at bounding box center [618, 303] width 718 height 42
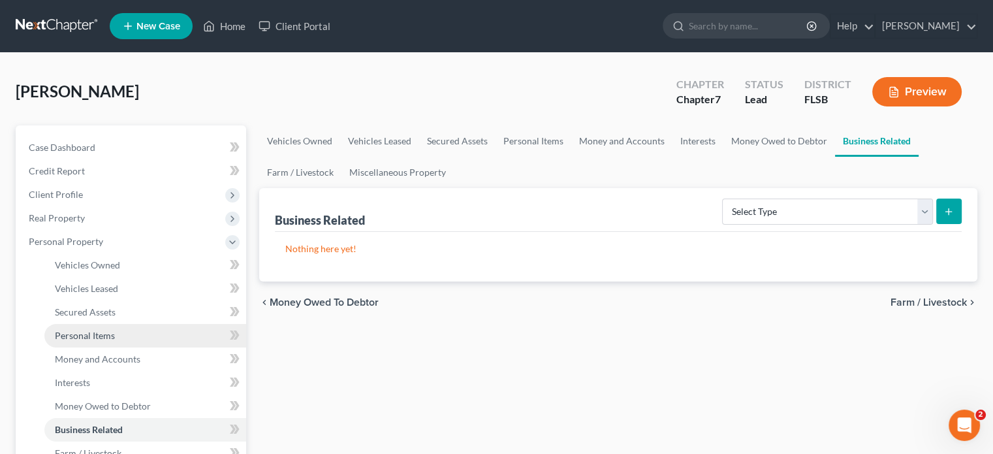
click at [84, 340] on span "Personal Items" at bounding box center [85, 335] width 60 height 11
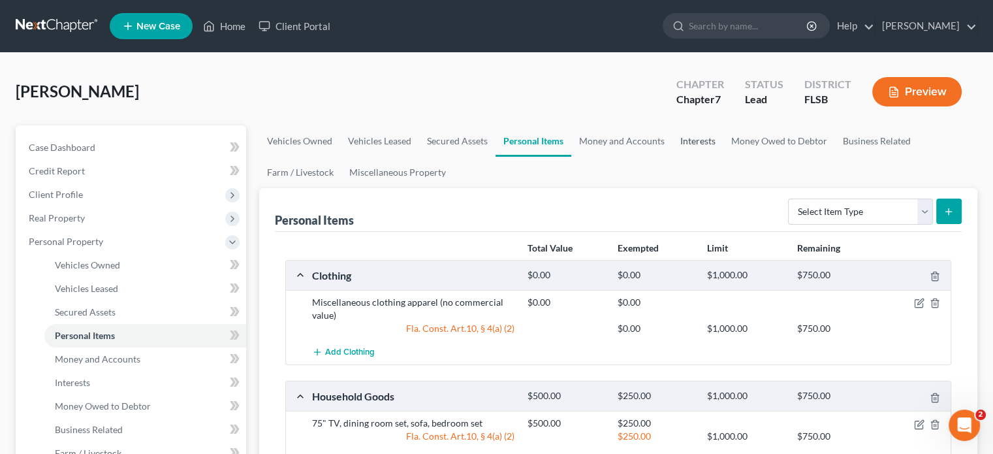
click at [691, 139] on link "Interests" at bounding box center [698, 140] width 51 height 31
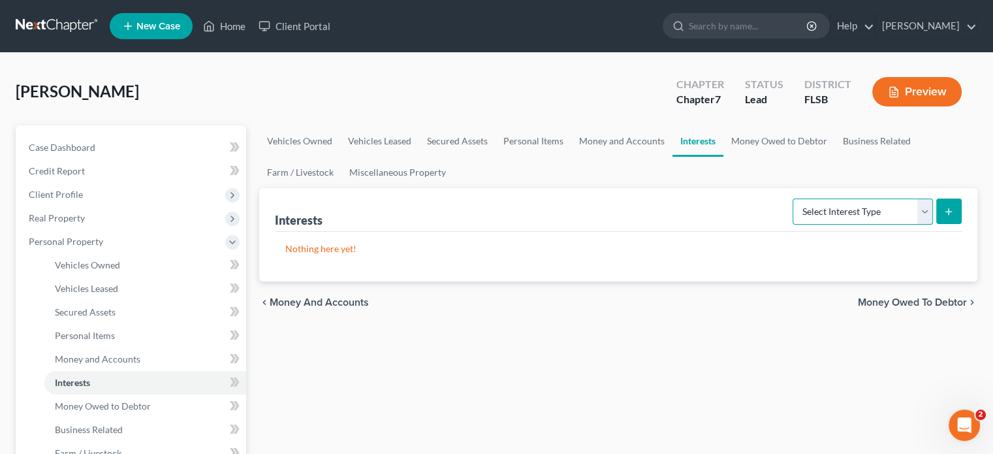
click at [867, 216] on select "Select Interest Type 401K Annuity Bond Education IRA Government Bond Government…" at bounding box center [863, 212] width 140 height 26
select select "incorporated_business"
click at [794, 199] on select "Select Interest Type 401K Annuity Bond Education IRA Government Bond Government…" at bounding box center [863, 212] width 140 height 26
click at [942, 211] on button "submit" at bounding box center [949, 211] width 25 height 25
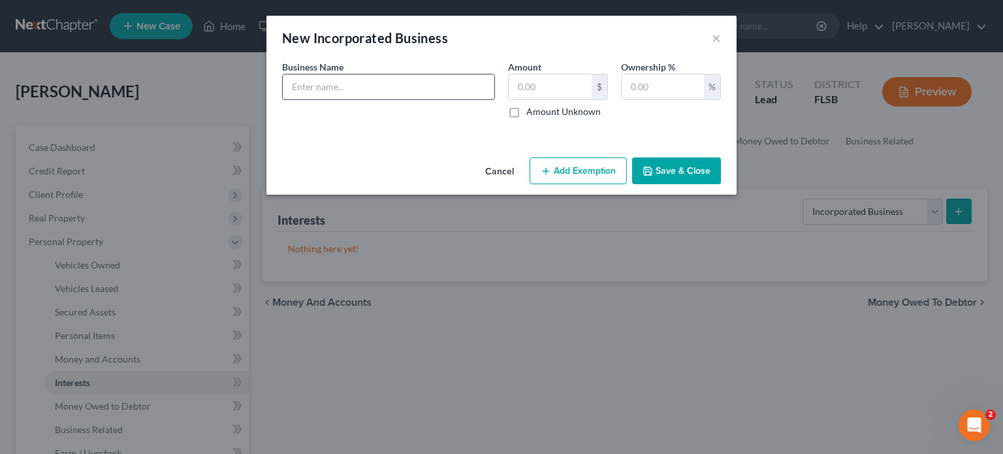
click at [288, 75] on input "text" at bounding box center [389, 86] width 212 height 25
type input "A 2B25EE Transportation LLC"
click at [635, 82] on input "text" at bounding box center [663, 86] width 82 height 25
type input "100.00"
click at [668, 176] on button "Save & Close" at bounding box center [676, 170] width 89 height 27
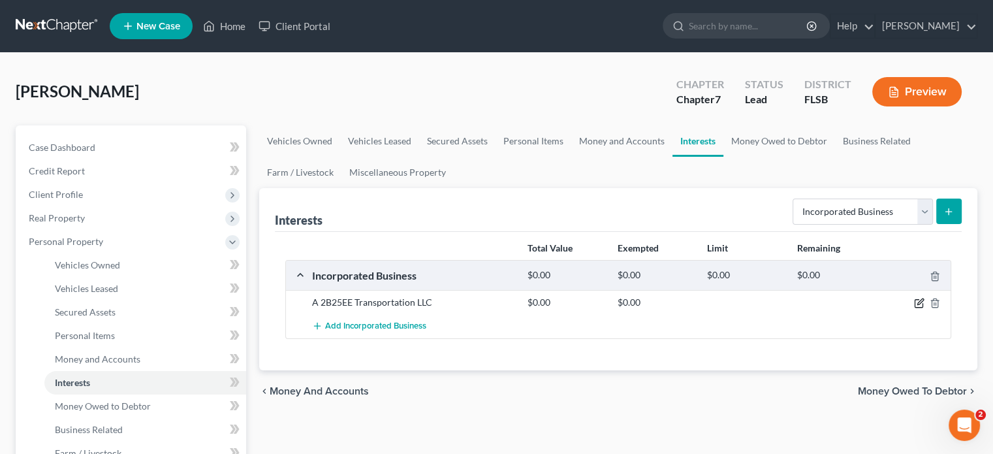
click at [919, 304] on icon "button" at bounding box center [919, 303] width 10 height 10
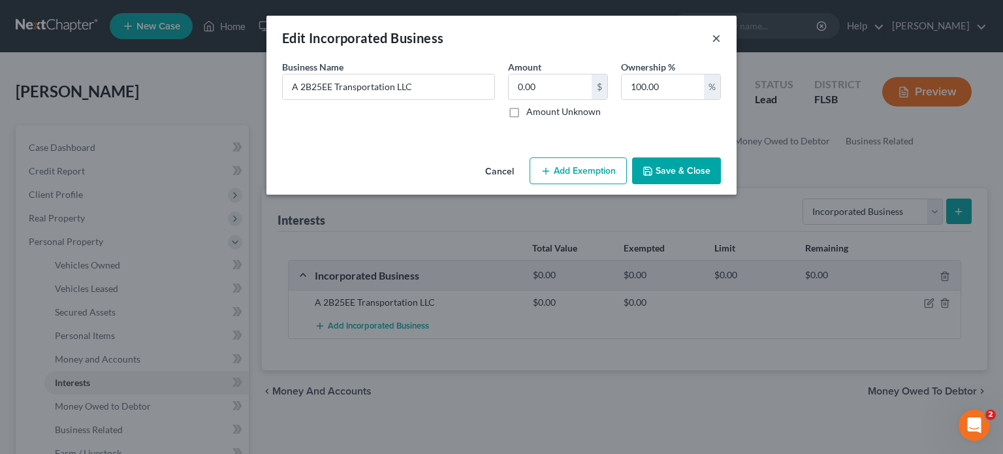
click at [717, 41] on button "×" at bounding box center [716, 38] width 9 height 16
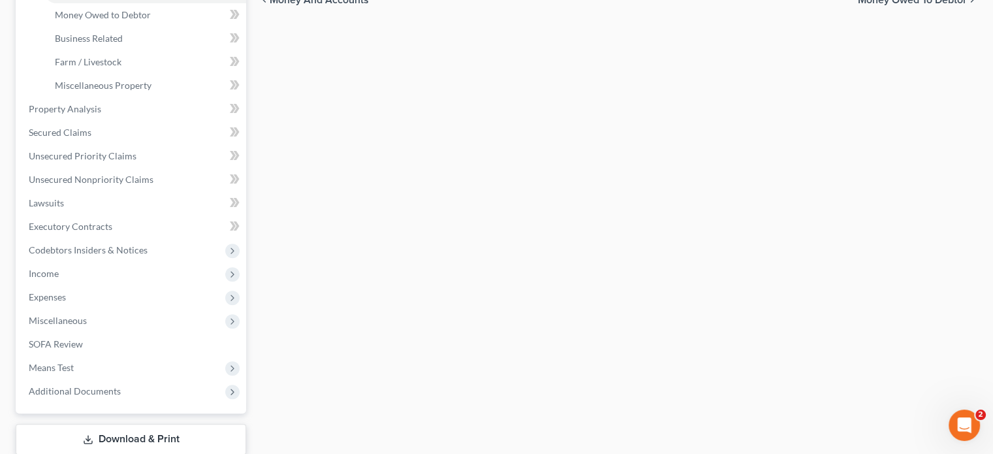
scroll to position [392, 0]
click at [70, 344] on span "SOFA Review" at bounding box center [56, 343] width 54 height 11
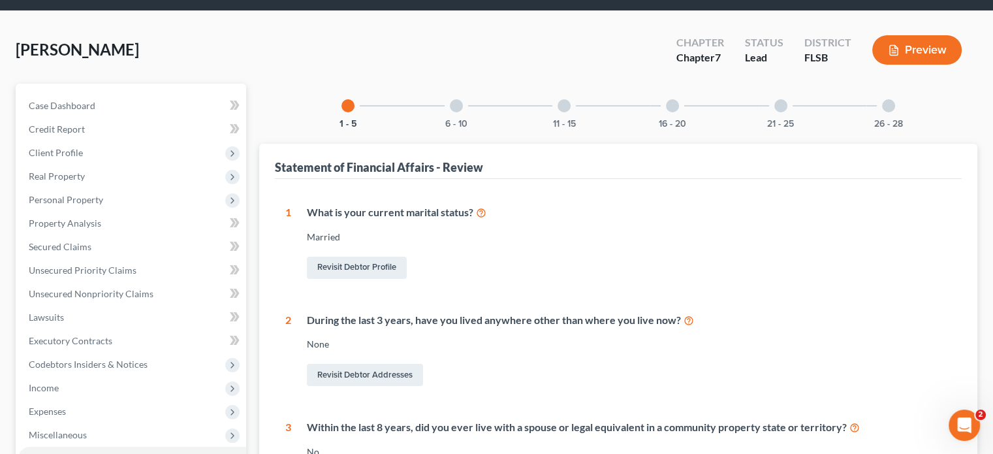
scroll to position [65, 0]
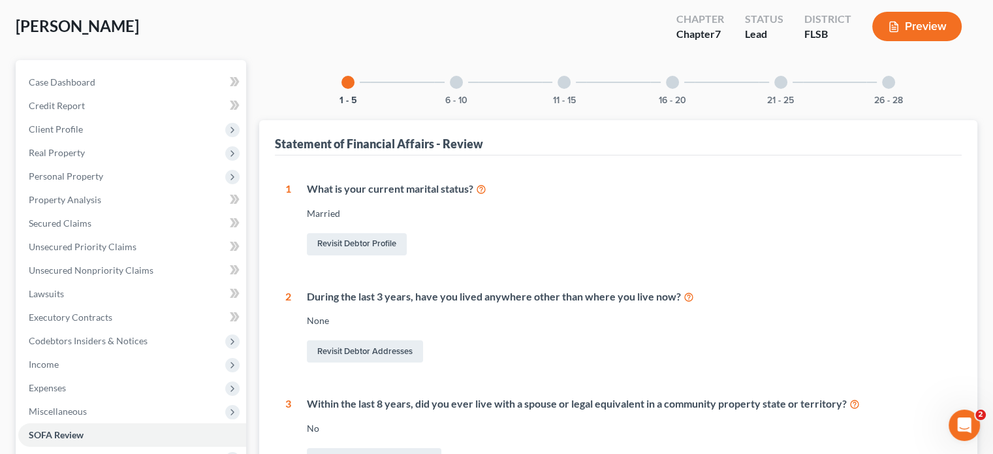
click at [457, 80] on div at bounding box center [456, 82] width 13 height 13
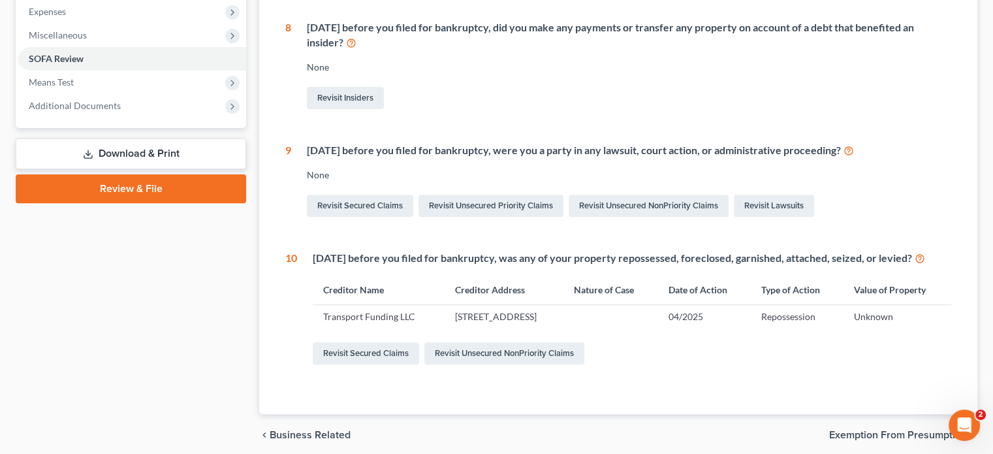
scroll to position [518, 0]
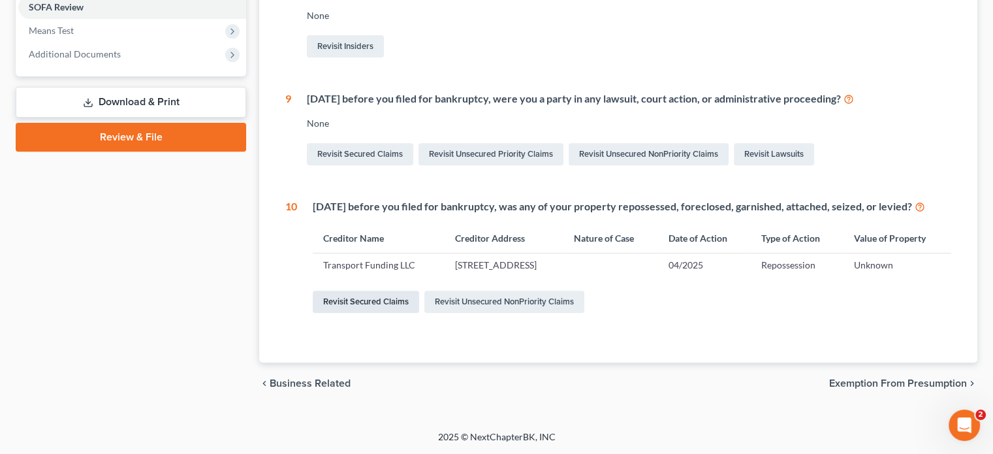
click at [408, 303] on link "Revisit Secured Claims" at bounding box center [366, 302] width 106 height 22
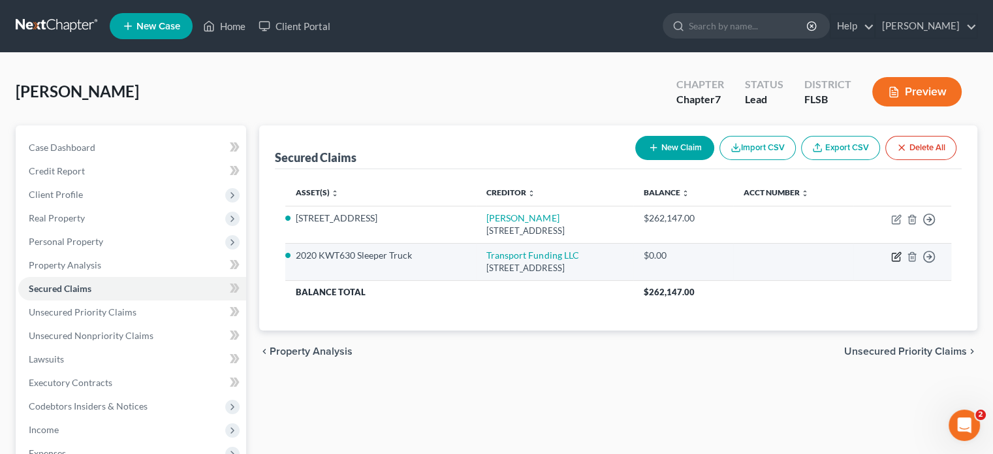
click at [893, 259] on icon "button" at bounding box center [897, 256] width 10 height 10
select select "17"
select select "0"
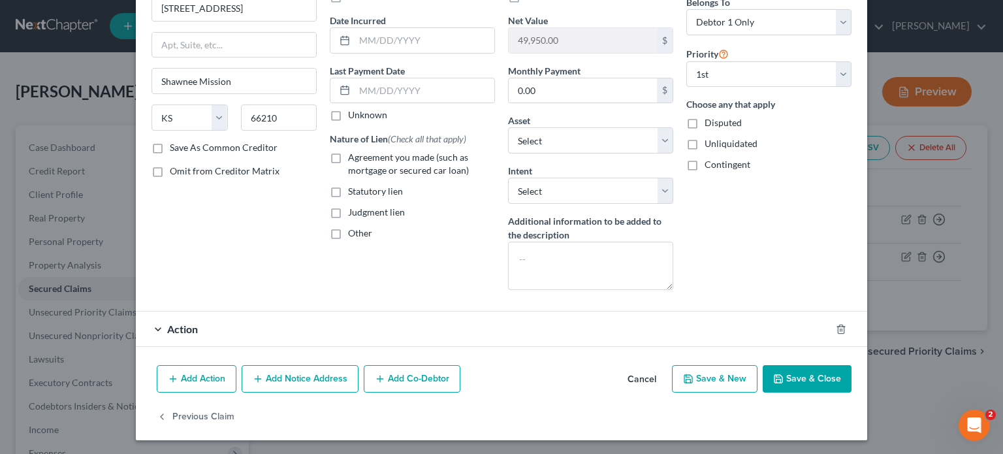
scroll to position [115, 0]
click at [242, 334] on div "Action" at bounding box center [483, 329] width 695 height 35
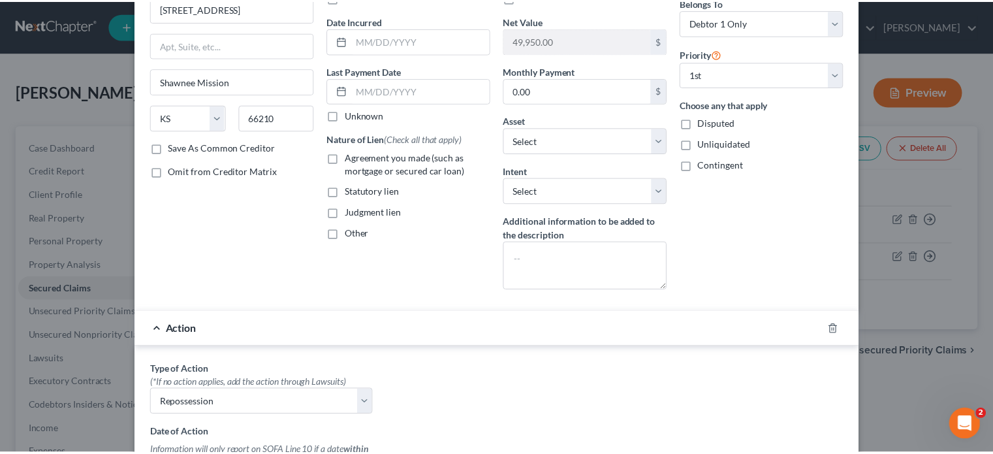
scroll to position [0, 0]
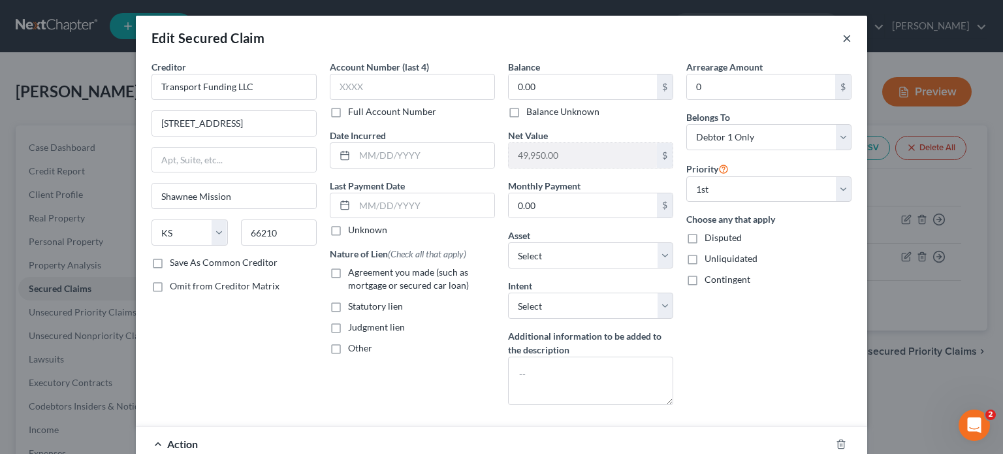
click at [846, 36] on button "×" at bounding box center [847, 38] width 9 height 16
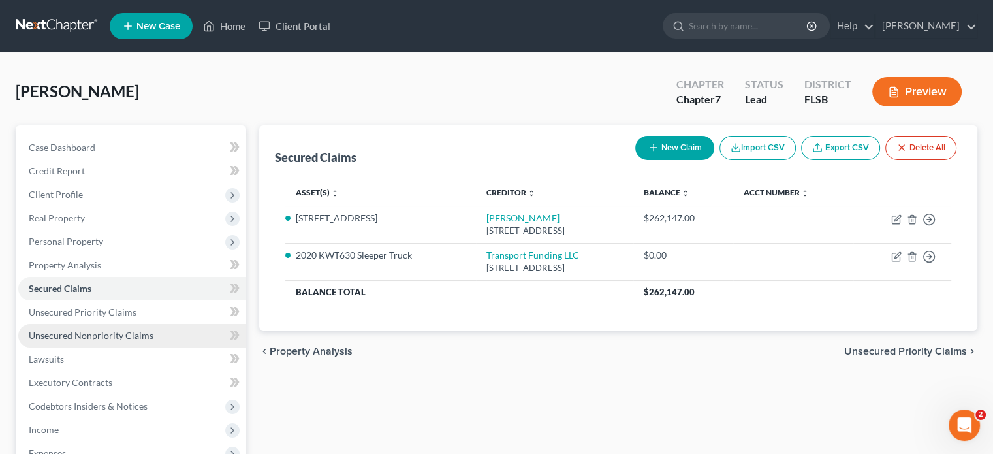
scroll to position [131, 0]
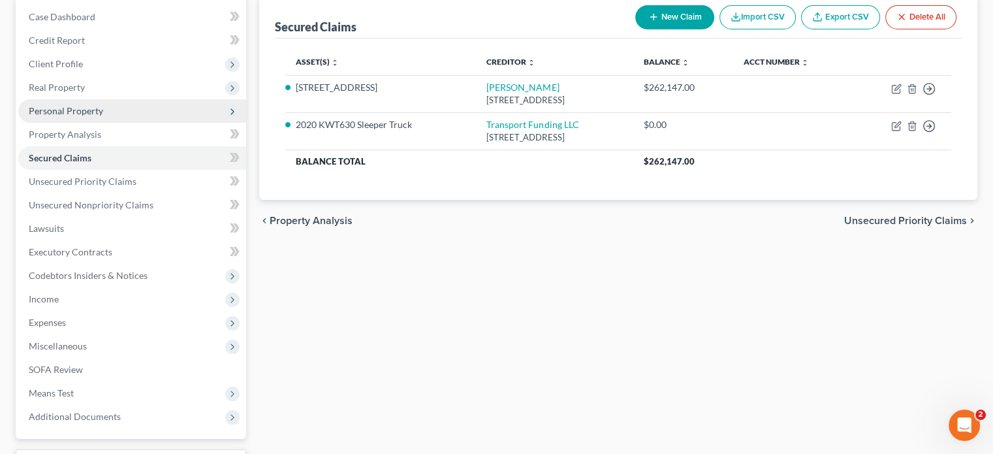
click at [84, 114] on span "Personal Property" at bounding box center [66, 110] width 74 height 11
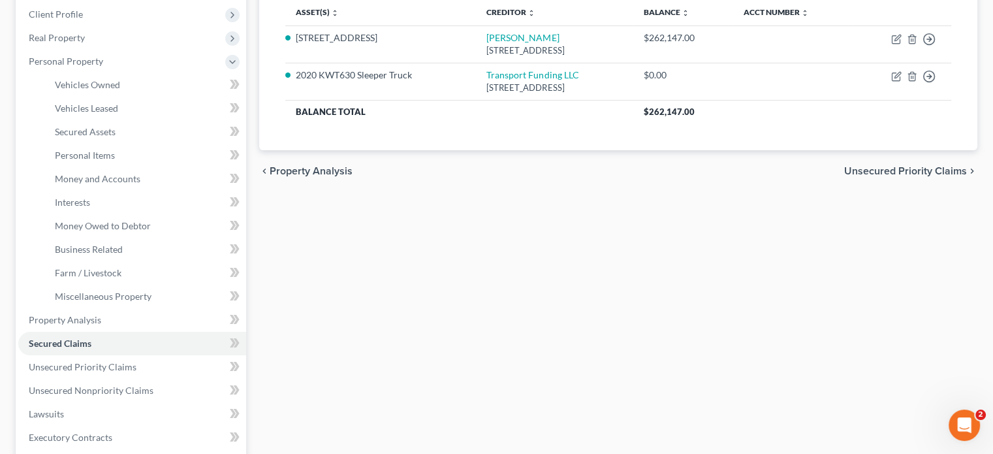
scroll to position [392, 0]
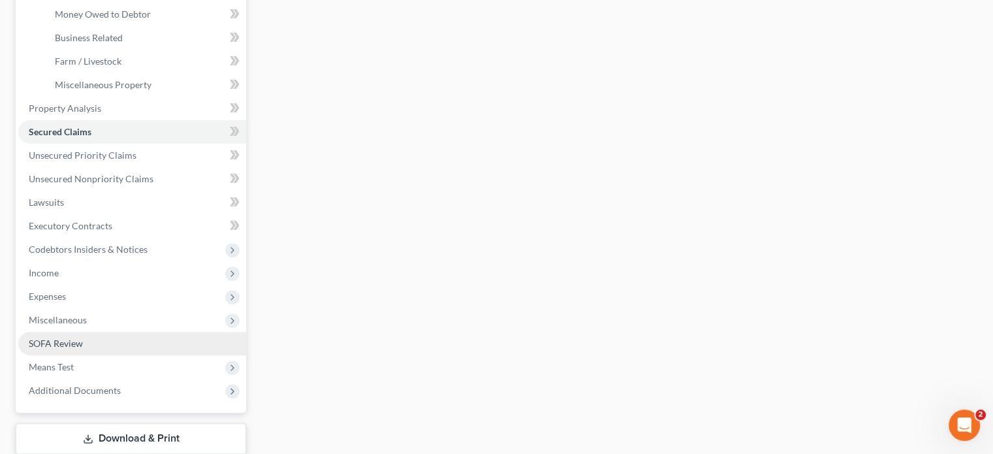
click at [99, 347] on link "SOFA Review" at bounding box center [132, 344] width 228 height 24
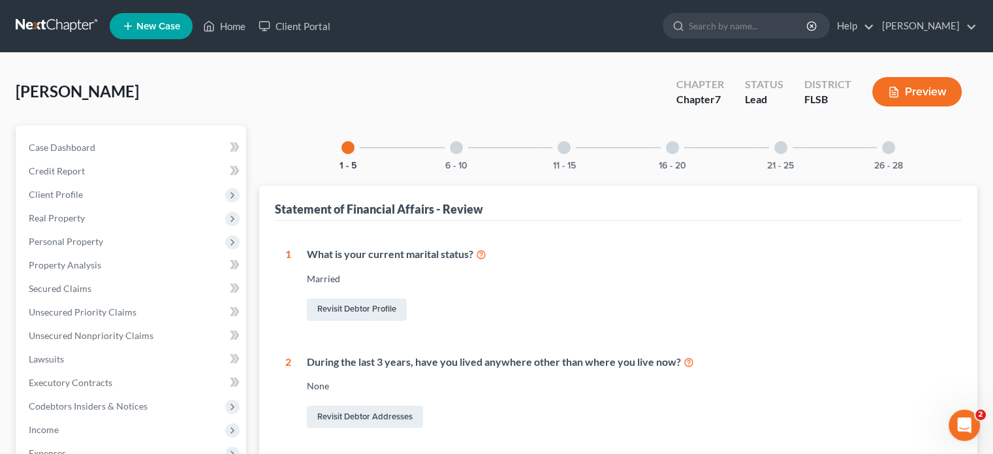
click at [675, 146] on div at bounding box center [672, 147] width 13 height 13
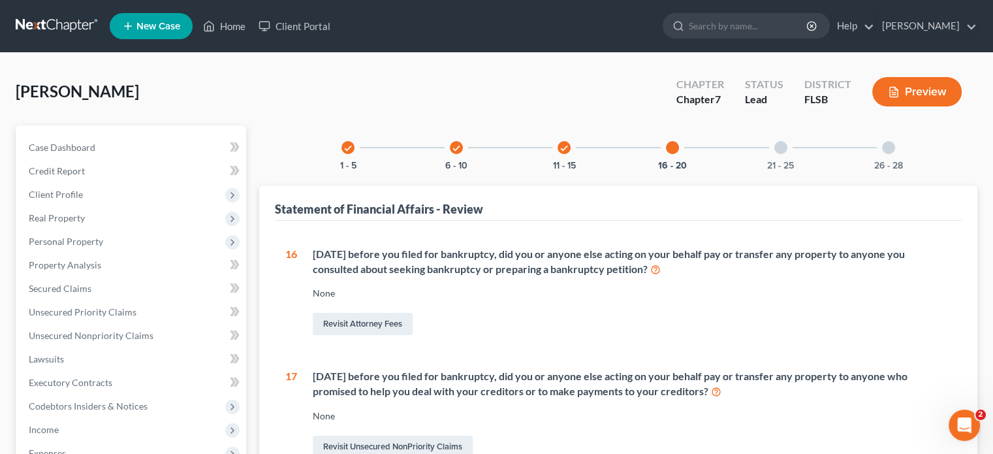
click at [778, 149] on div at bounding box center [781, 147] width 13 height 13
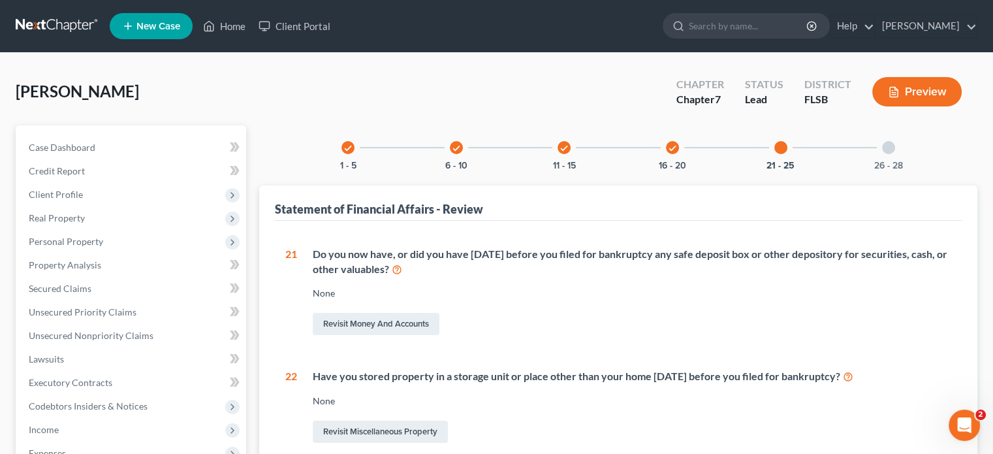
click at [891, 152] on div at bounding box center [888, 147] width 13 height 13
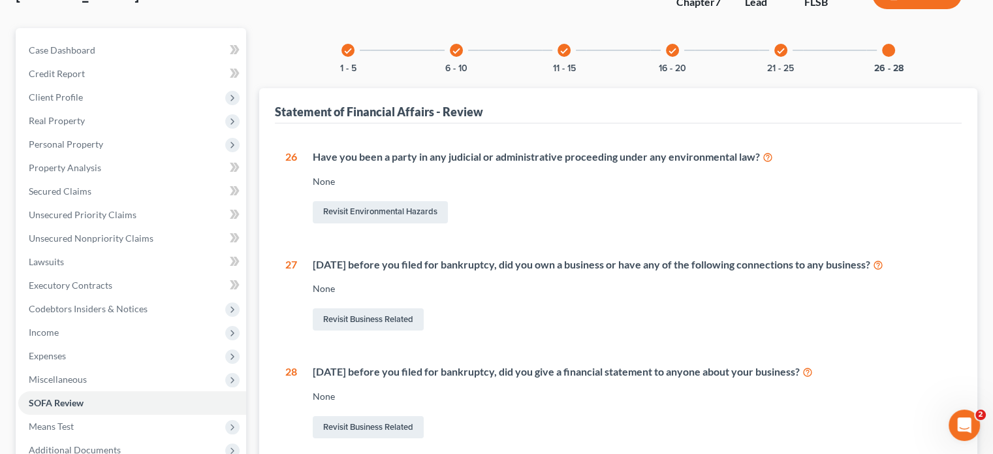
scroll to position [131, 0]
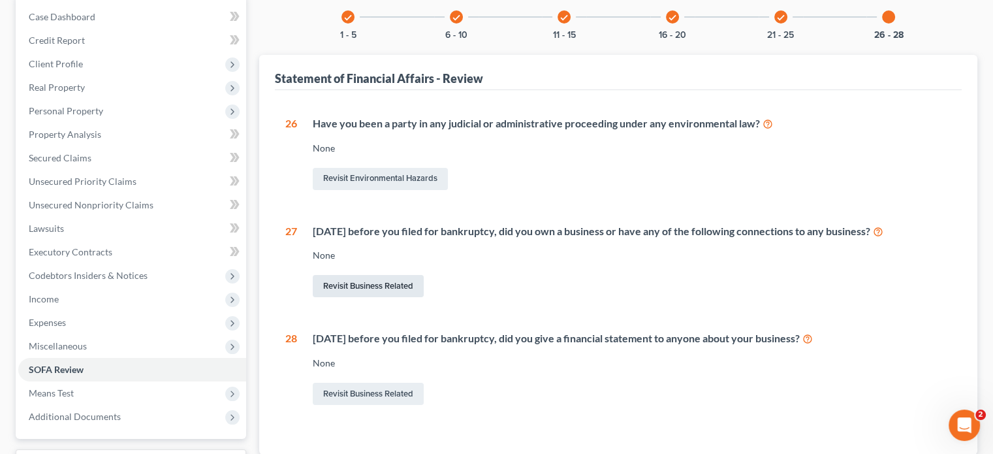
click at [392, 287] on link "Revisit Business Related" at bounding box center [368, 286] width 111 height 22
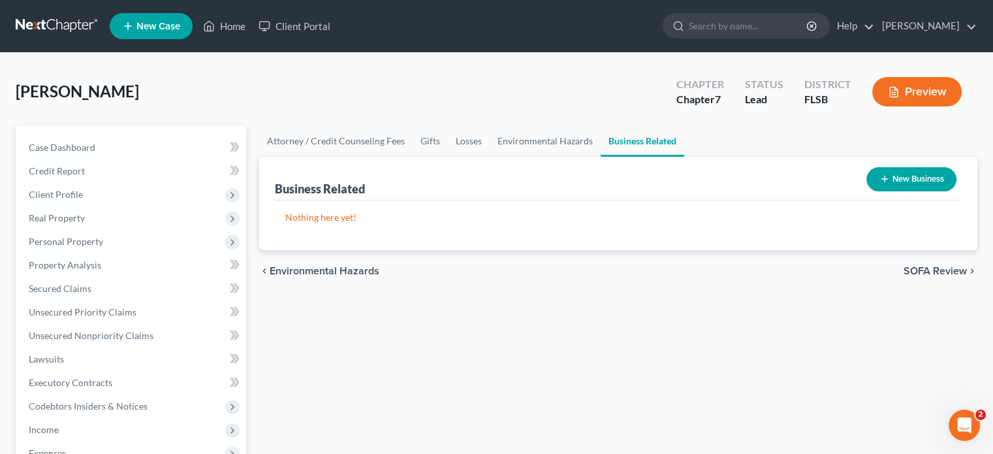
click at [897, 178] on button "New Business" at bounding box center [912, 179] width 90 height 24
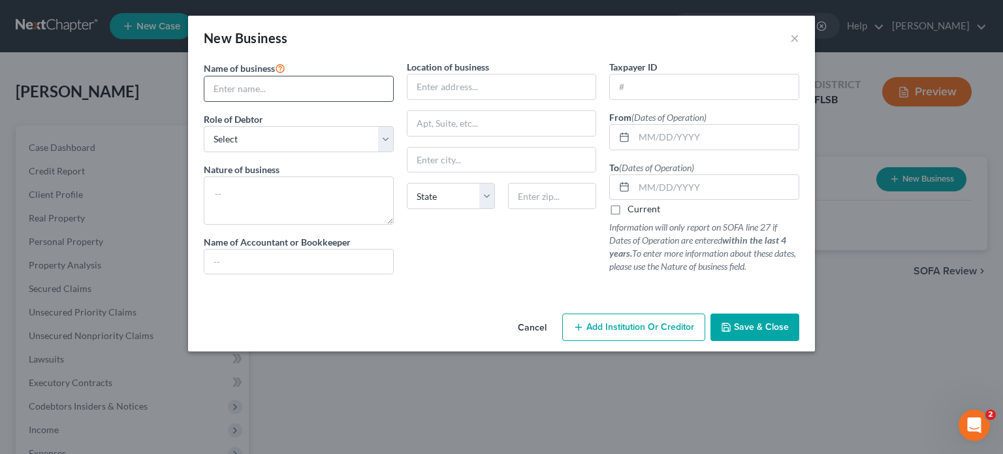
click at [289, 97] on input "text" at bounding box center [298, 88] width 189 height 25
click at [295, 90] on input "text" at bounding box center [298, 88] width 189 height 25
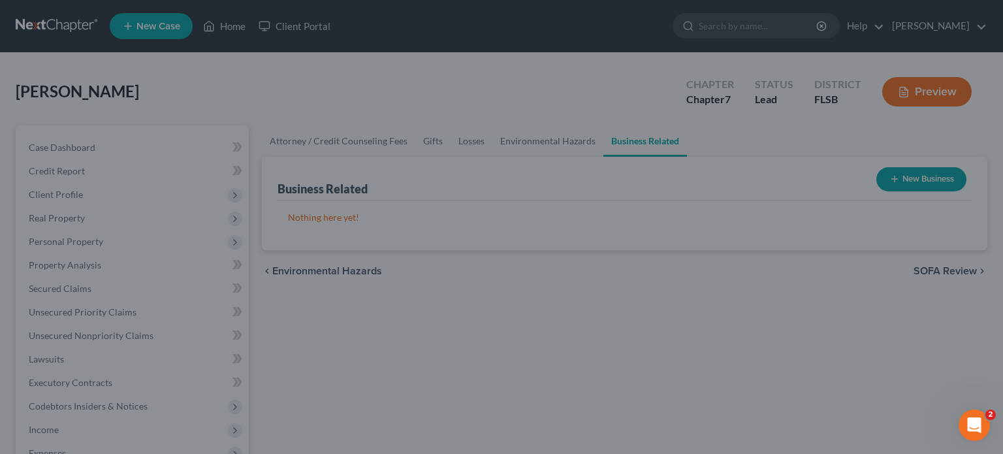
click at [55, 225] on div "New Business × Name of business * Role of Debtor * Select A member of a limited…" at bounding box center [501, 227] width 1003 height 454
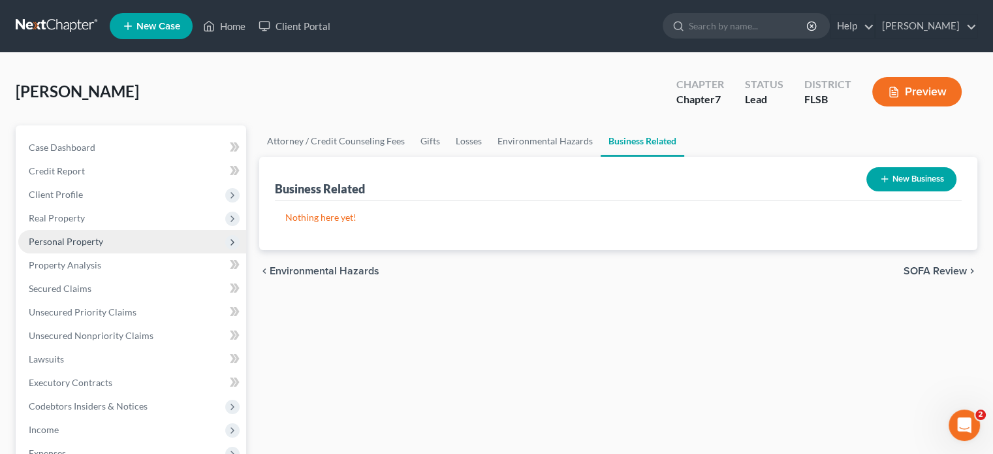
click at [69, 248] on span "Personal Property" at bounding box center [132, 242] width 228 height 24
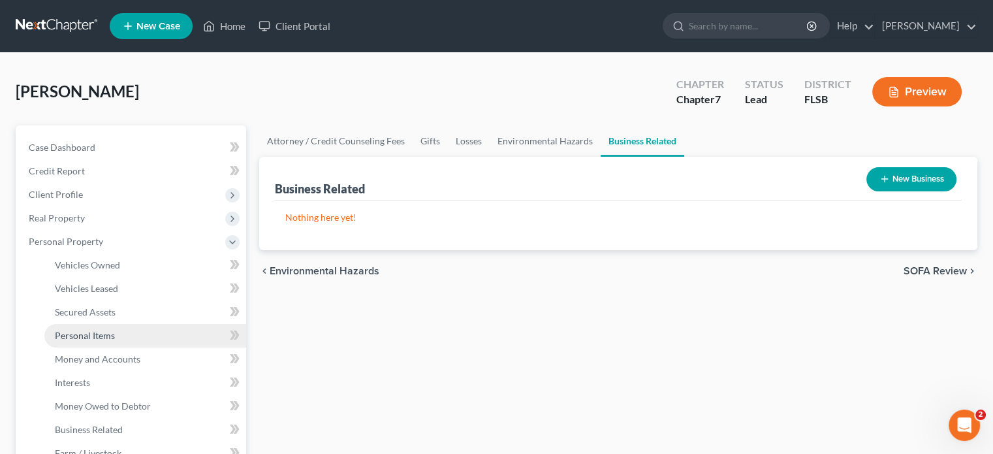
click at [90, 332] on span "Personal Items" at bounding box center [85, 335] width 60 height 11
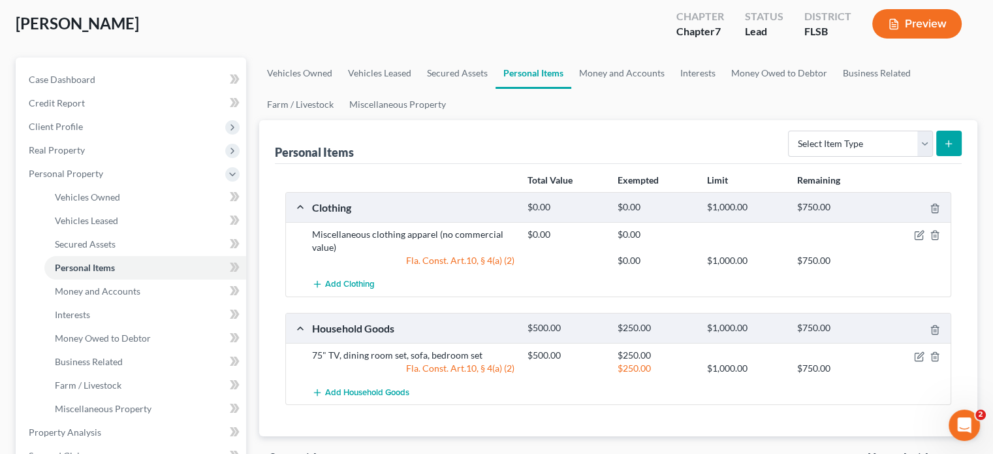
scroll to position [65, 0]
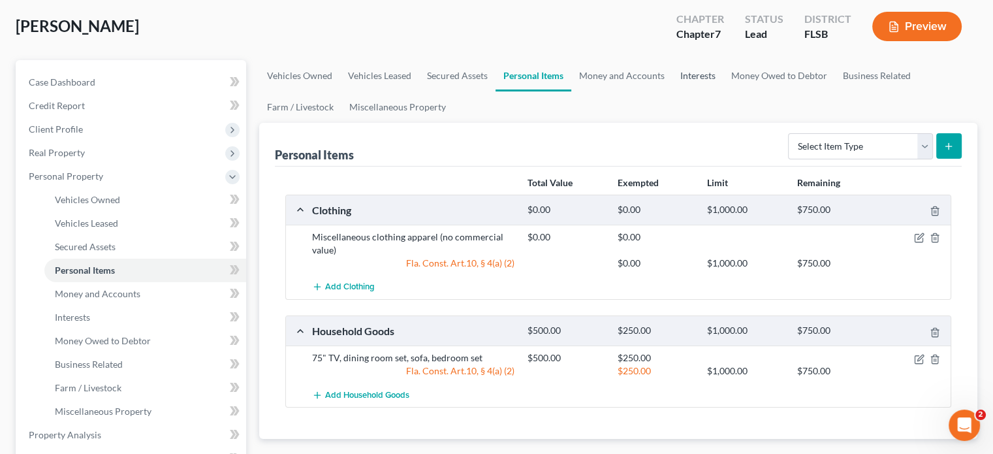
click at [691, 74] on link "Interests" at bounding box center [698, 75] width 51 height 31
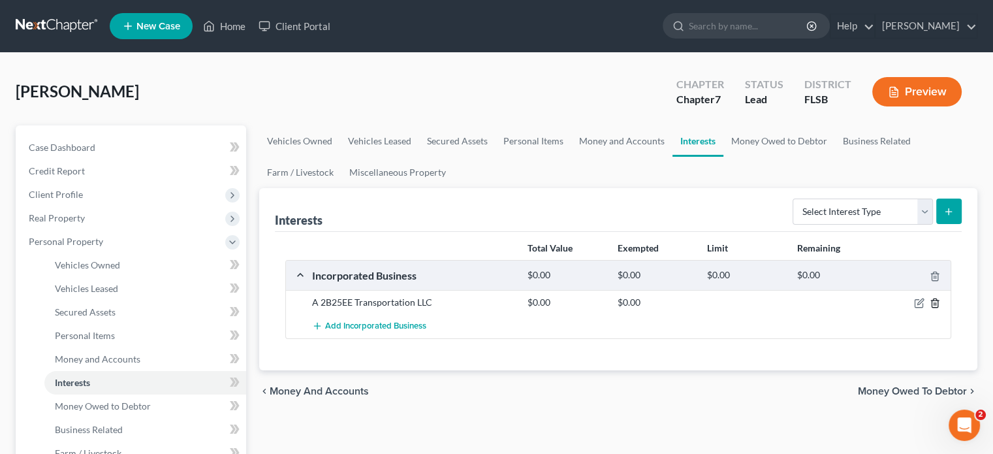
click at [936, 301] on icon "button" at bounding box center [935, 303] width 10 height 10
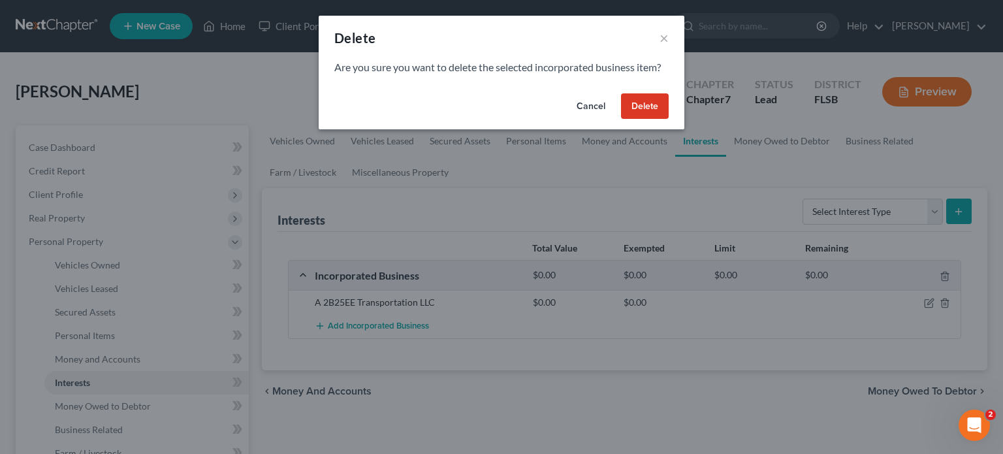
click at [652, 99] on button "Delete" at bounding box center [645, 106] width 48 height 26
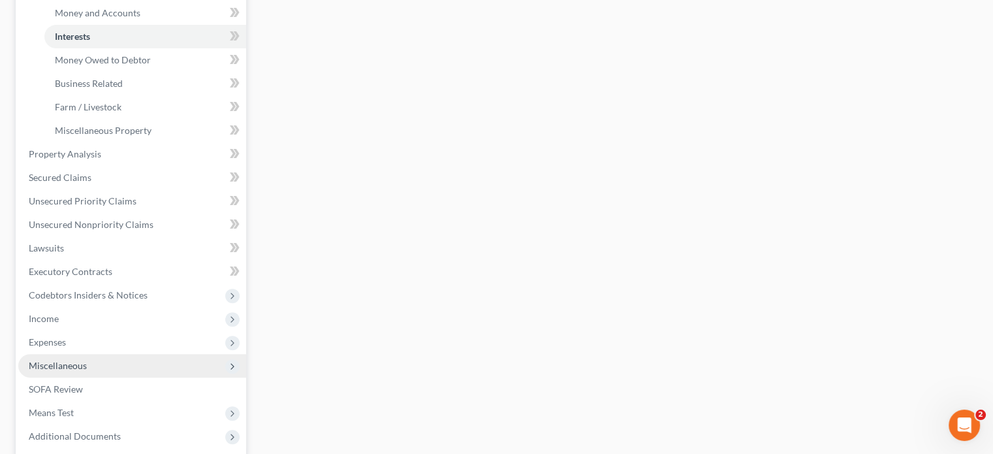
scroll to position [474, 0]
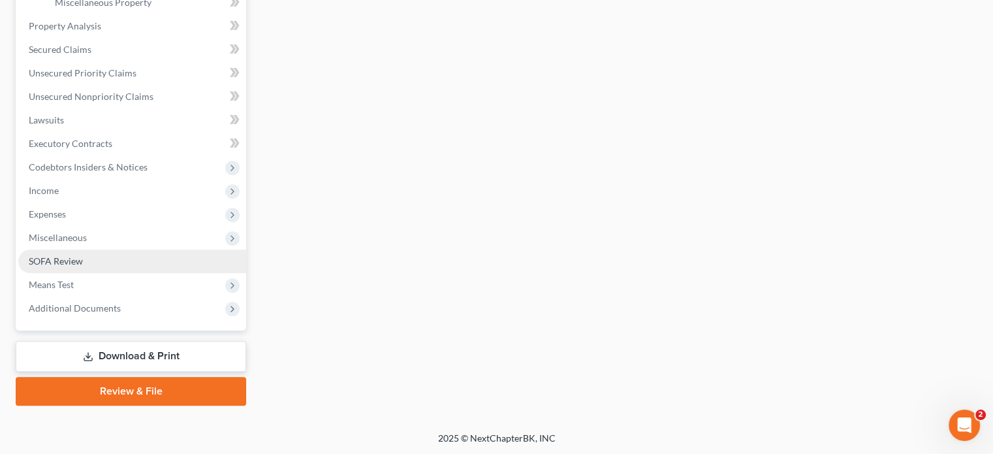
click at [72, 255] on span "SOFA Review" at bounding box center [56, 260] width 54 height 11
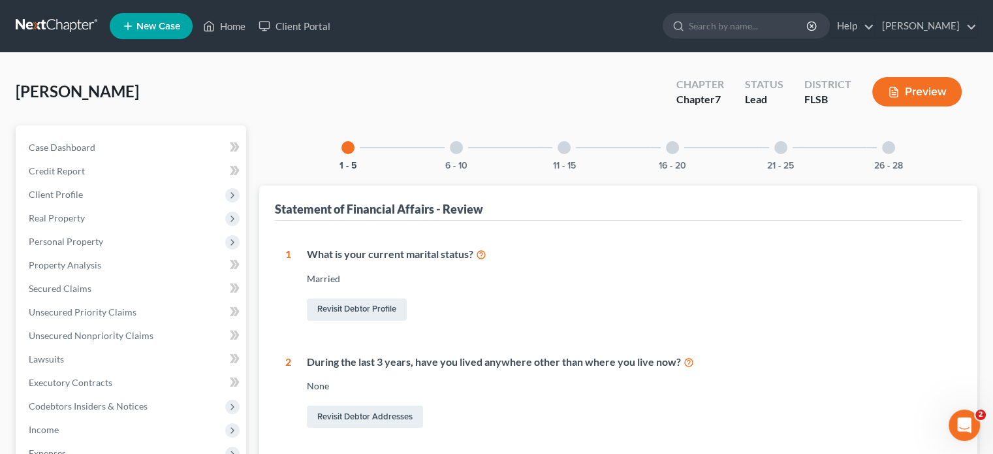
click at [449, 148] on div "6 - 10" at bounding box center [456, 147] width 44 height 44
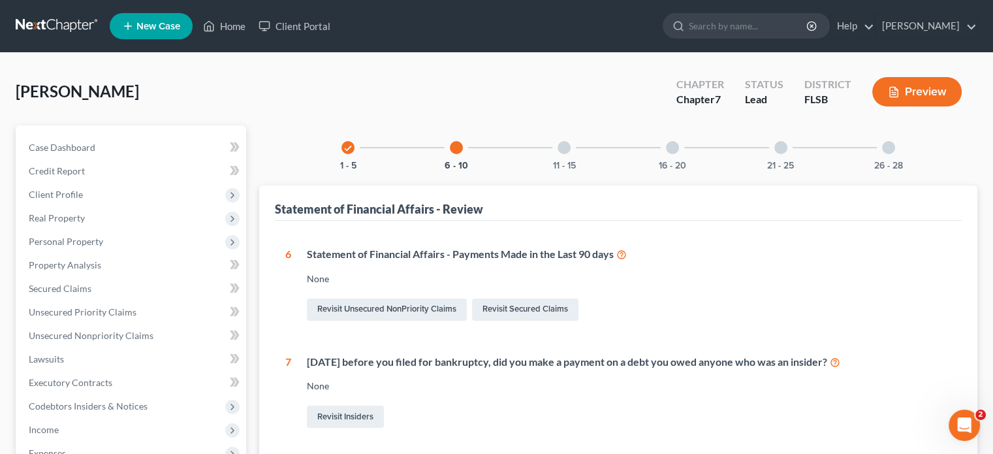
click at [558, 142] on div "11 - 15" at bounding box center [564, 147] width 44 height 44
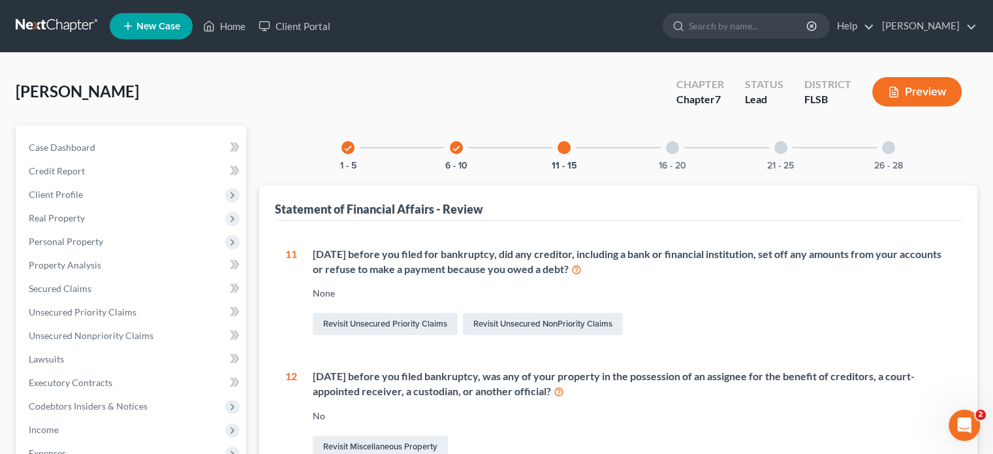
click at [674, 148] on div at bounding box center [672, 147] width 13 height 13
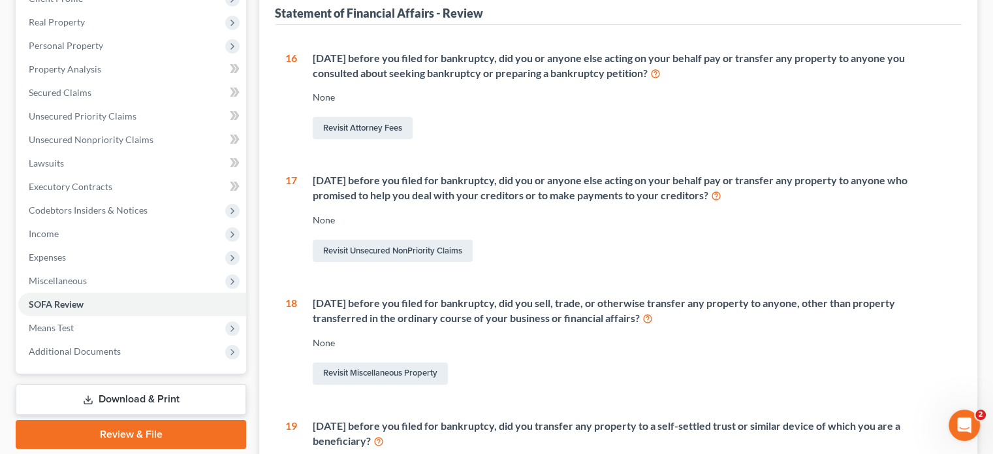
scroll to position [29, 0]
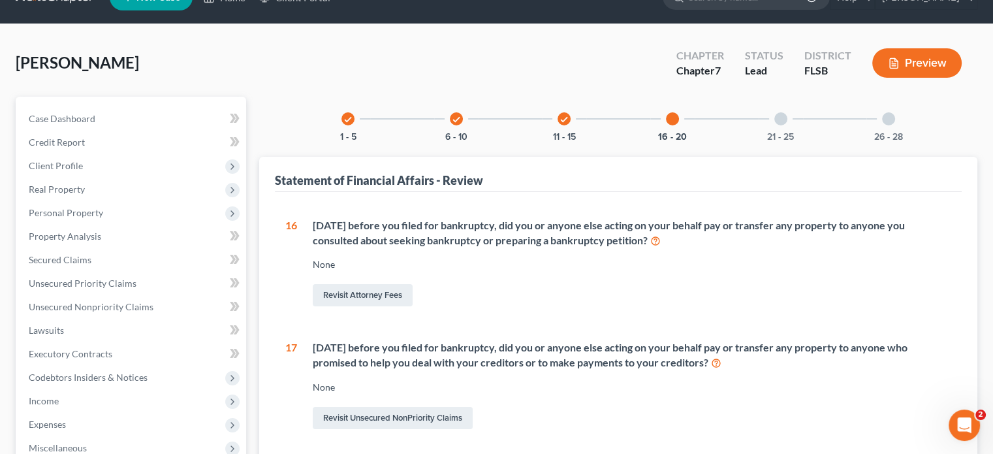
click at [784, 122] on div at bounding box center [781, 118] width 13 height 13
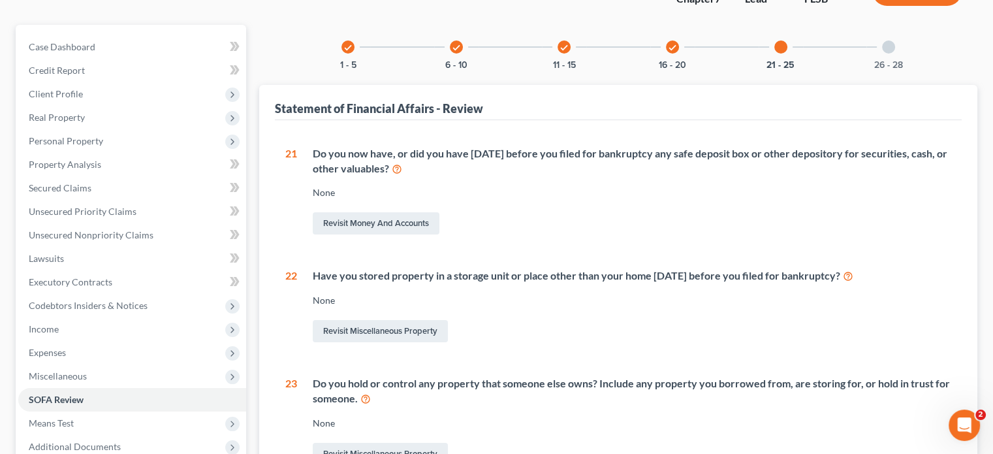
scroll to position [0, 0]
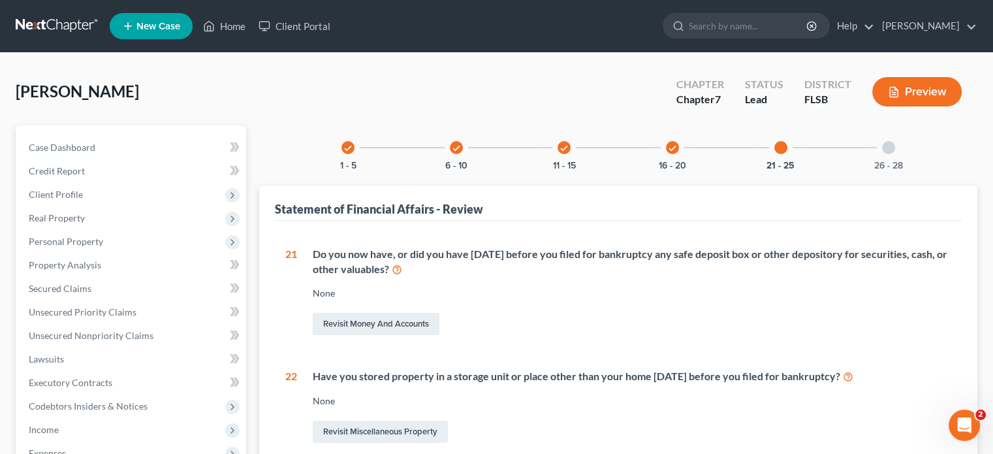
click at [453, 146] on icon "check" at bounding box center [456, 148] width 9 height 9
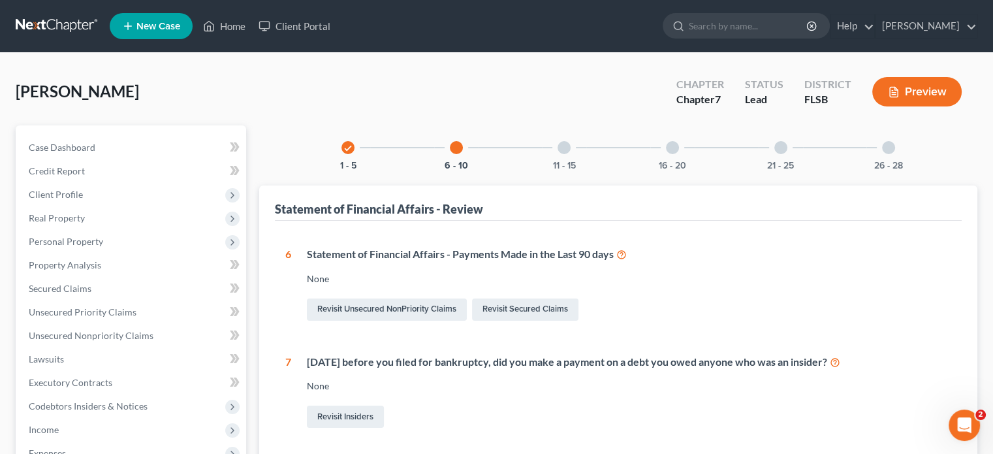
click at [568, 149] on div at bounding box center [564, 147] width 13 height 13
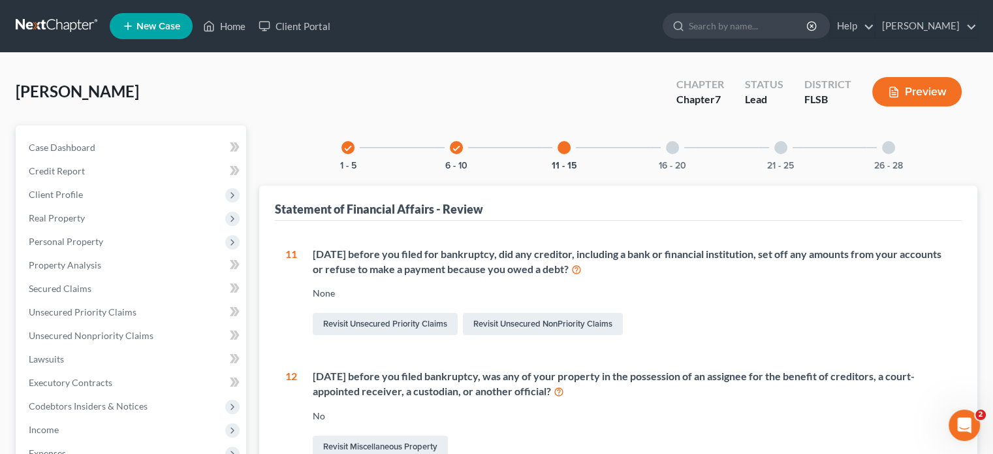
click at [675, 139] on div "16 - 20" at bounding box center [673, 147] width 44 height 44
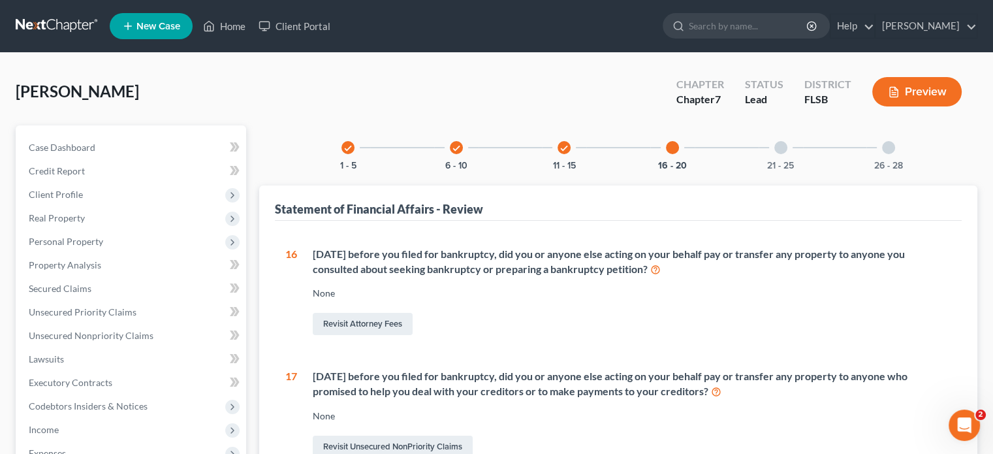
click at [779, 152] on div at bounding box center [781, 147] width 13 height 13
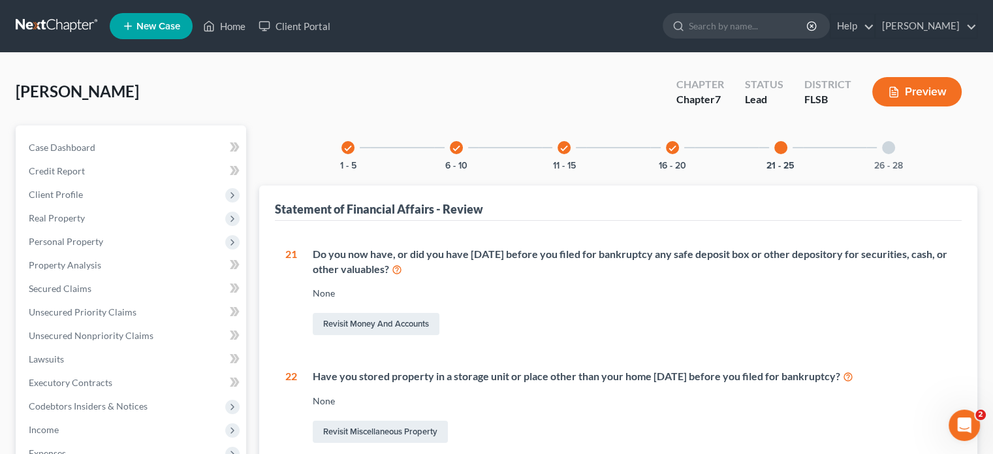
click at [896, 146] on div "26 - 28" at bounding box center [889, 147] width 44 height 44
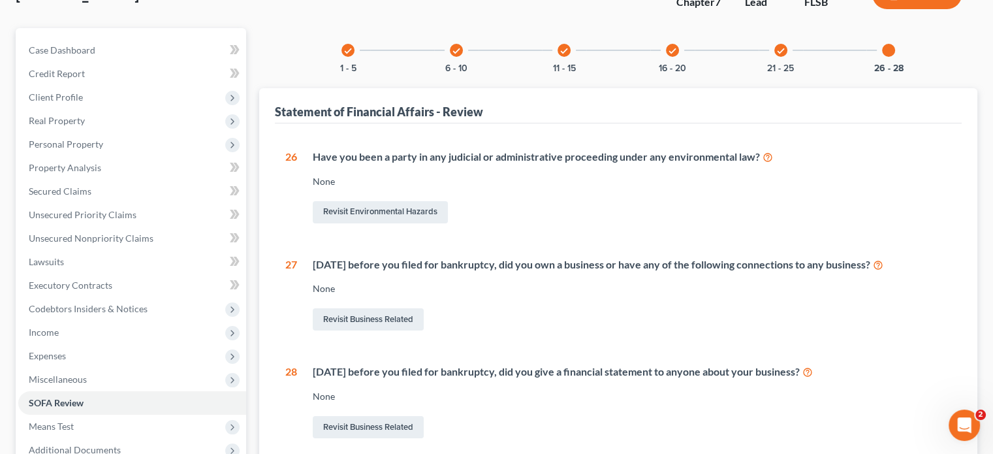
scroll to position [131, 0]
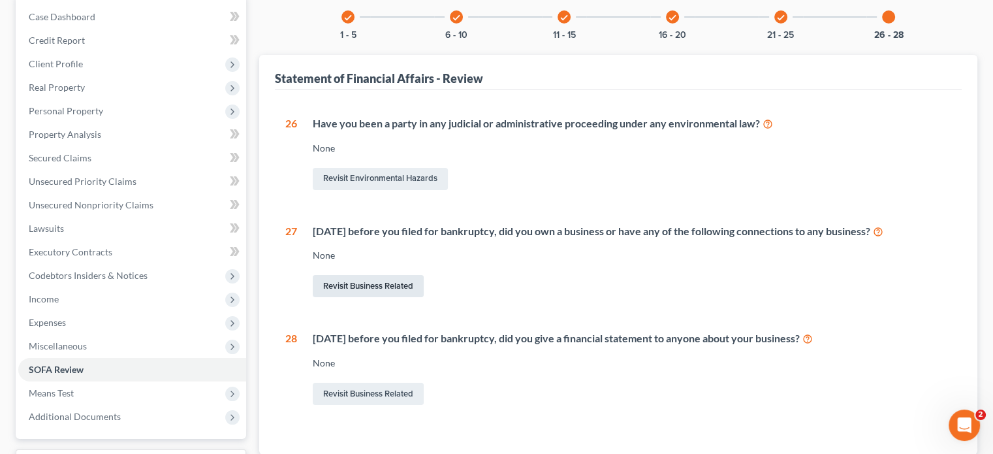
click at [340, 283] on link "Revisit Business Related" at bounding box center [368, 286] width 111 height 22
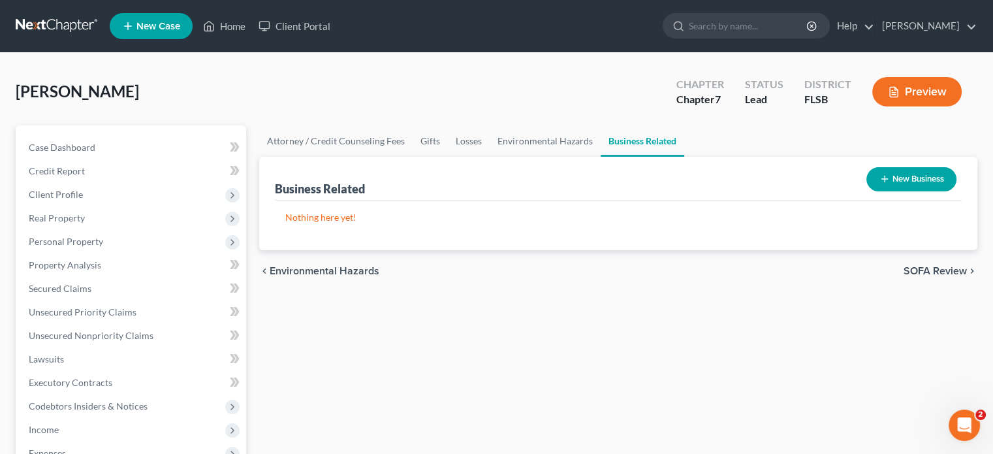
click at [890, 185] on button "New Business" at bounding box center [912, 179] width 90 height 24
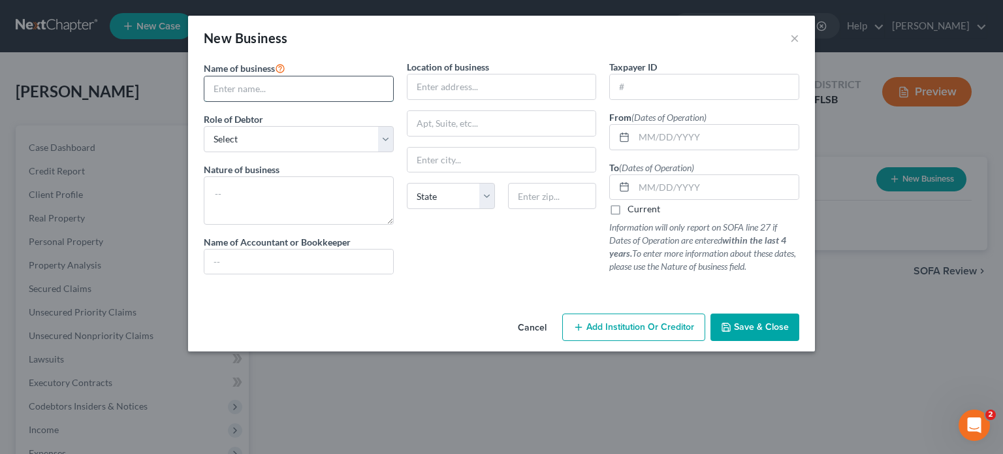
click at [233, 88] on input "text" at bounding box center [298, 88] width 189 height 25
type input "a"
click at [335, 91] on input "A2B2SEE" at bounding box center [298, 88] width 189 height 25
click at [367, 93] on input "A2B2SEE Transportation Inc." at bounding box center [298, 88] width 189 height 25
type input "A2B2SEE Transportation LLC"
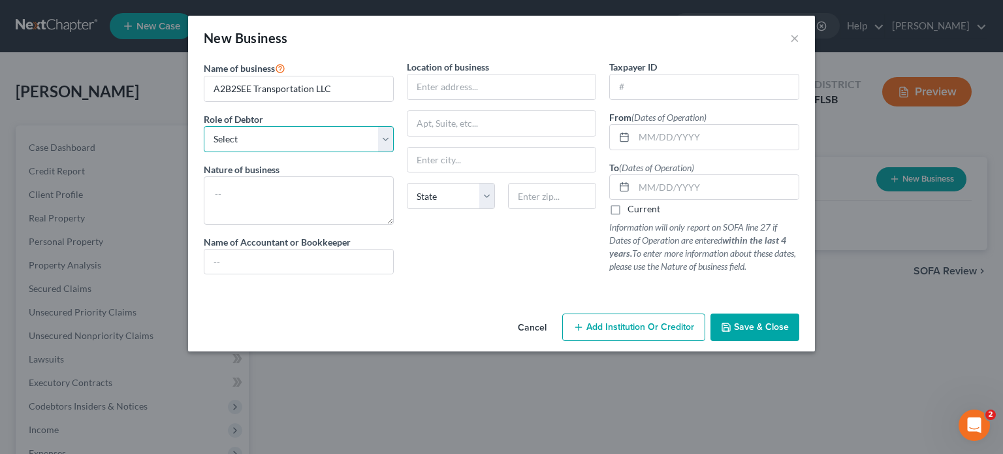
click at [358, 148] on select "Select A member of a limited liability company (LLC) or limited liability partn…" at bounding box center [299, 139] width 190 height 26
select select "member"
click at [204, 126] on select "Select A member of a limited liability company (LLC) or limited liability partn…" at bounding box center [299, 139] width 190 height 26
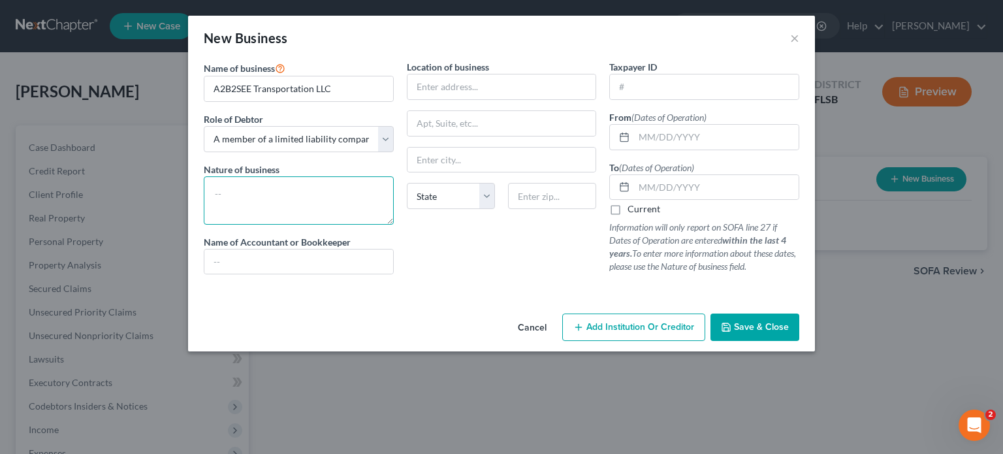
click at [282, 187] on textarea at bounding box center [299, 200] width 190 height 48
type textarea "Trucking"
click at [418, 83] on input "text" at bounding box center [502, 86] width 189 height 25
type input "9711 W Heather"
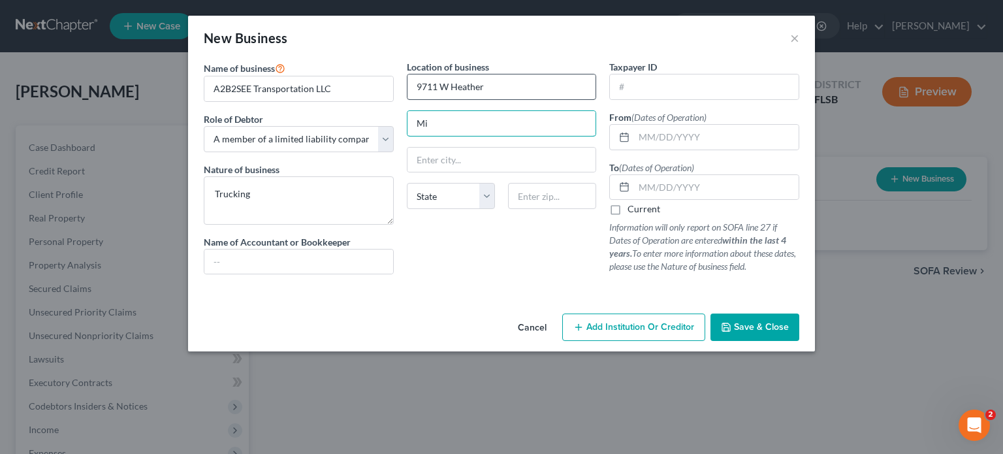
type input "M"
type input "Miramar"
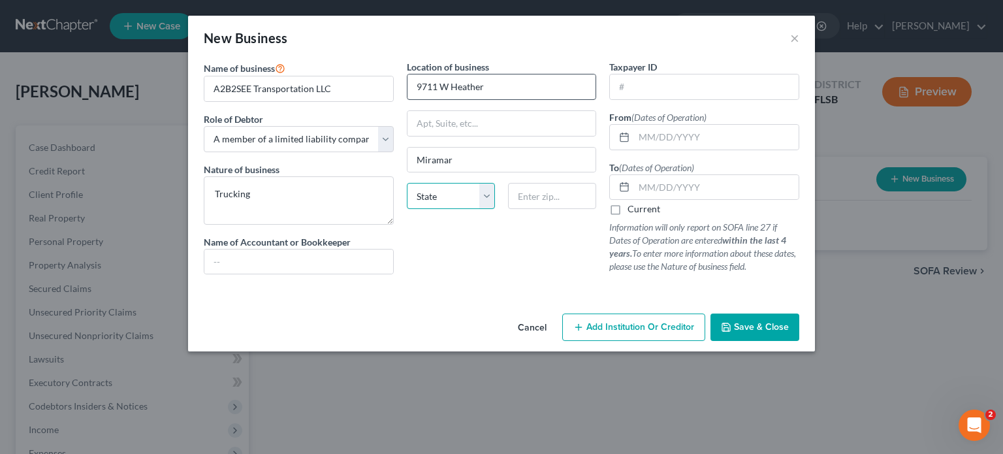
select select "9"
type input "33025"
click at [265, 193] on textarea "Trucking" at bounding box center [299, 200] width 190 height 48
type input "Hollywood"
type textarea "Trucking/Transportation"
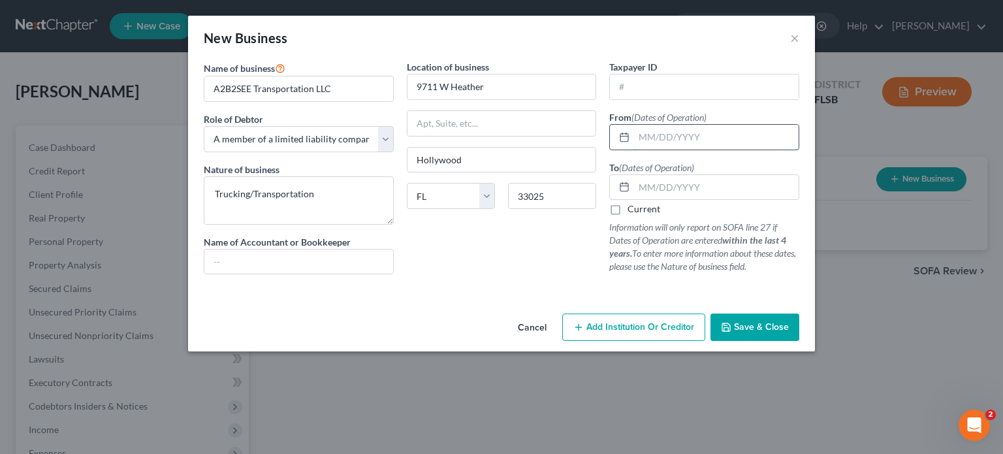
click at [640, 134] on input "text" at bounding box center [716, 137] width 165 height 25
type input "11/15./2023"
click at [649, 185] on input "text" at bounding box center [716, 187] width 165 height 25
click at [679, 328] on span "Add Institution Or Creditor" at bounding box center [641, 326] width 108 height 11
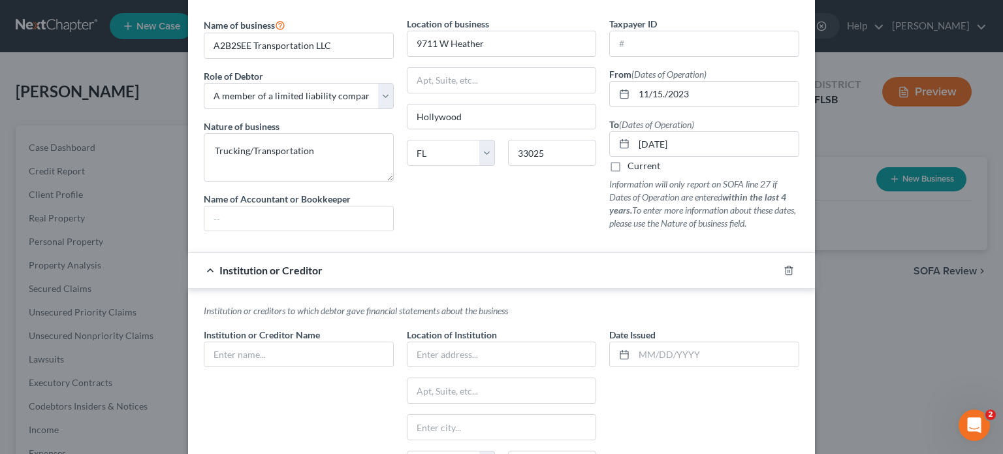
scroll to position [156, 0]
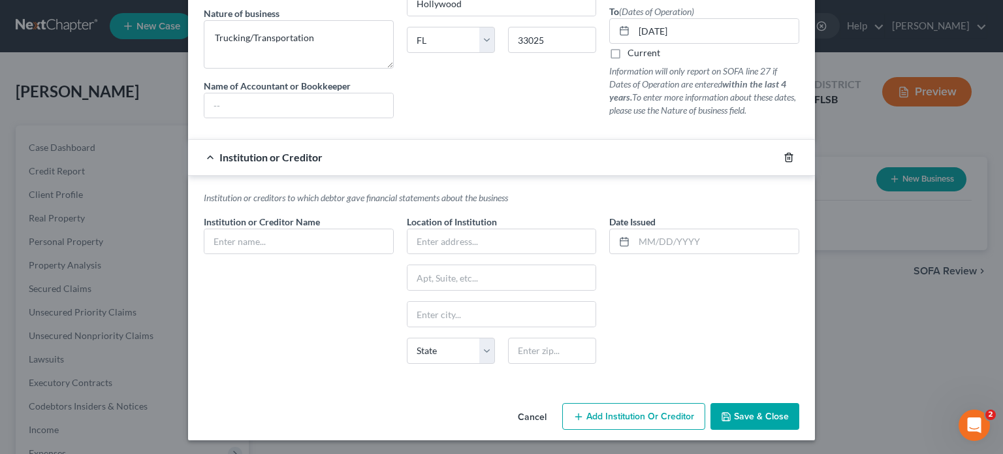
click at [786, 153] on icon "button" at bounding box center [789, 157] width 6 height 8
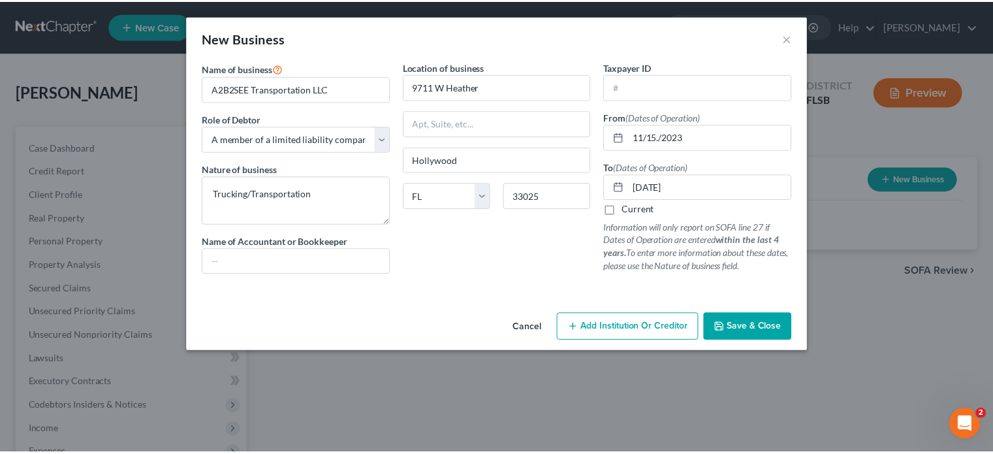
scroll to position [0, 0]
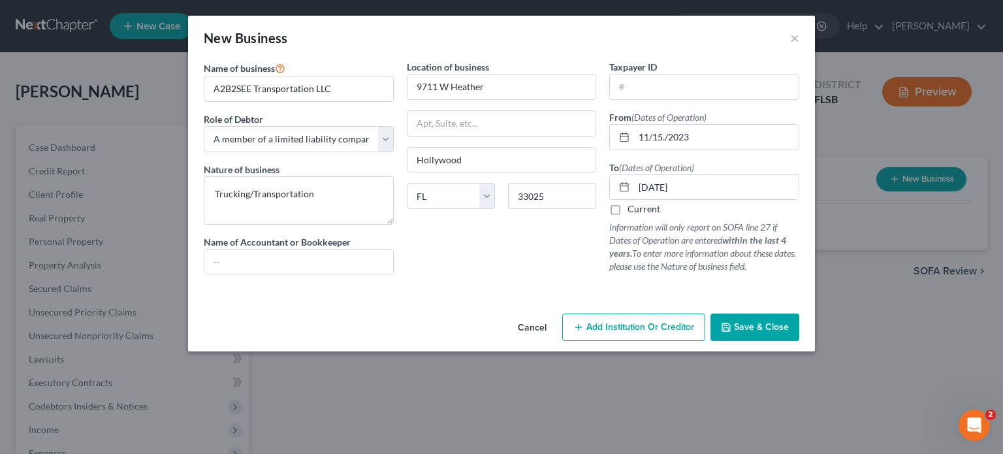
click at [763, 331] on span "Save & Close" at bounding box center [761, 326] width 55 height 11
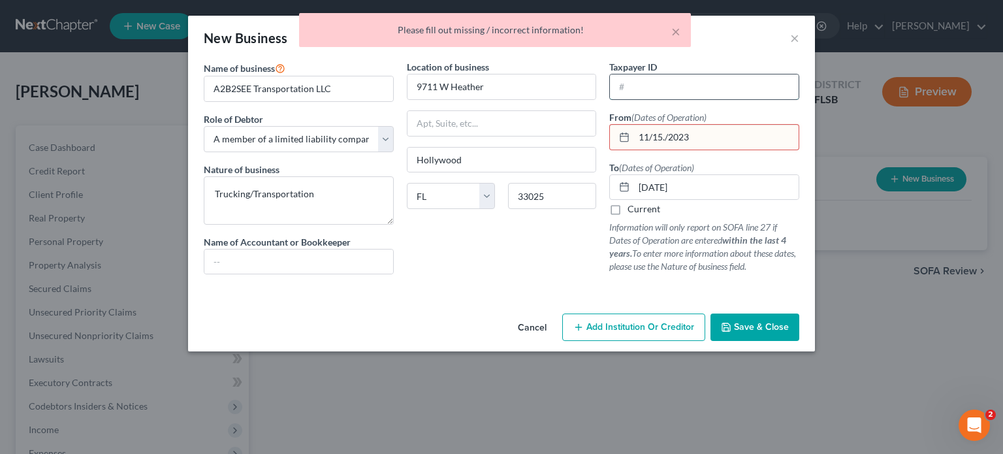
click at [645, 90] on input "text" at bounding box center [704, 86] width 189 height 25
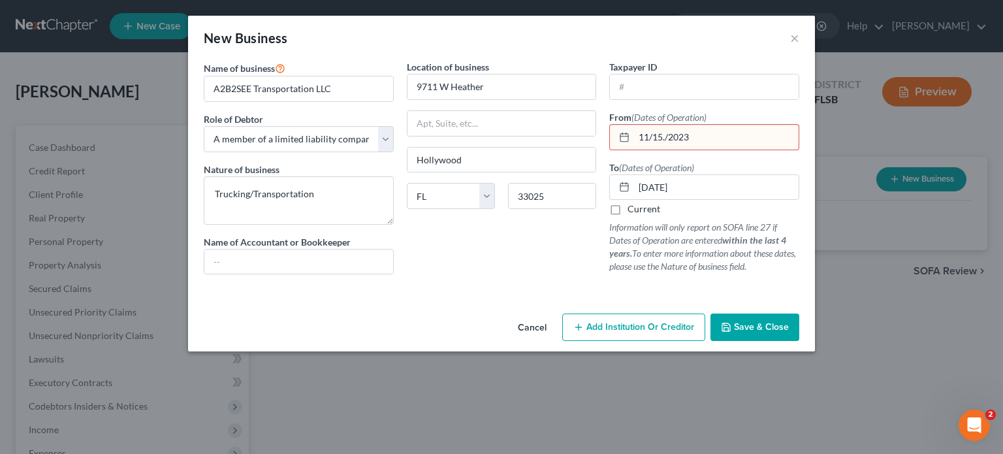
click at [706, 137] on input "11/15./2023" at bounding box center [716, 137] width 165 height 25
click at [722, 201] on div "To (Dates of Operation) 04/09/2023 Current Information will only report on SOFA…" at bounding box center [704, 217] width 190 height 113
click at [723, 190] on input "04/09/2023" at bounding box center [716, 187] width 165 height 25
click at [724, 137] on input "11/15./2023" at bounding box center [716, 137] width 165 height 25
click at [699, 190] on input "04/09/2023" at bounding box center [716, 187] width 165 height 25
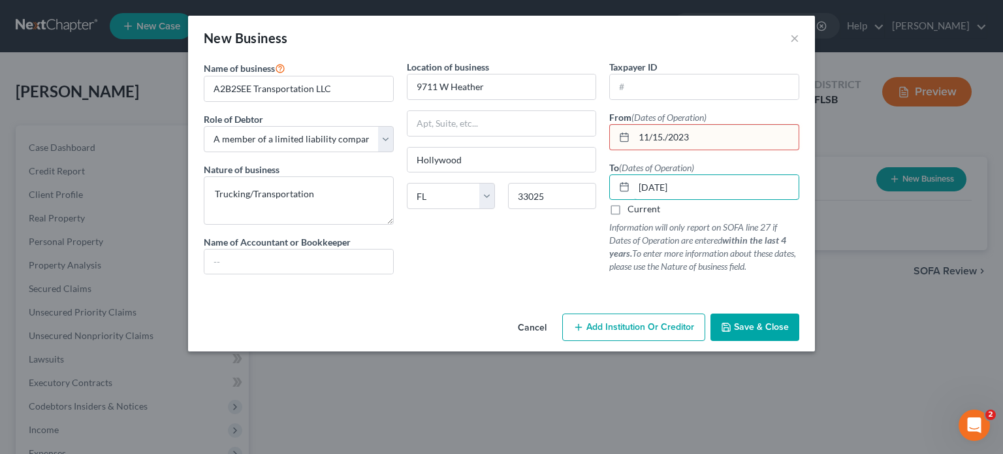
type input "04/09/2025"
click at [754, 327] on span "Save & Close" at bounding box center [761, 326] width 55 height 11
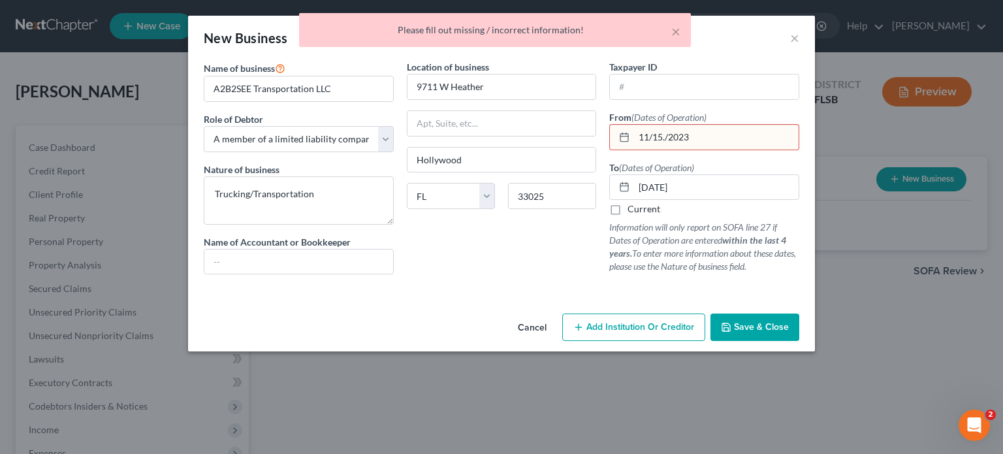
click at [715, 127] on input "11/15./2023" at bounding box center [716, 137] width 165 height 25
click at [713, 135] on input "11/15./2023" at bounding box center [716, 137] width 165 height 25
drag, startPoint x: 724, startPoint y: 138, endPoint x: 565, endPoint y: 148, distance: 159.7
click at [565, 148] on div "Name of business * A2B2SEE Transportation LLC Role of Debtor * Select A member …" at bounding box center [501, 177] width 609 height 235
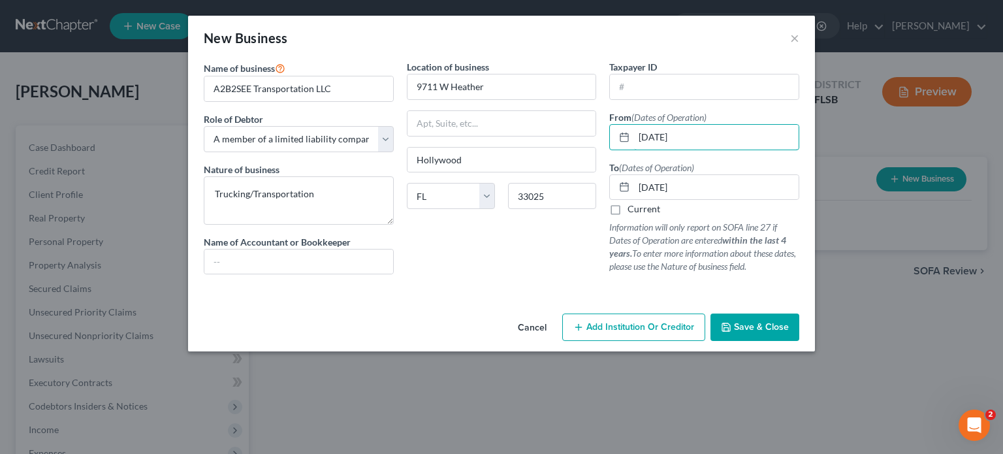
type input "11/15/2023"
click at [778, 334] on button "Save & Close" at bounding box center [755, 327] width 89 height 27
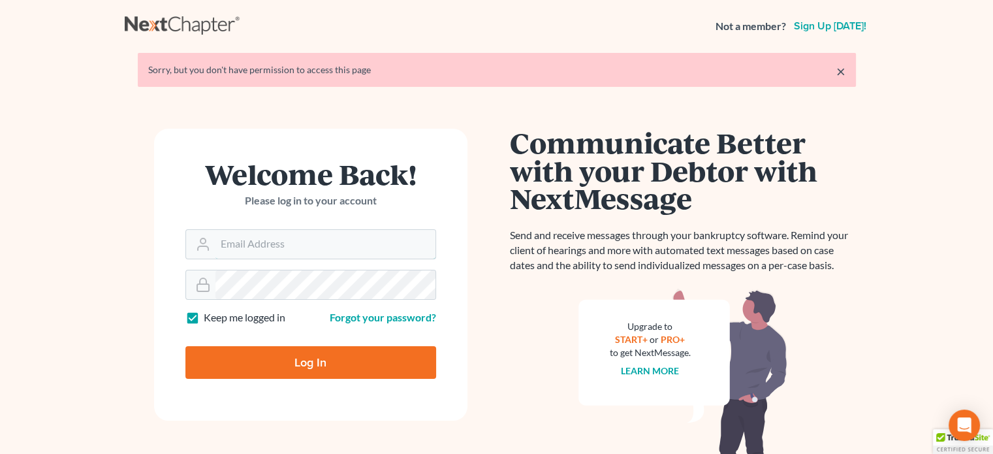
type input "[PERSON_NAME][EMAIL_ADDRESS][DOMAIN_NAME]"
click at [444, 142] on form "Welcome Back! Please log in to your account Email Address [PERSON_NAME][EMAIL_A…" at bounding box center [311, 275] width 314 height 292
type input "[PERSON_NAME][EMAIL_ADDRESS][DOMAIN_NAME]"
click at [321, 365] on input "Log In" at bounding box center [310, 362] width 251 height 33
type input "Thinking..."
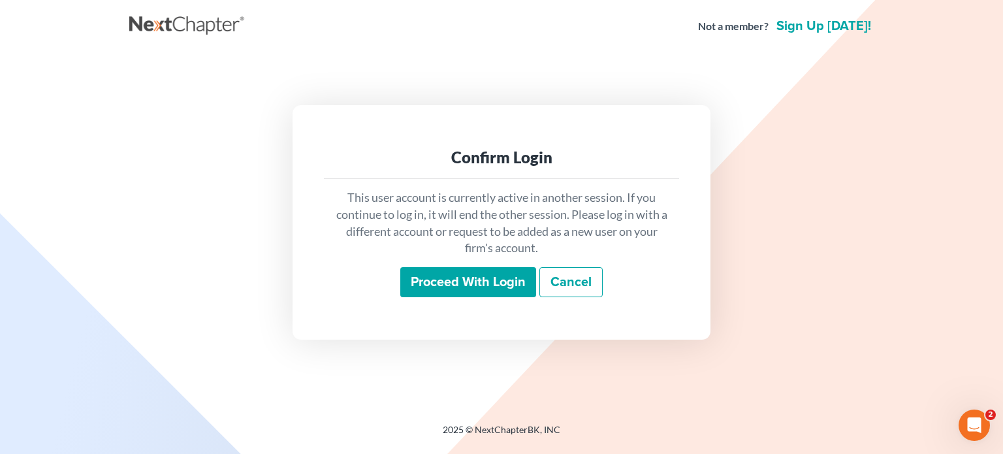
click at [493, 287] on input "Proceed with login" at bounding box center [468, 282] width 136 height 30
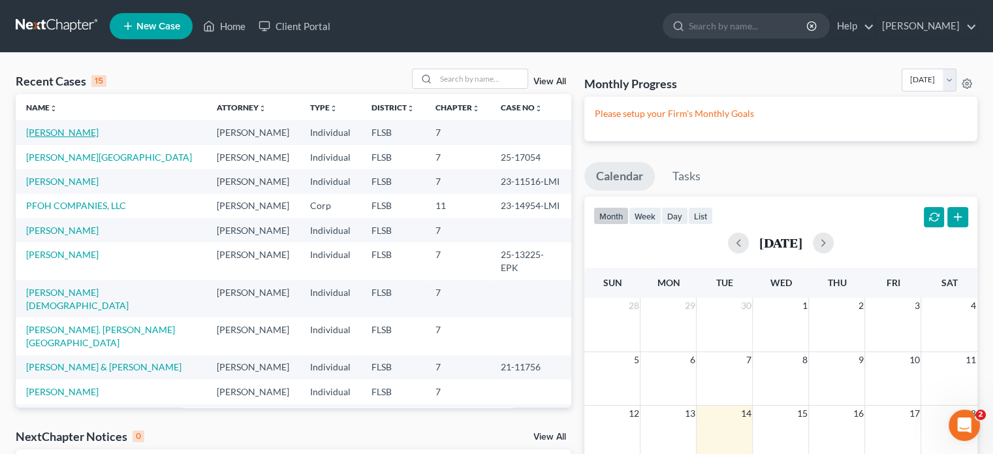
click at [60, 135] on link "[PERSON_NAME]" at bounding box center [62, 132] width 72 height 11
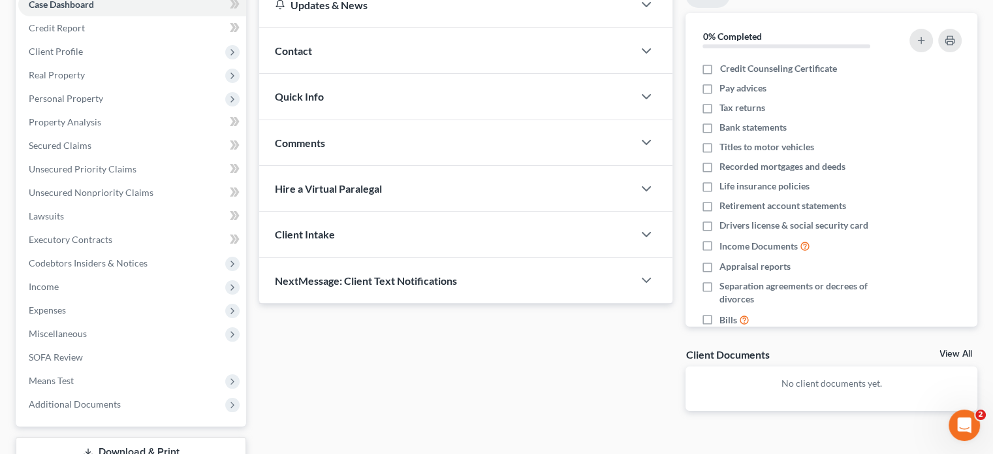
scroll to position [239, 0]
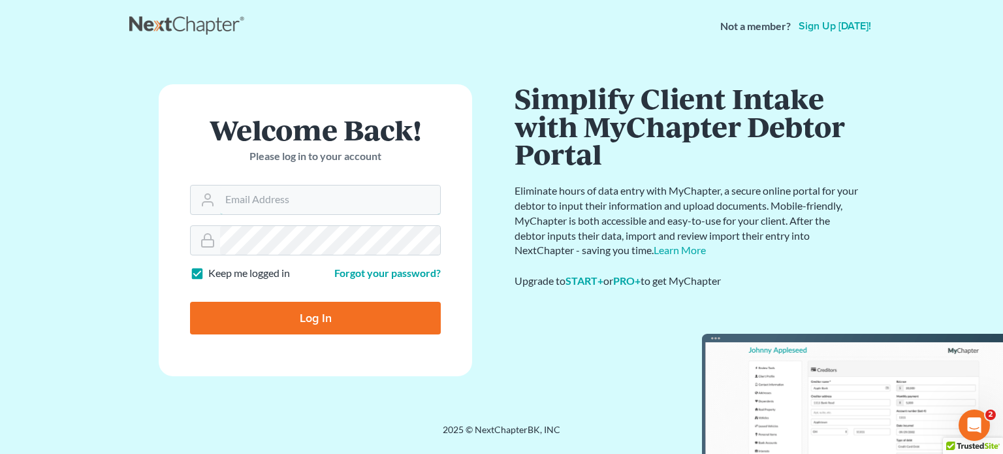
type input "[PERSON_NAME][EMAIL_ADDRESS][DOMAIN_NAME]"
click at [323, 317] on input "Log In" at bounding box center [315, 318] width 251 height 33
type input "Thinking..."
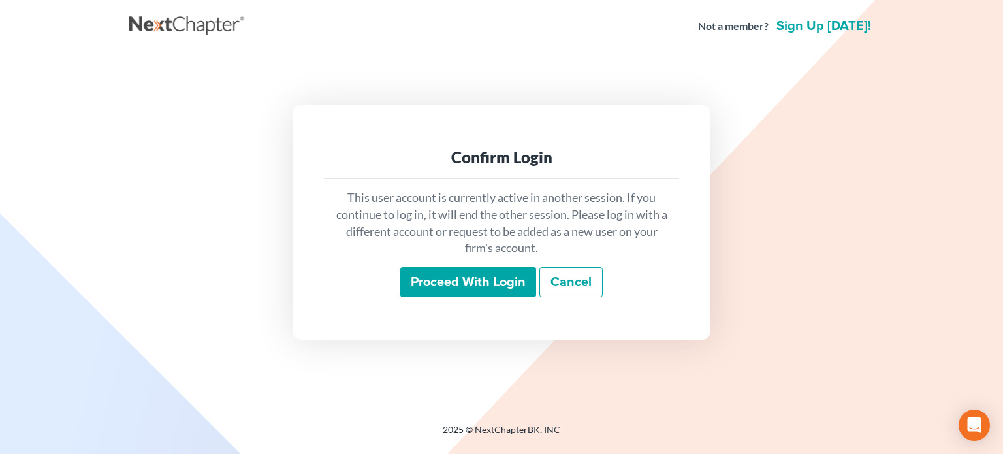
click at [468, 271] on input "Proceed with login" at bounding box center [468, 282] width 136 height 30
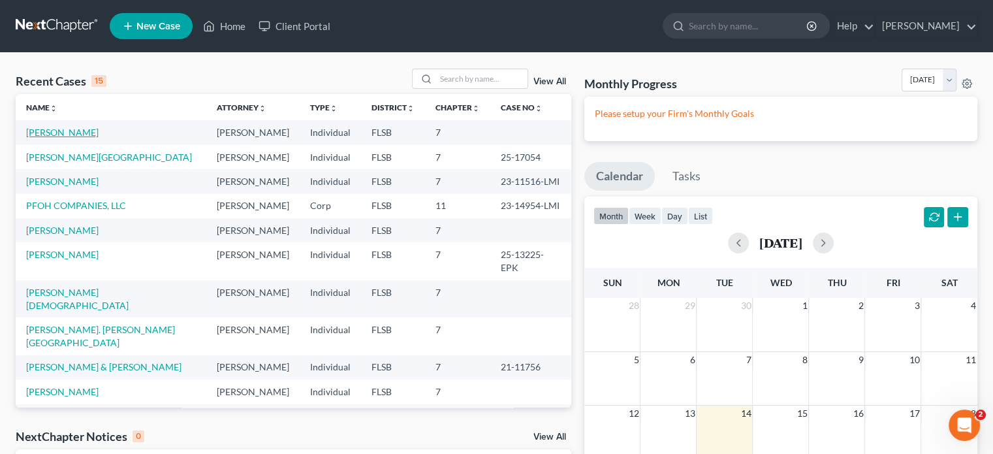
click at [56, 134] on link "[PERSON_NAME]" at bounding box center [62, 132] width 72 height 11
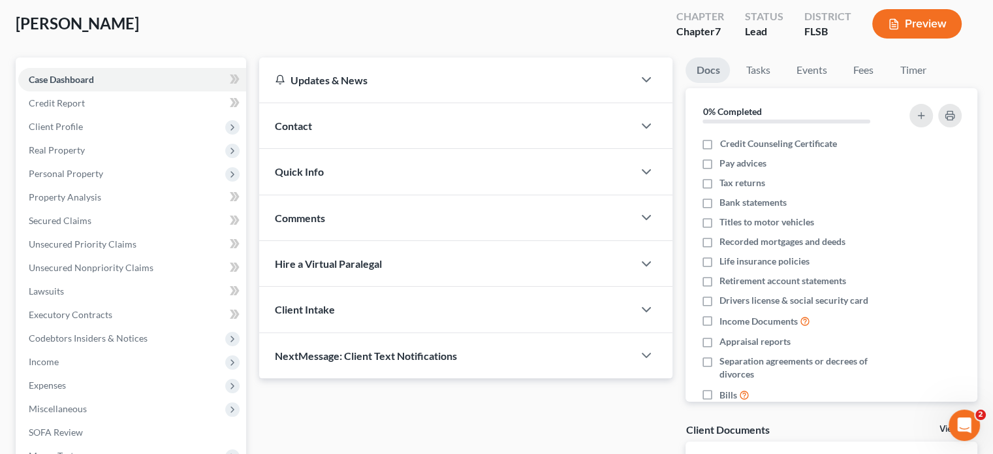
scroll to position [239, 0]
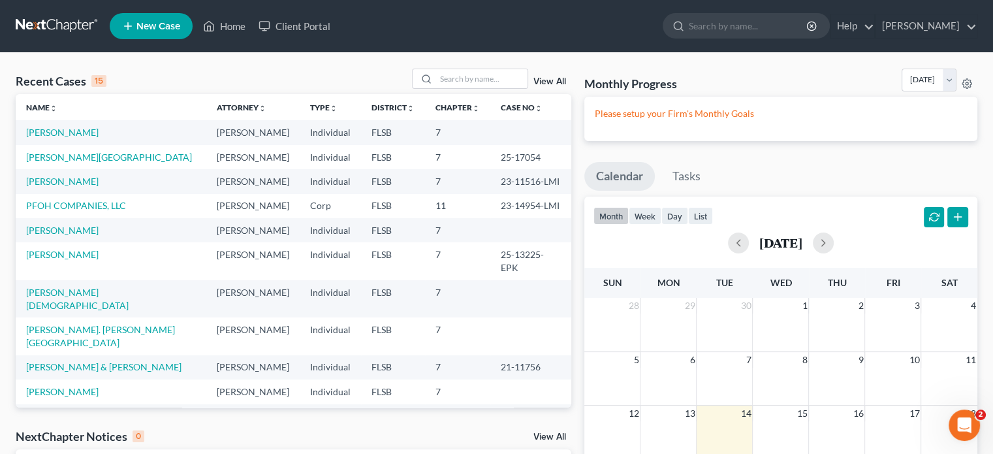
click at [55, 139] on td "[PERSON_NAME]" at bounding box center [111, 132] width 191 height 24
click at [57, 134] on link "[PERSON_NAME]" at bounding box center [62, 132] width 72 height 11
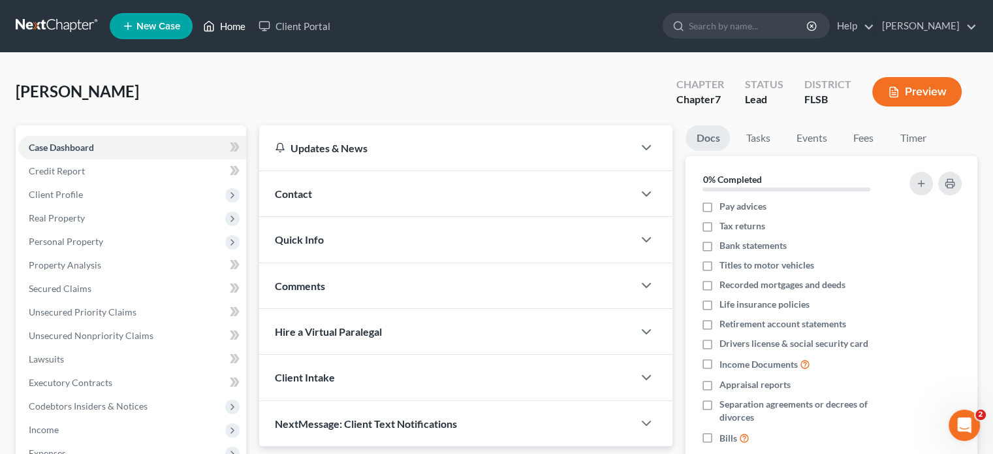
click at [229, 30] on link "Home" at bounding box center [225, 26] width 56 height 24
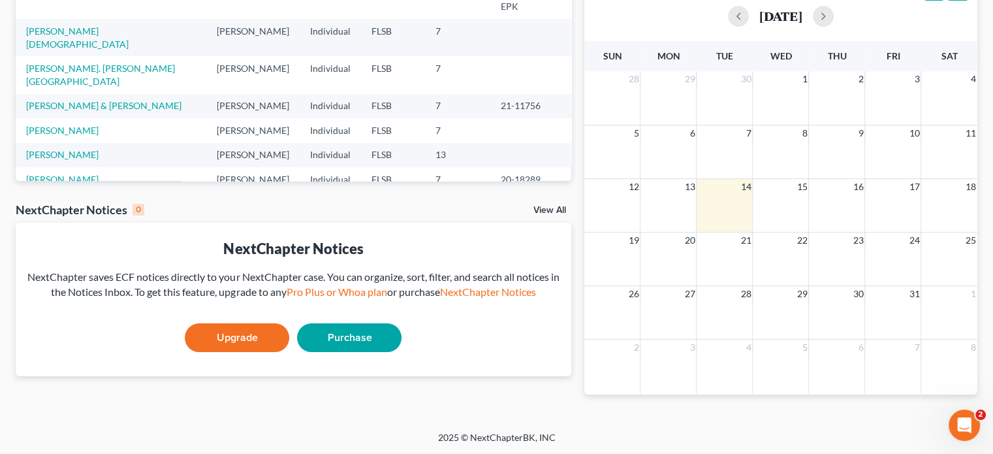
scroll to position [89, 0]
